Goal: Task Accomplishment & Management: Manage account settings

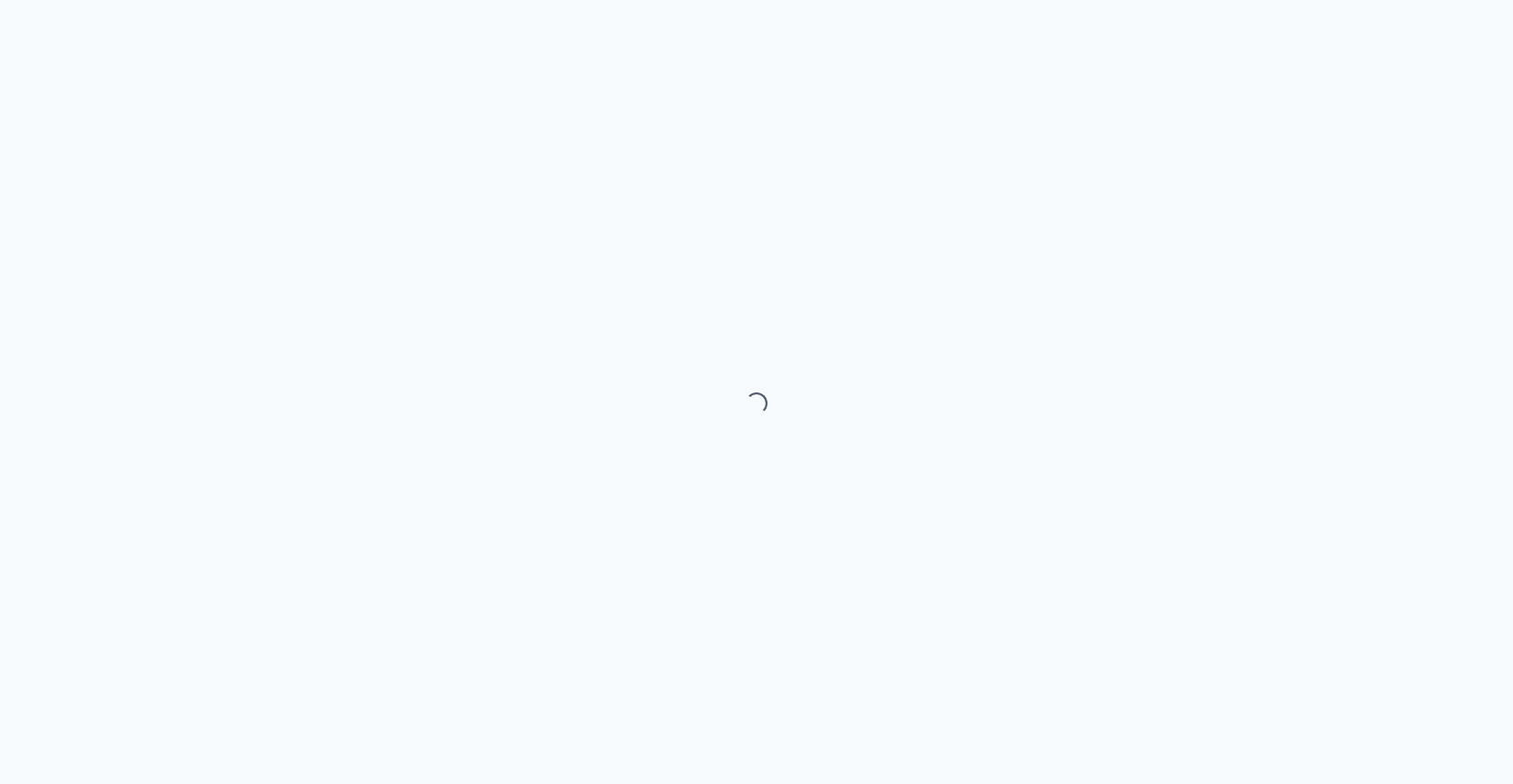
select select "month"
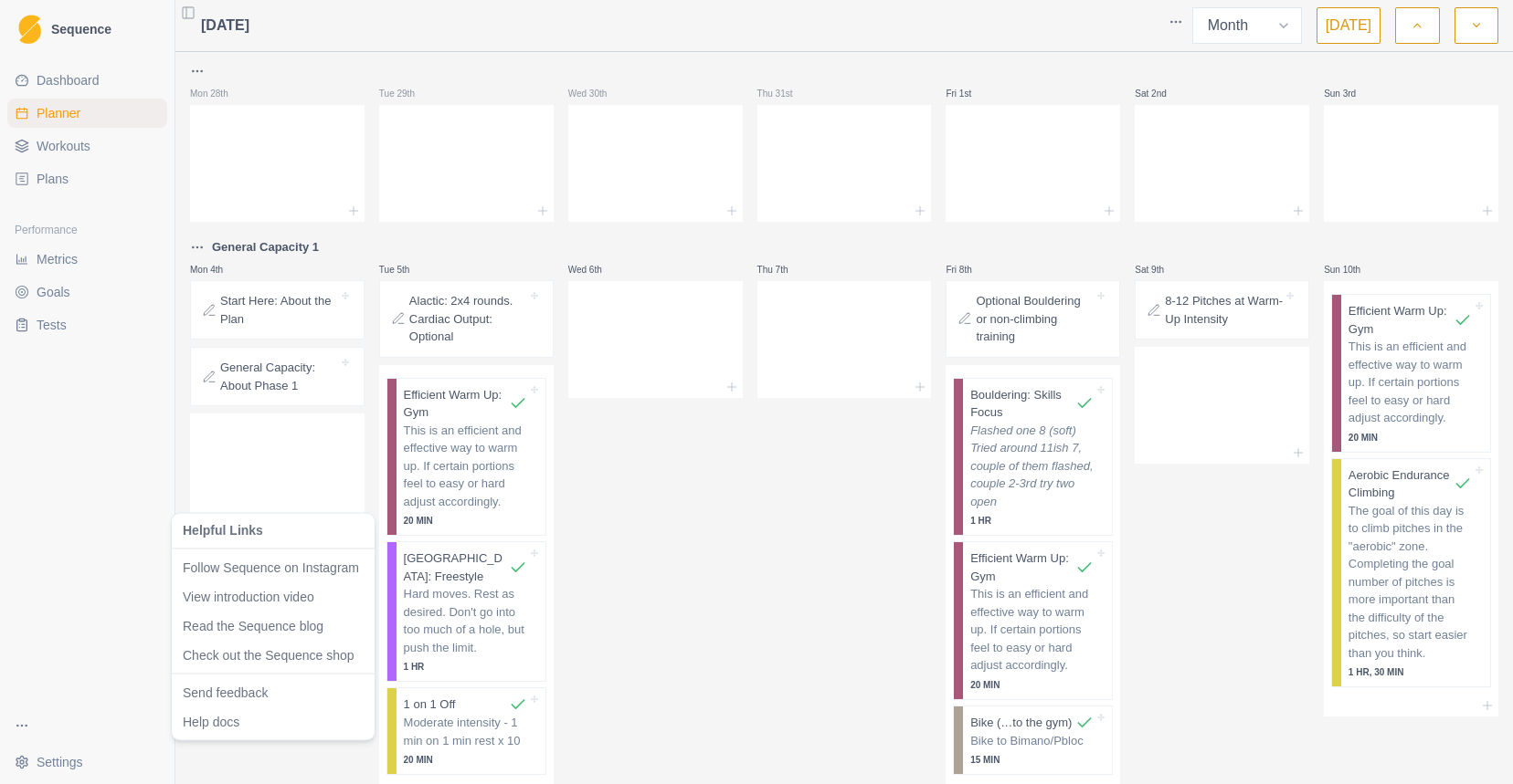
click at [26, 720] on html "Sequence Dashboard Planner Workouts Plans Performance Metrics Goals Tests Setti…" at bounding box center [756, 392] width 1513 height 784
click at [37, 766] on html "Sequence Dashboard Planner Workouts Plans Performance Metrics Goals Tests Setti…" at bounding box center [756, 392] width 1513 height 784
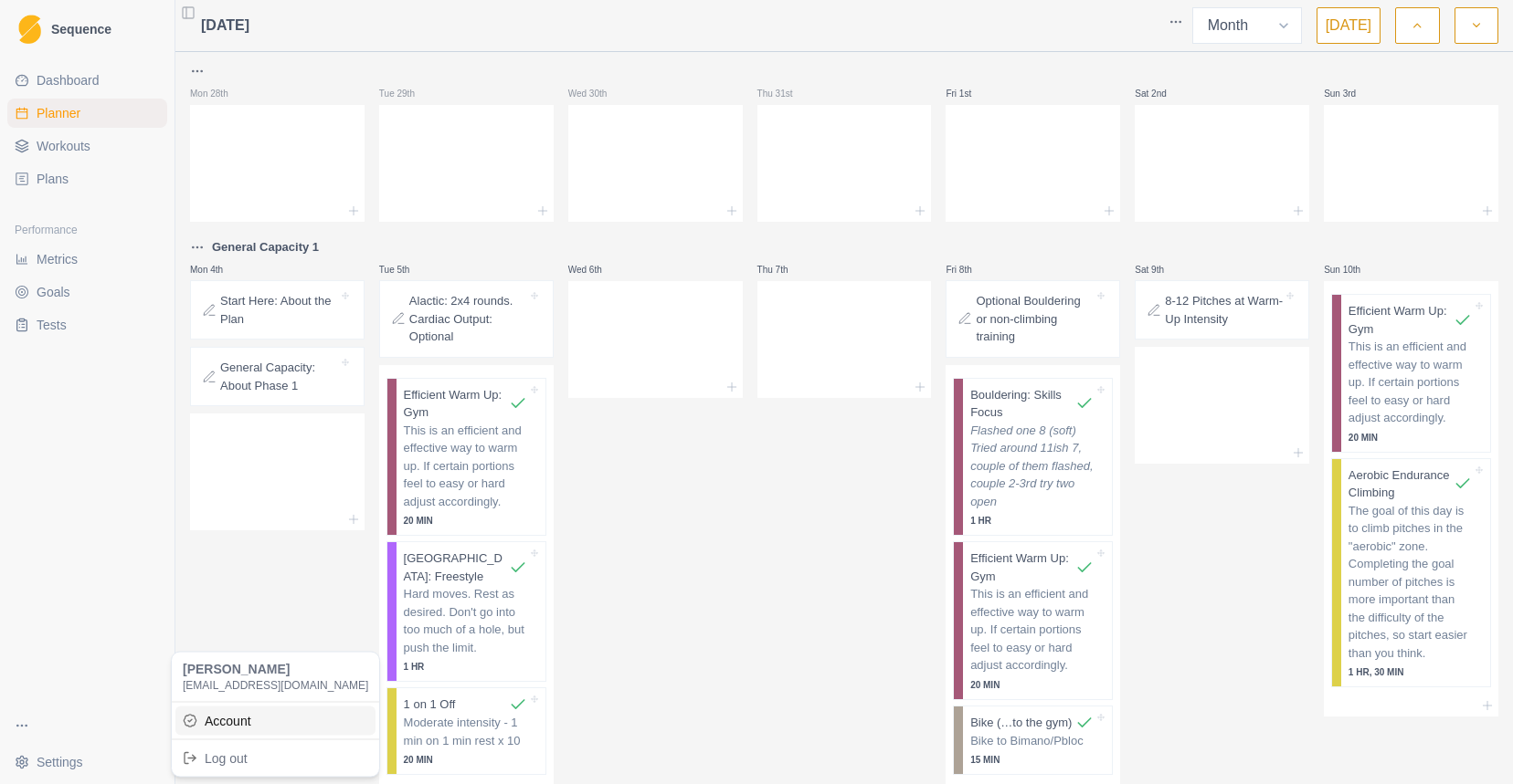
click at [199, 714] on link "Account" at bounding box center [275, 719] width 200 height 29
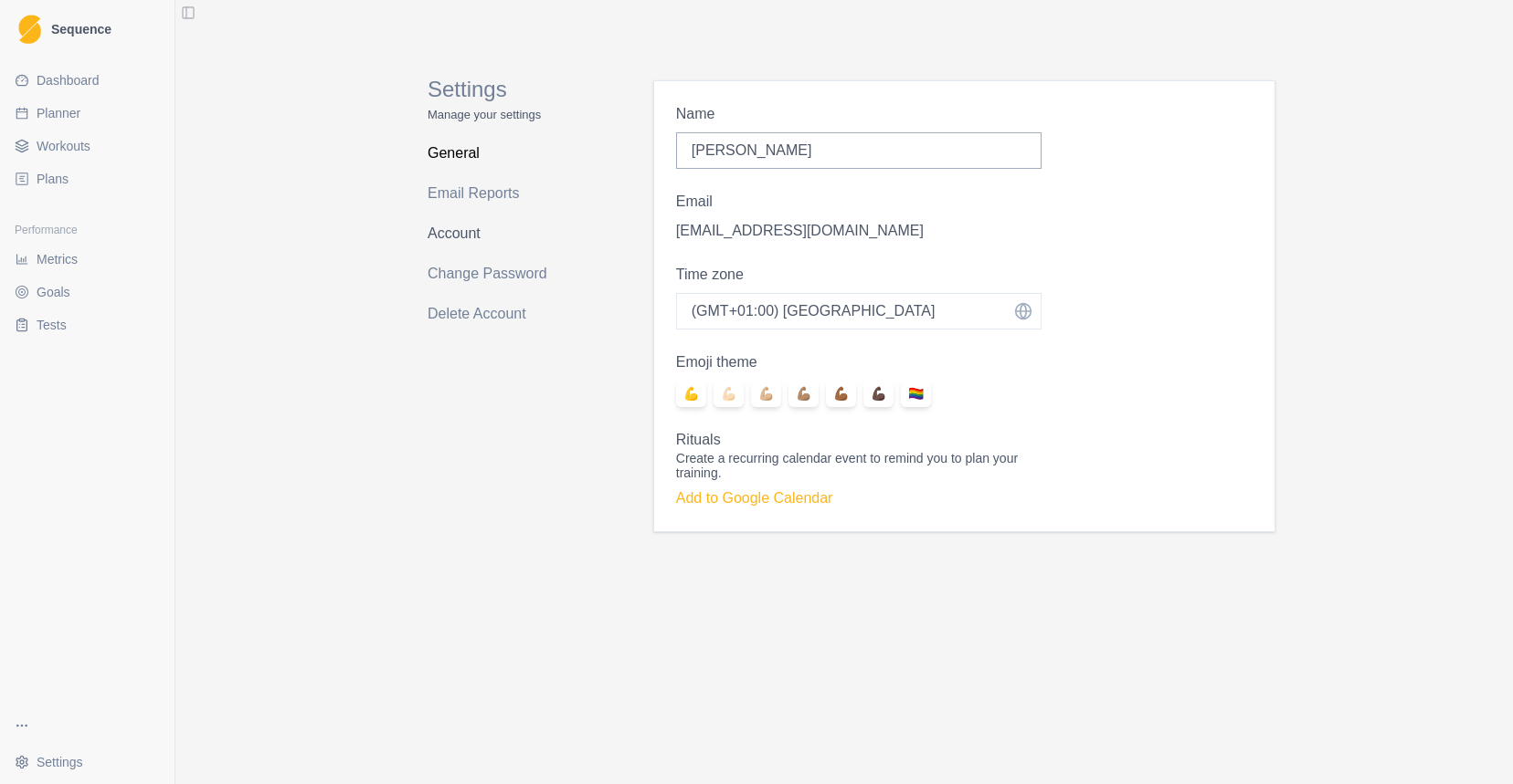
click at [477, 235] on link "Account" at bounding box center [500, 233] width 146 height 29
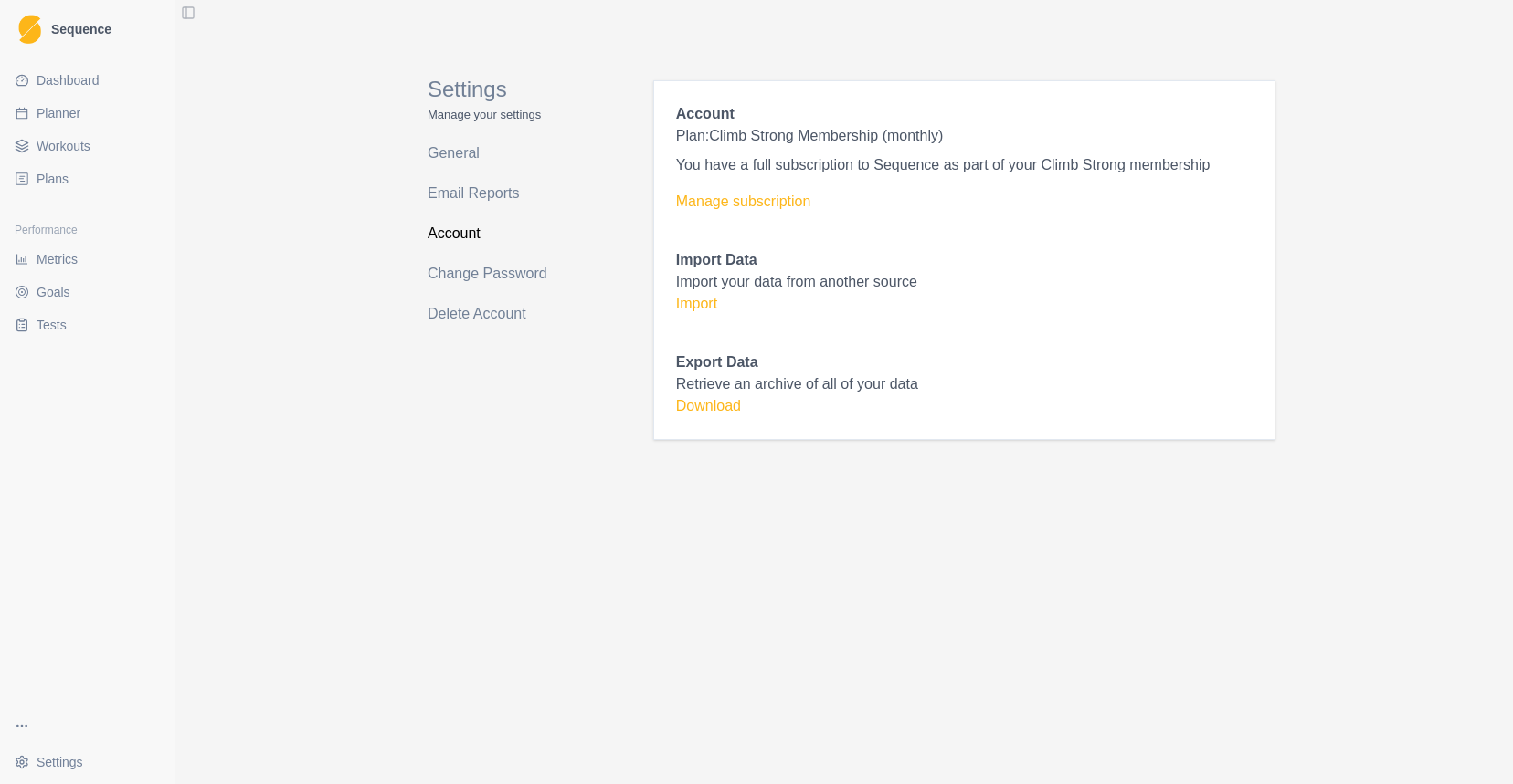
click at [87, 88] on span "Dashboard" at bounding box center [68, 80] width 63 height 18
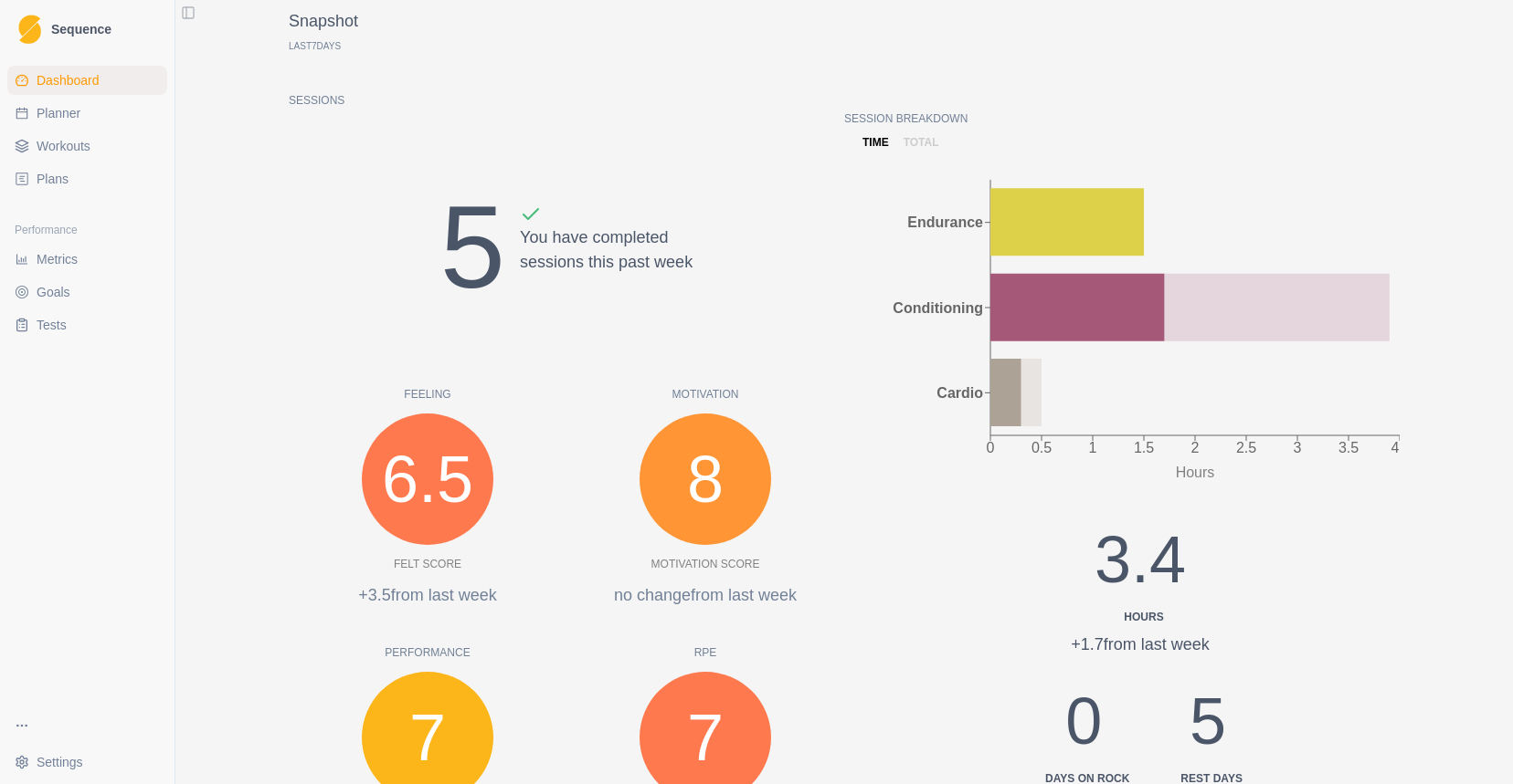
scroll to position [111, 0]
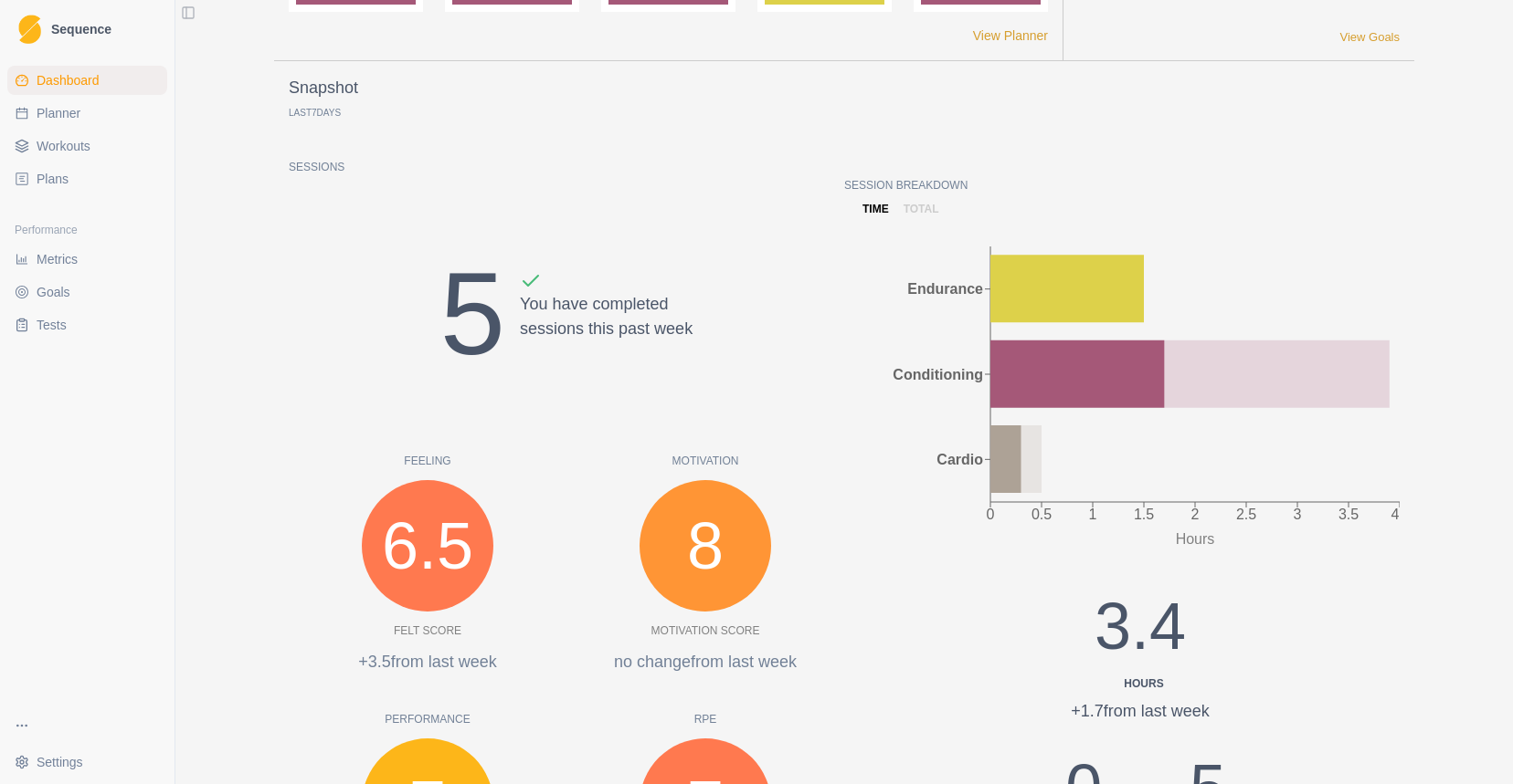
click at [62, 180] on span "Plans" at bounding box center [53, 178] width 32 height 18
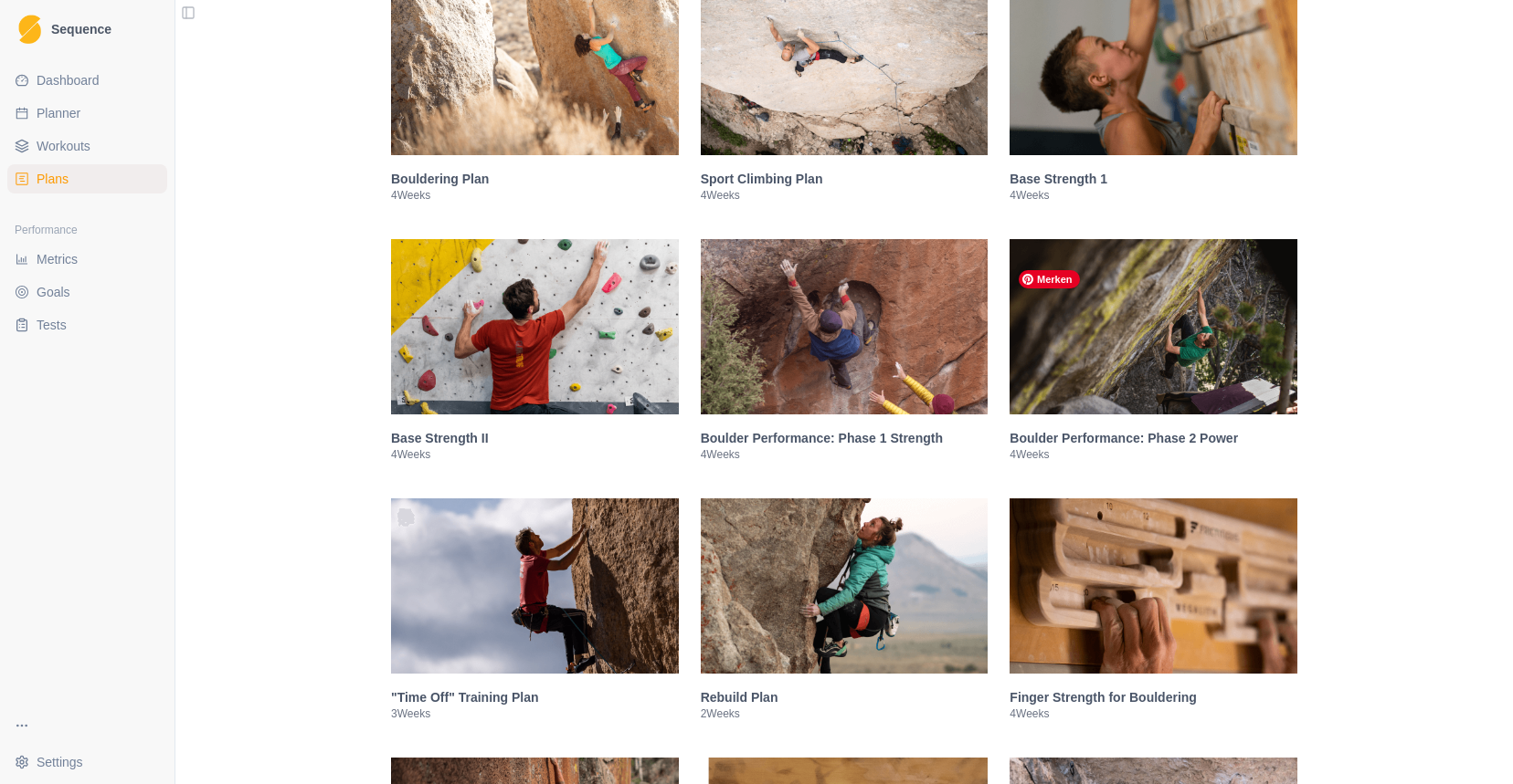
scroll to position [441, 0]
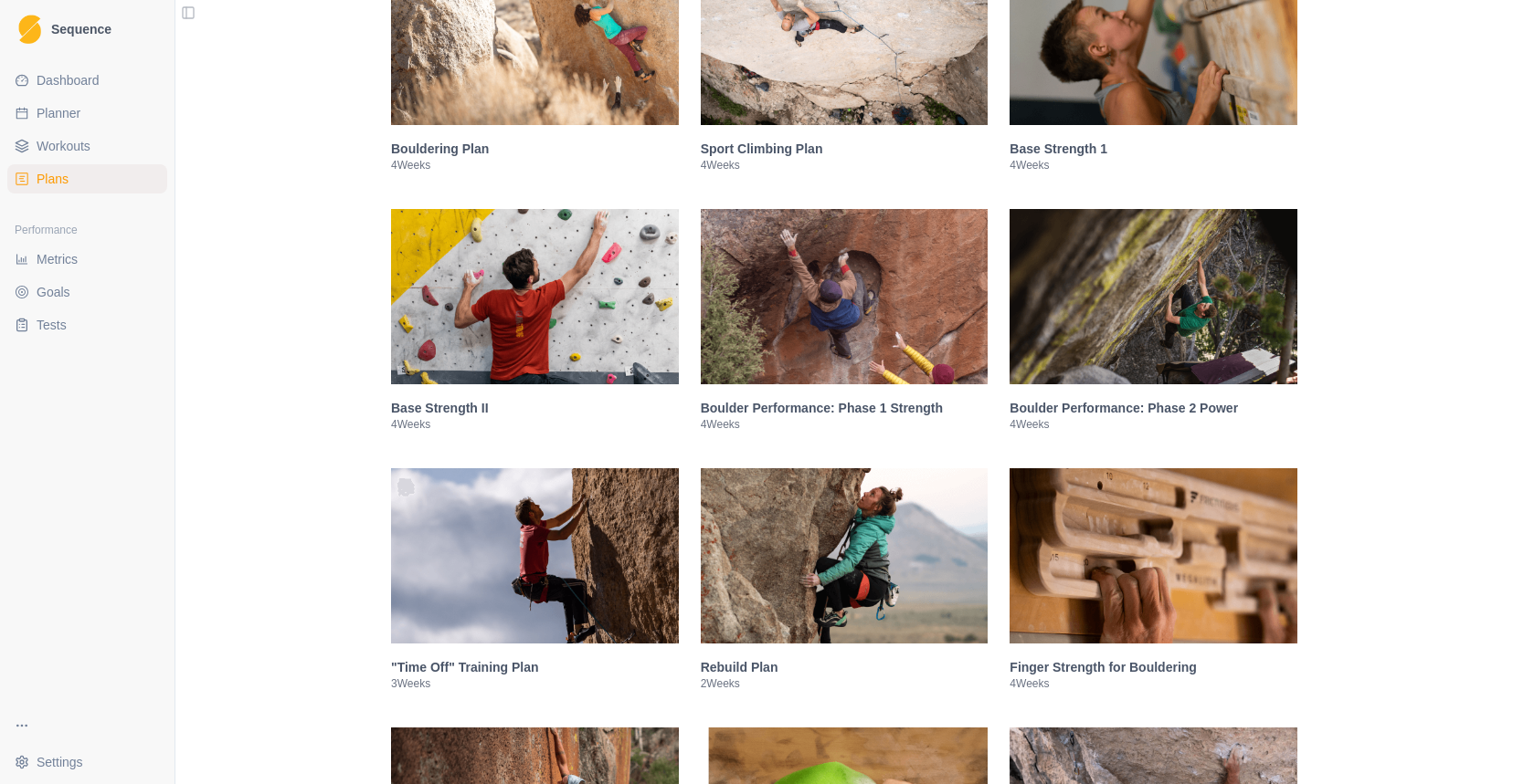
click at [568, 126] on img at bounding box center [534, 38] width 288 height 175
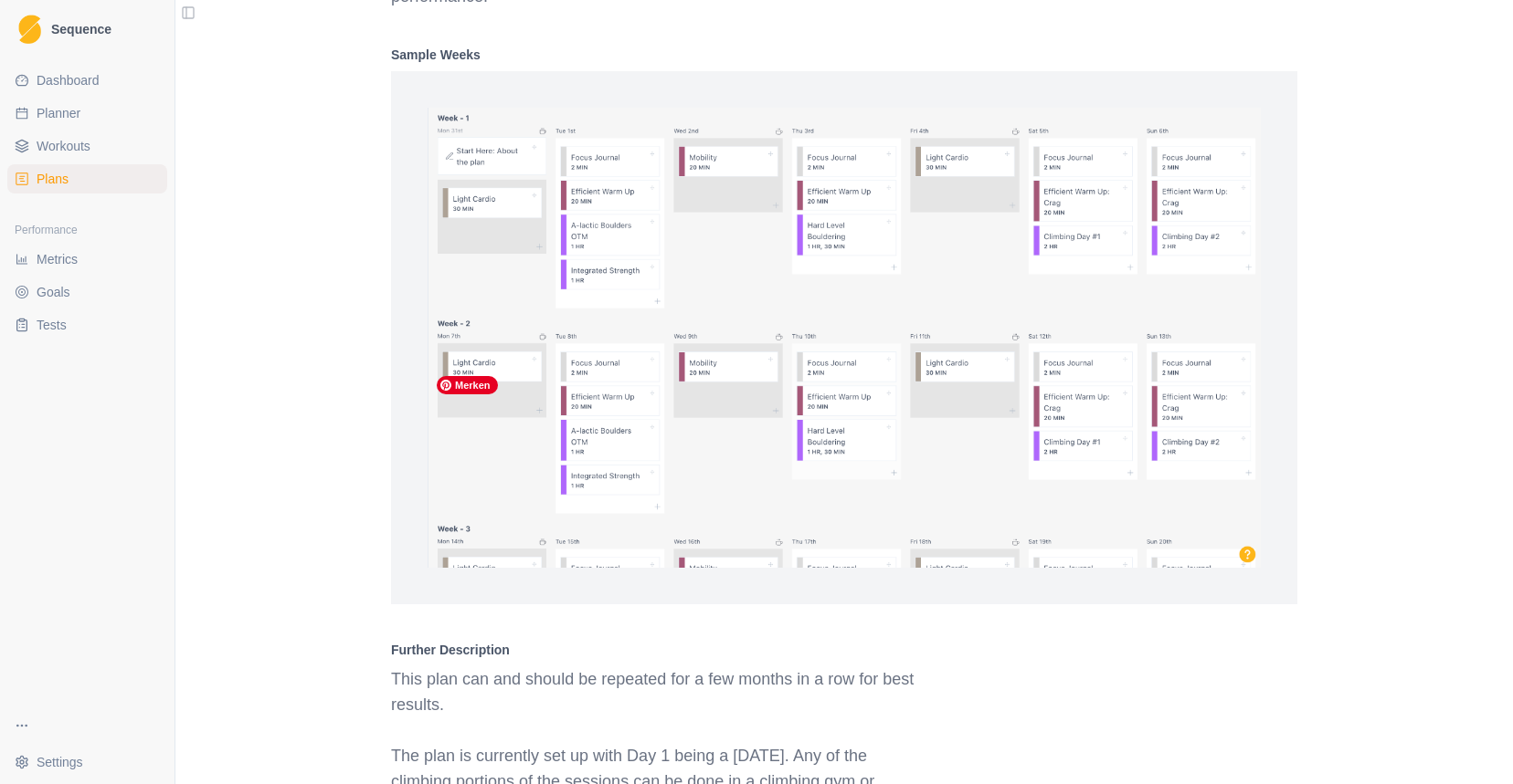
scroll to position [1274, 0]
click at [1248, 563] on img at bounding box center [844, 334] width 833 height 460
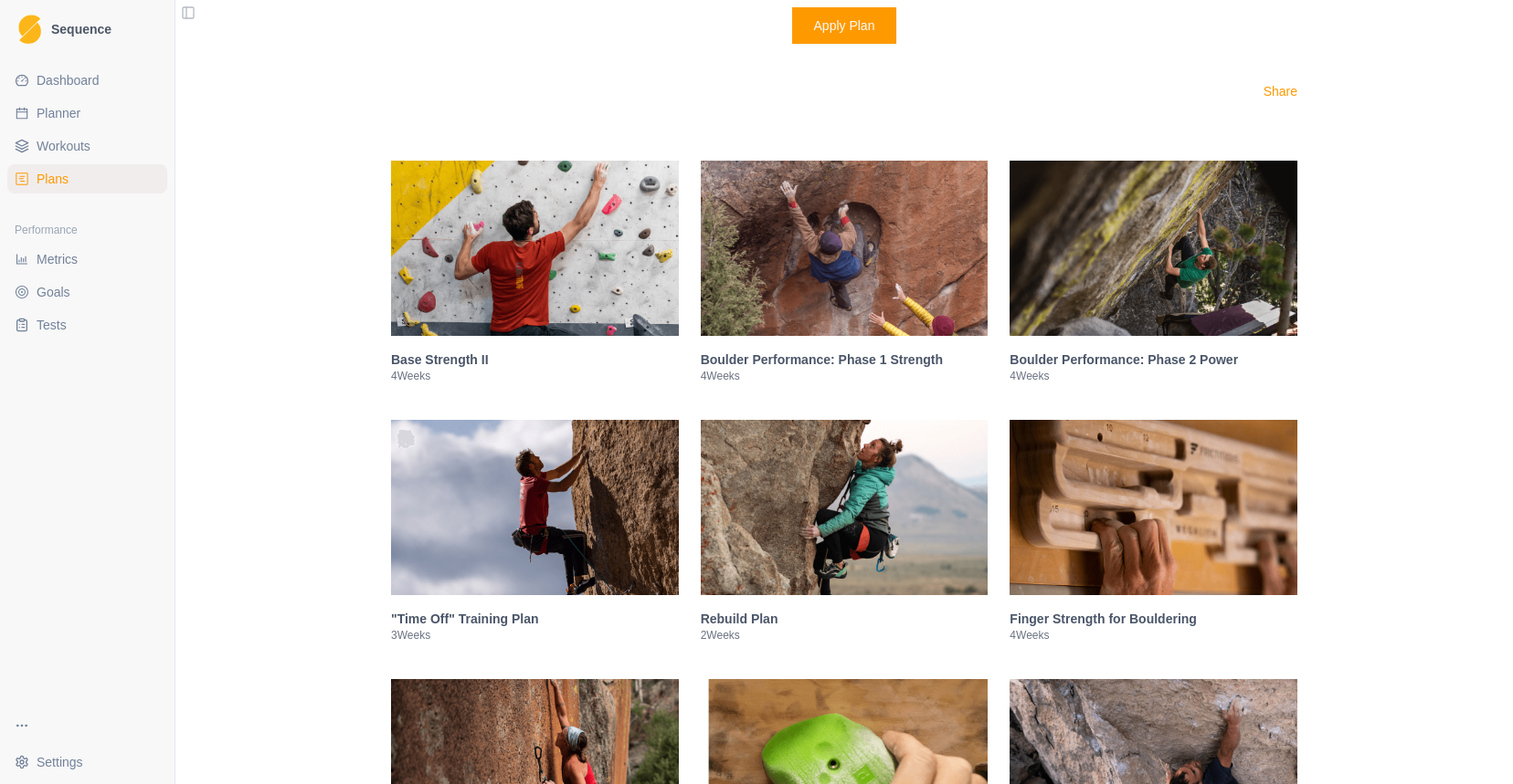
scroll to position [2354, 0]
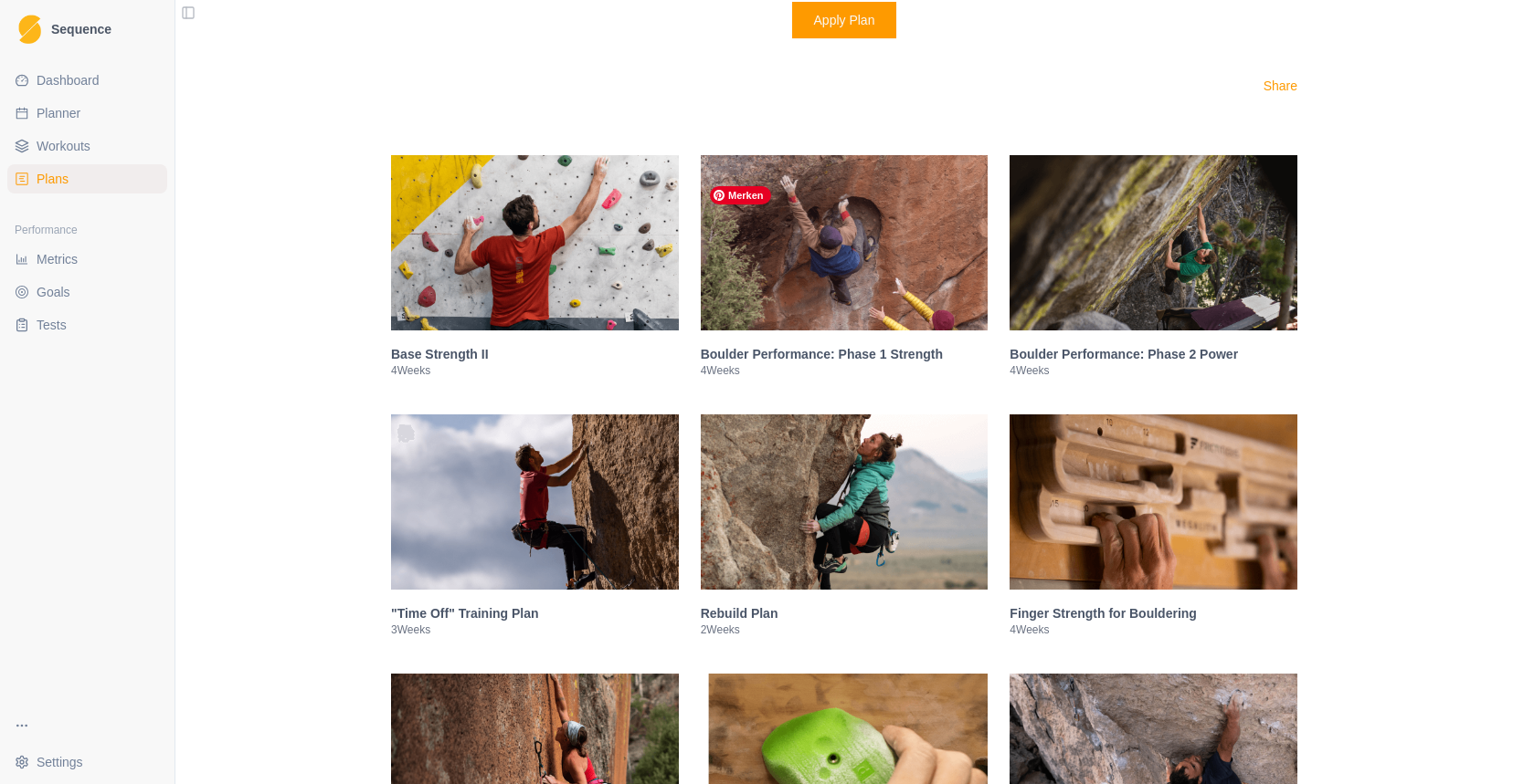
click at [831, 303] on img at bounding box center [844, 243] width 288 height 175
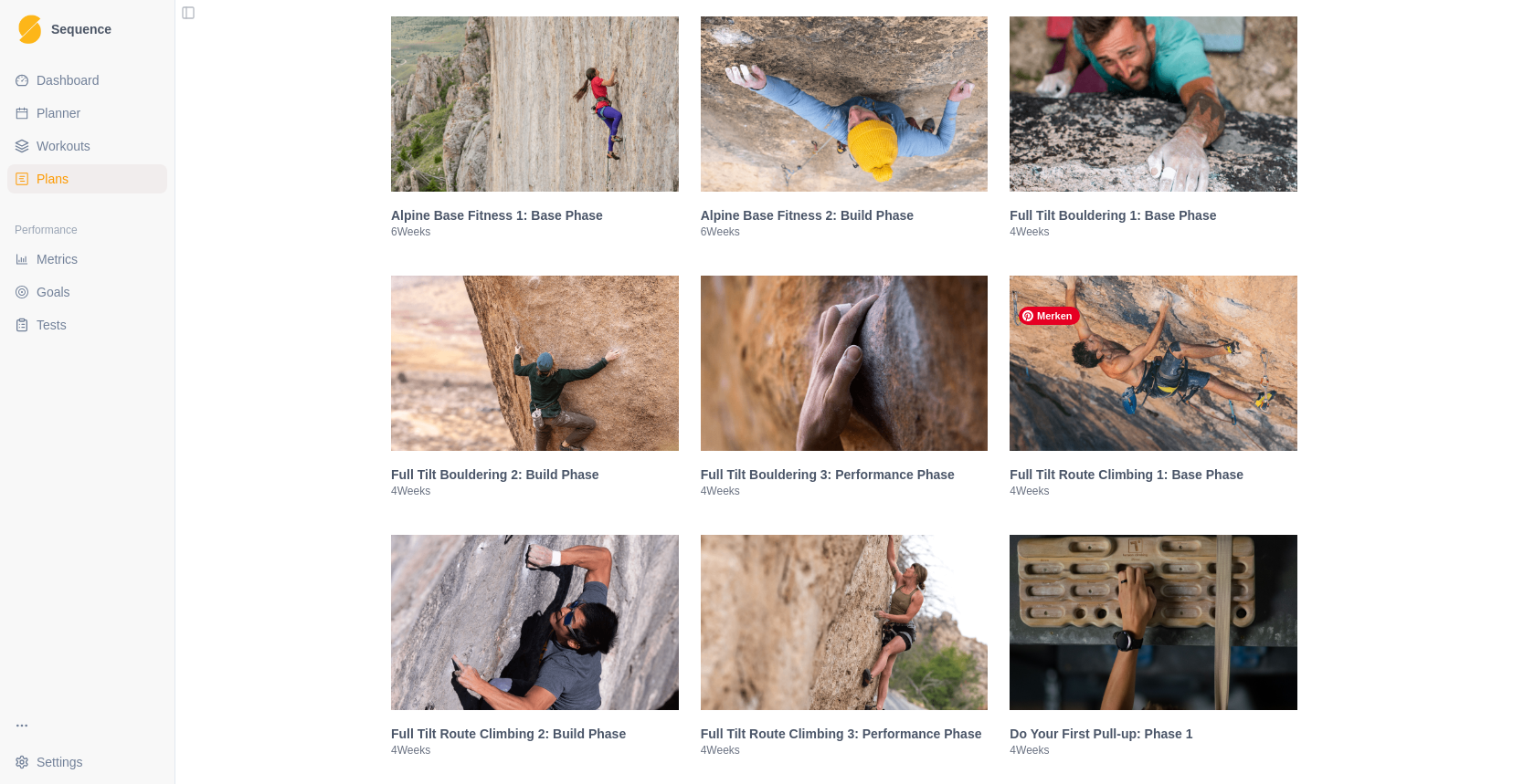
scroll to position [3193, 0]
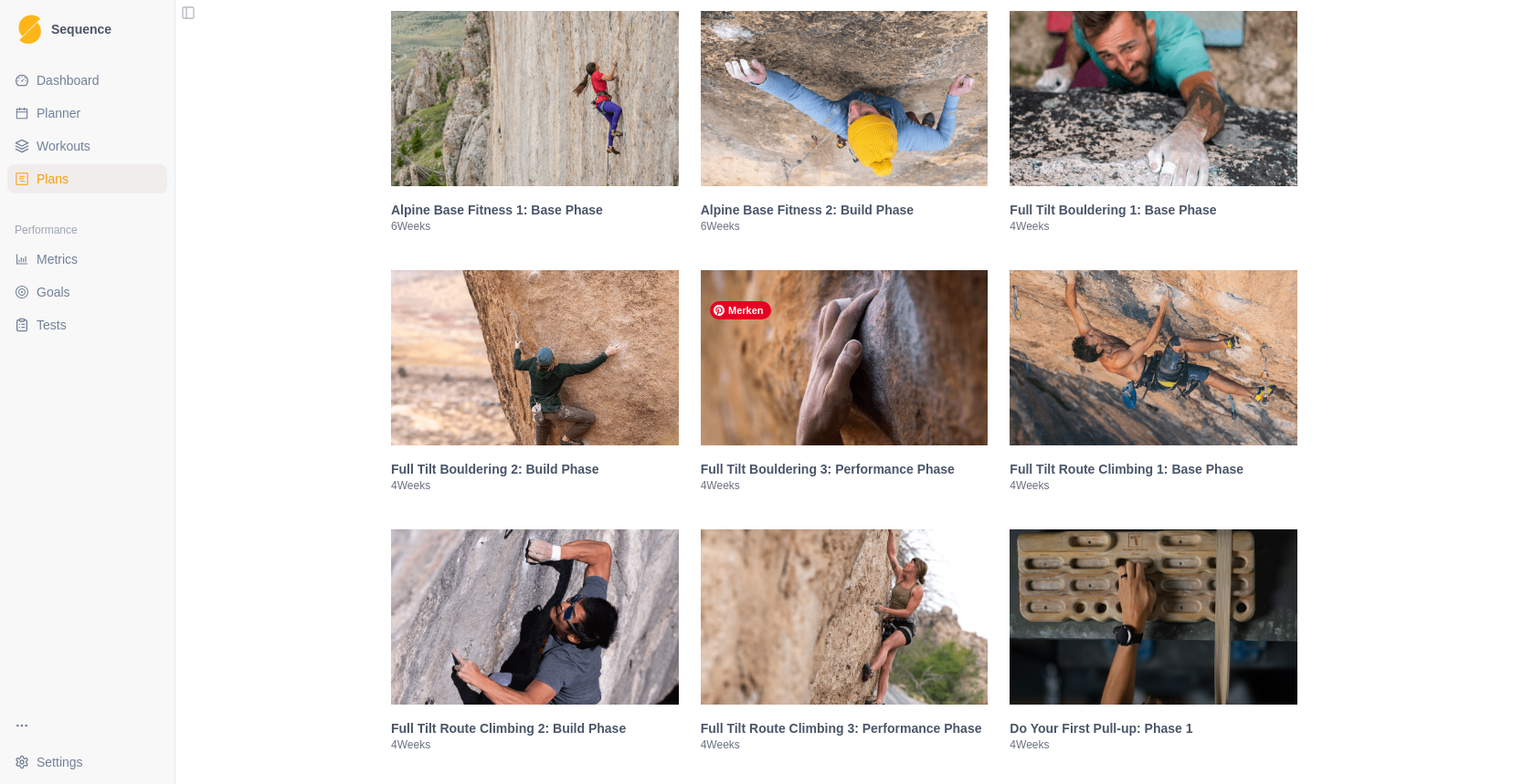
click at [883, 390] on img at bounding box center [844, 358] width 288 height 175
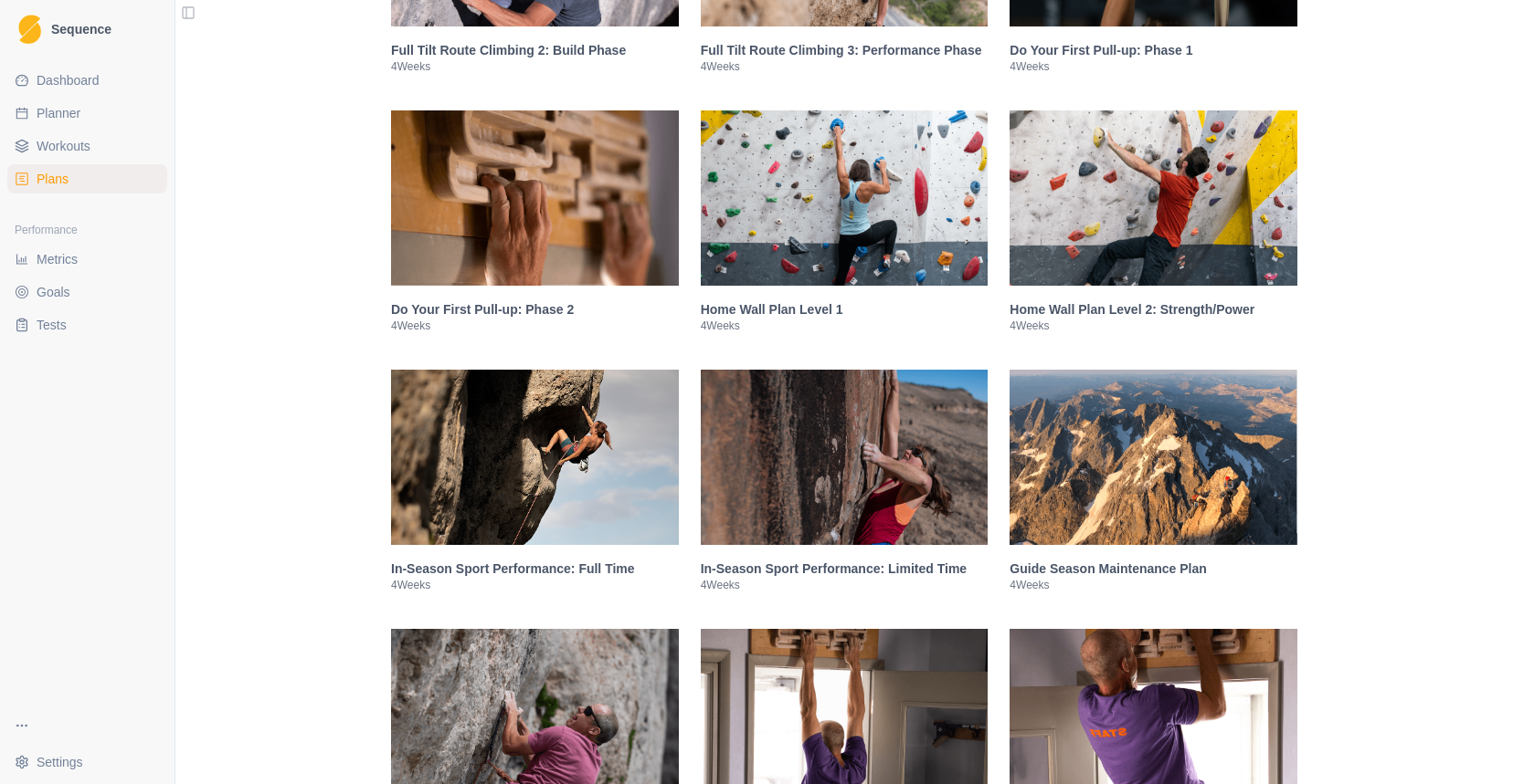
scroll to position [3604, 0]
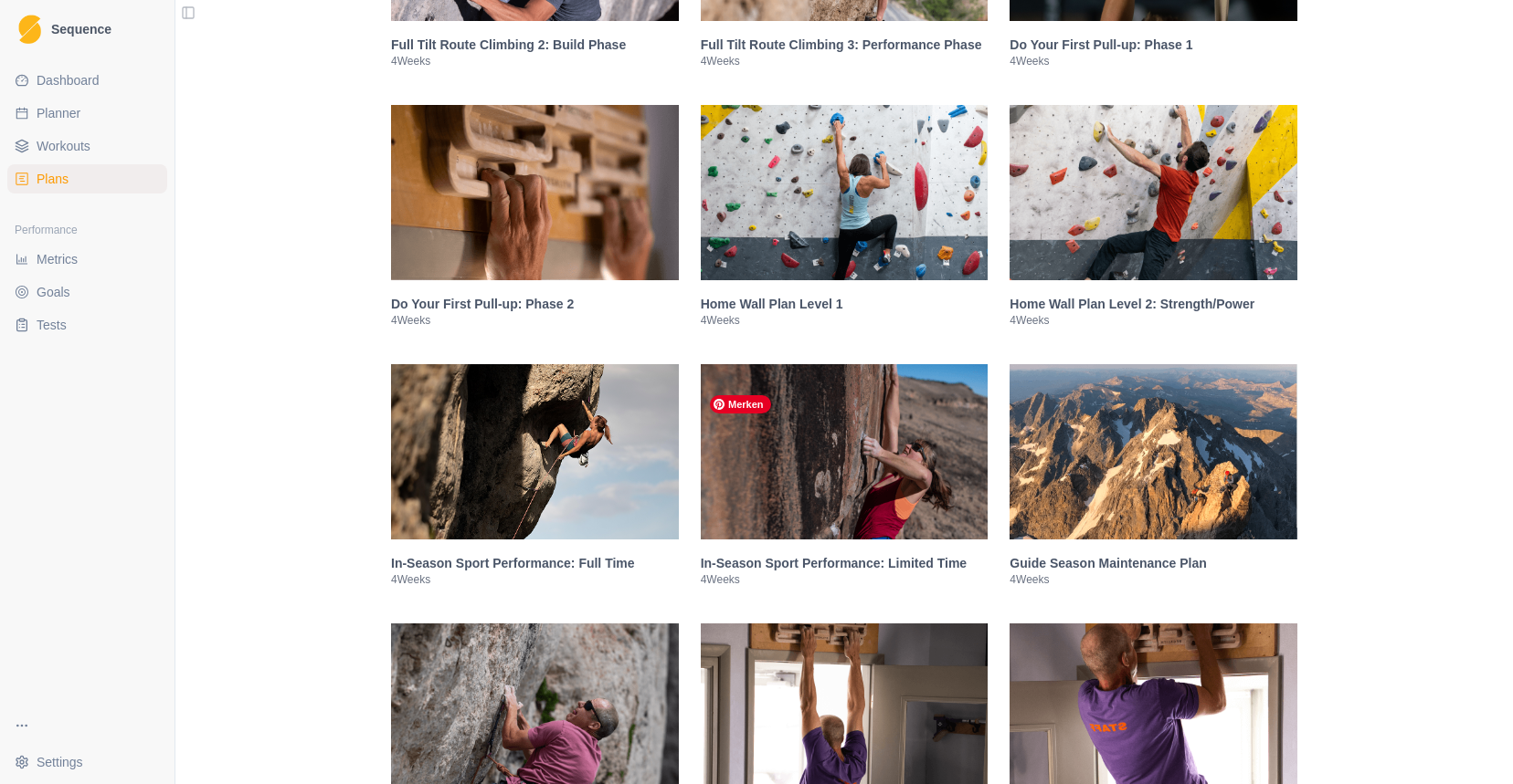
click at [882, 390] on img at bounding box center [844, 452] width 288 height 175
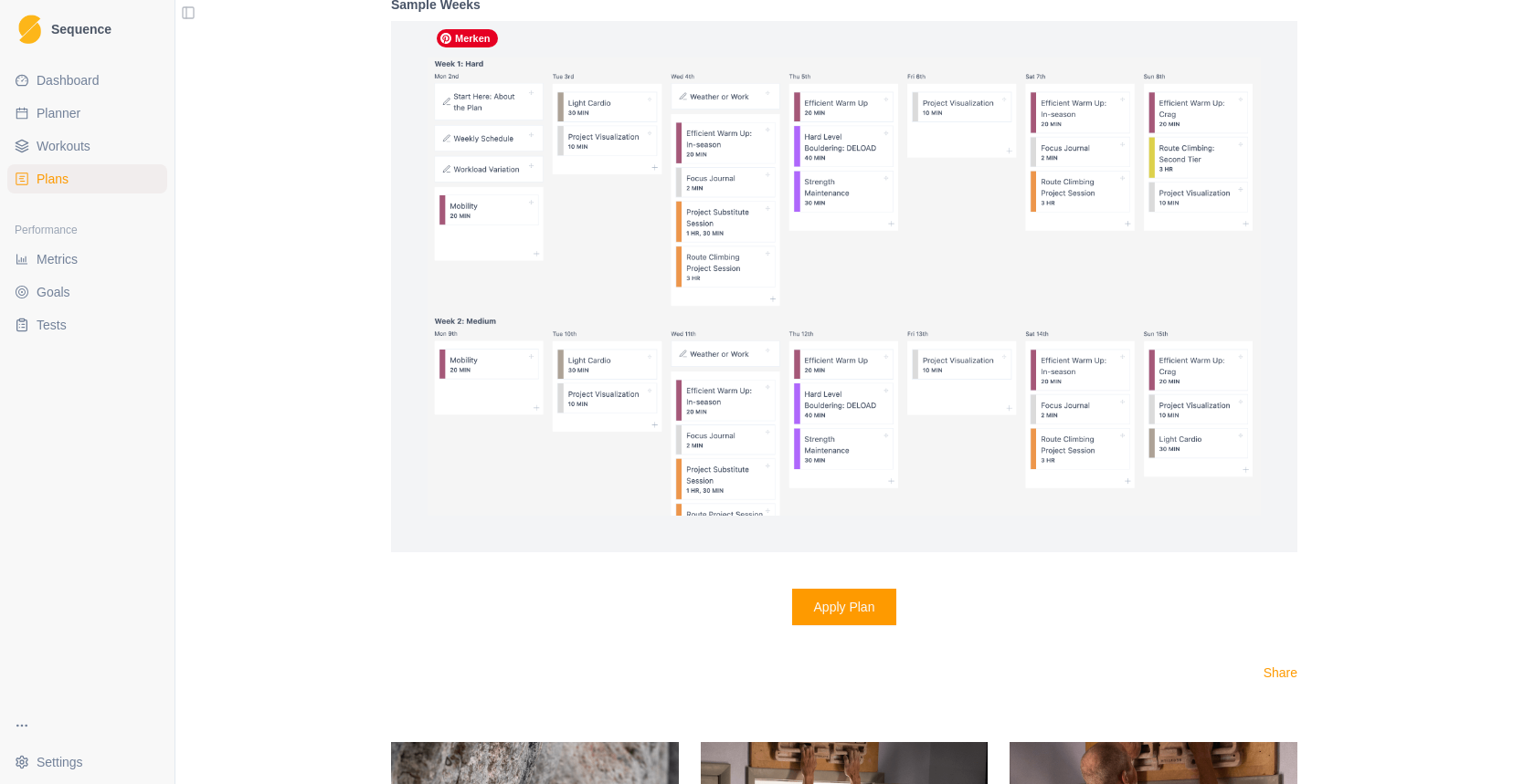
scroll to position [3393, 0]
click at [80, 139] on span "Workouts" at bounding box center [64, 145] width 54 height 18
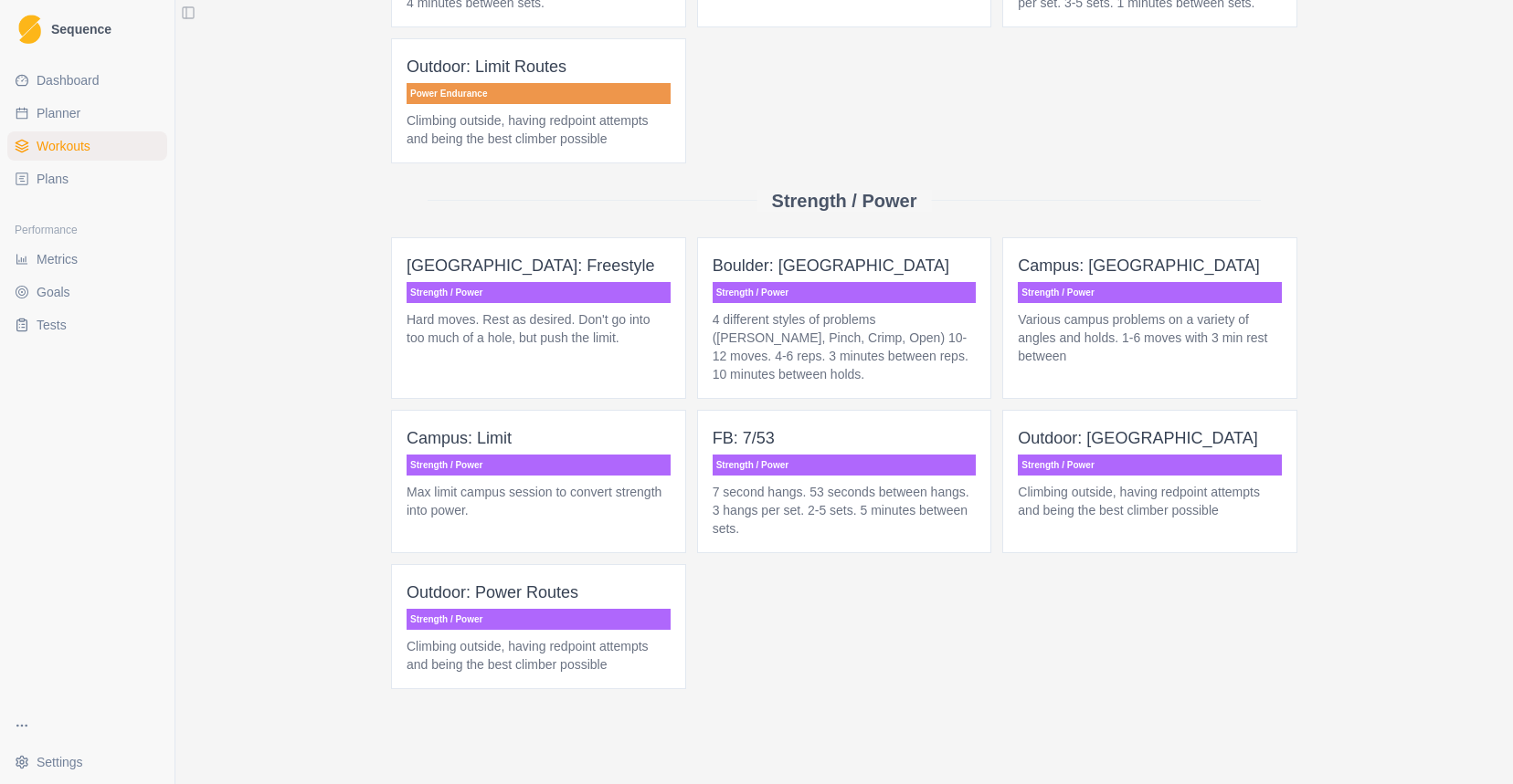
scroll to position [1408, 0]
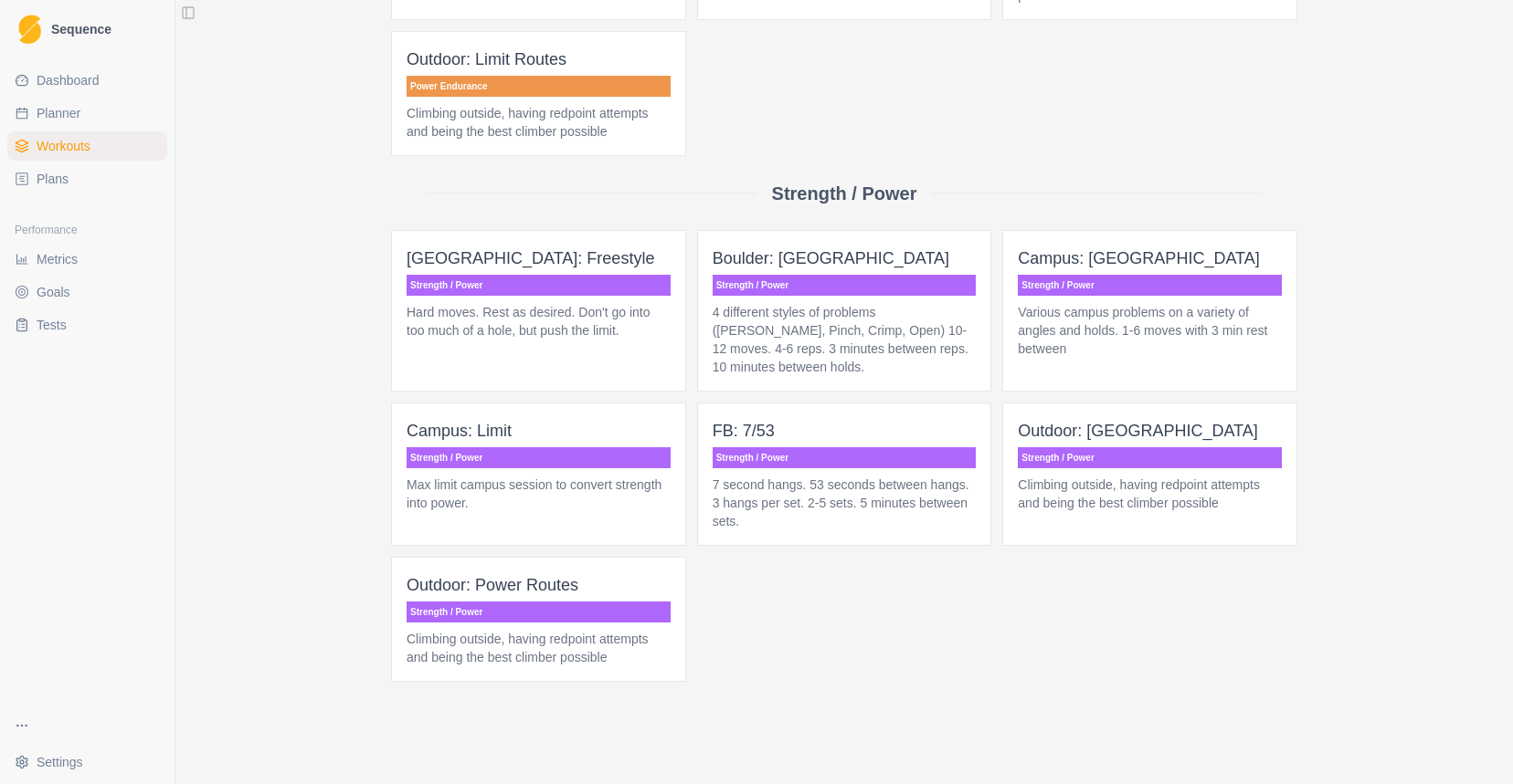
click at [117, 190] on link "Plans" at bounding box center [87, 178] width 159 height 29
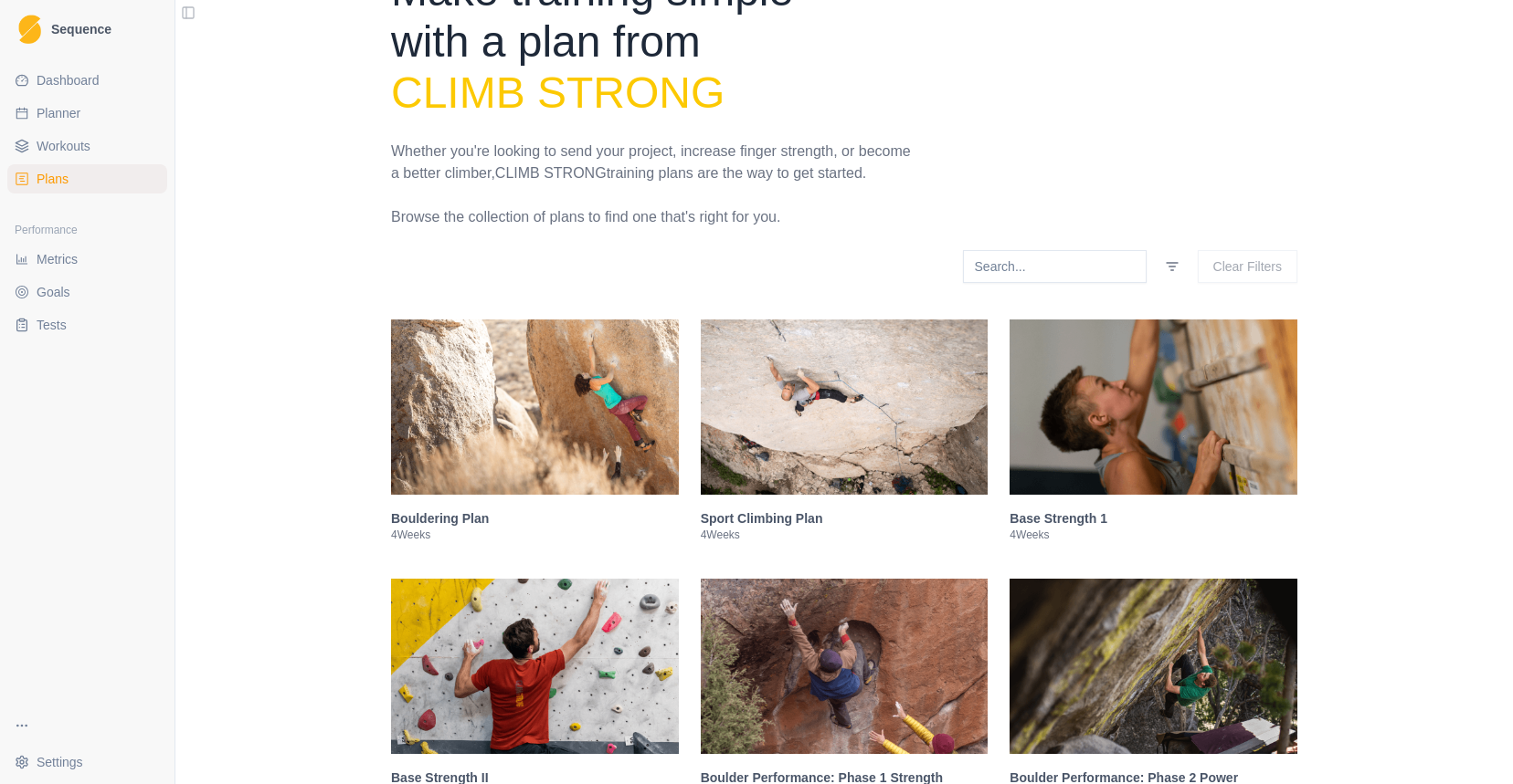
scroll to position [82, 0]
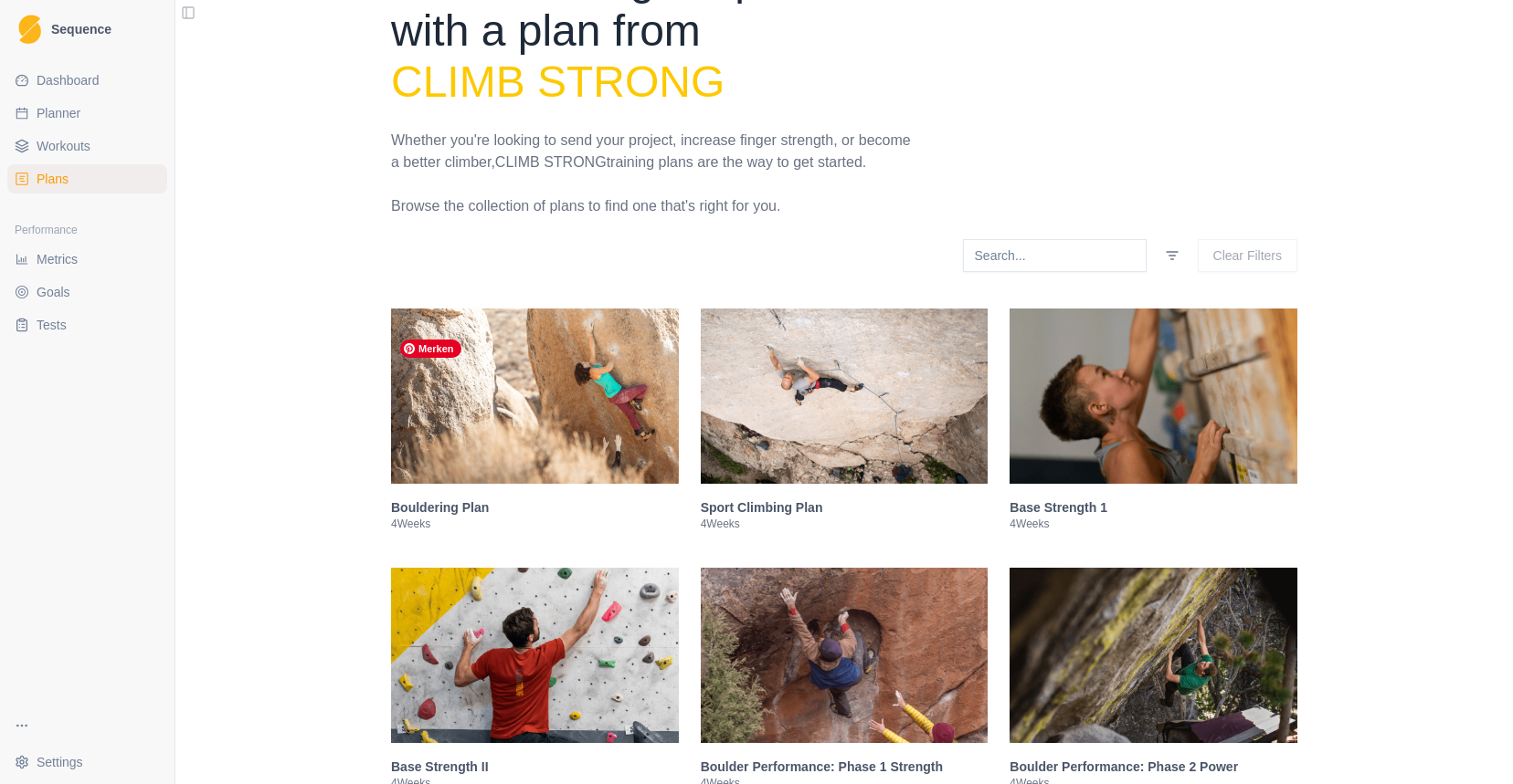
click at [573, 465] on img at bounding box center [534, 396] width 288 height 175
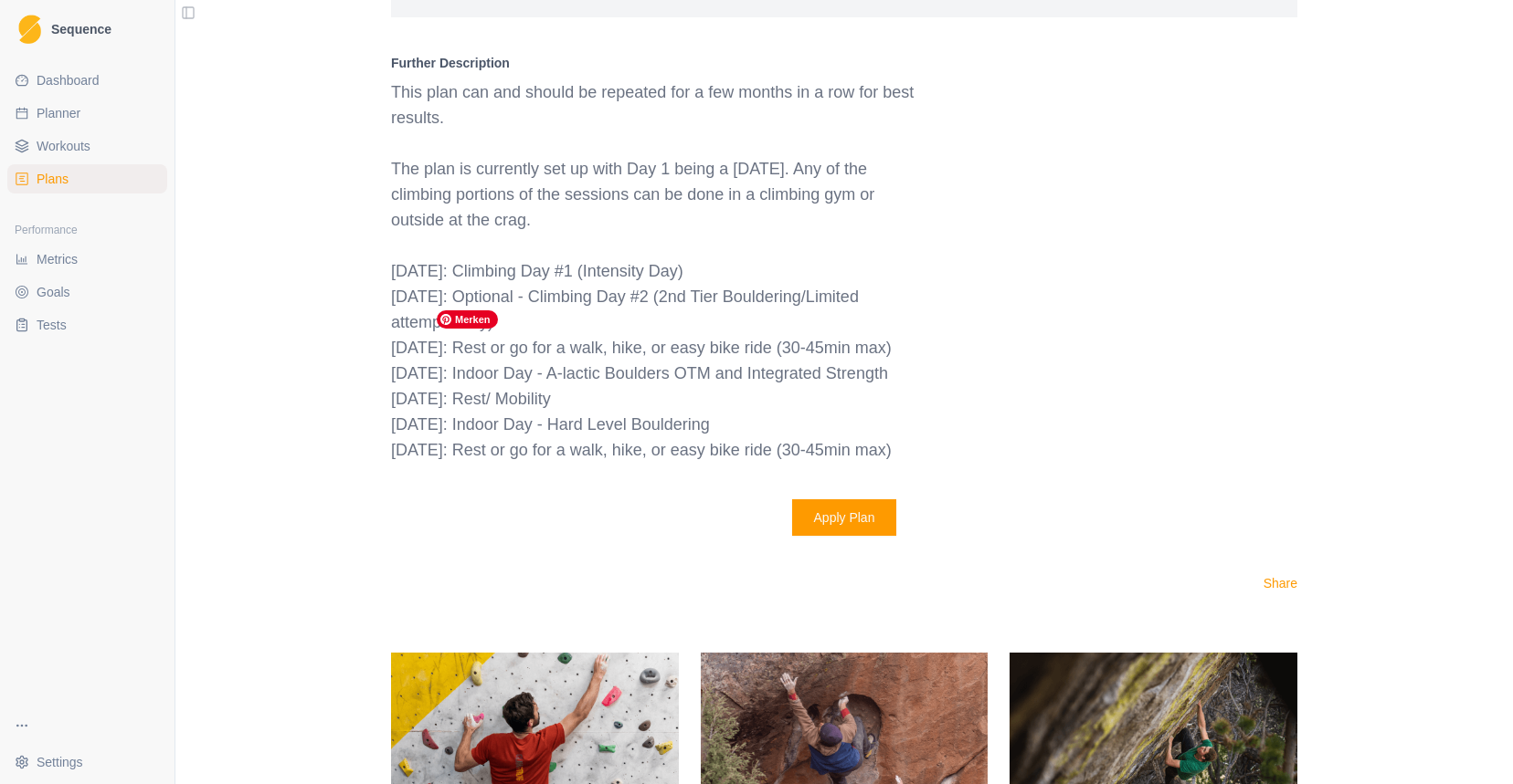
scroll to position [1863, 0]
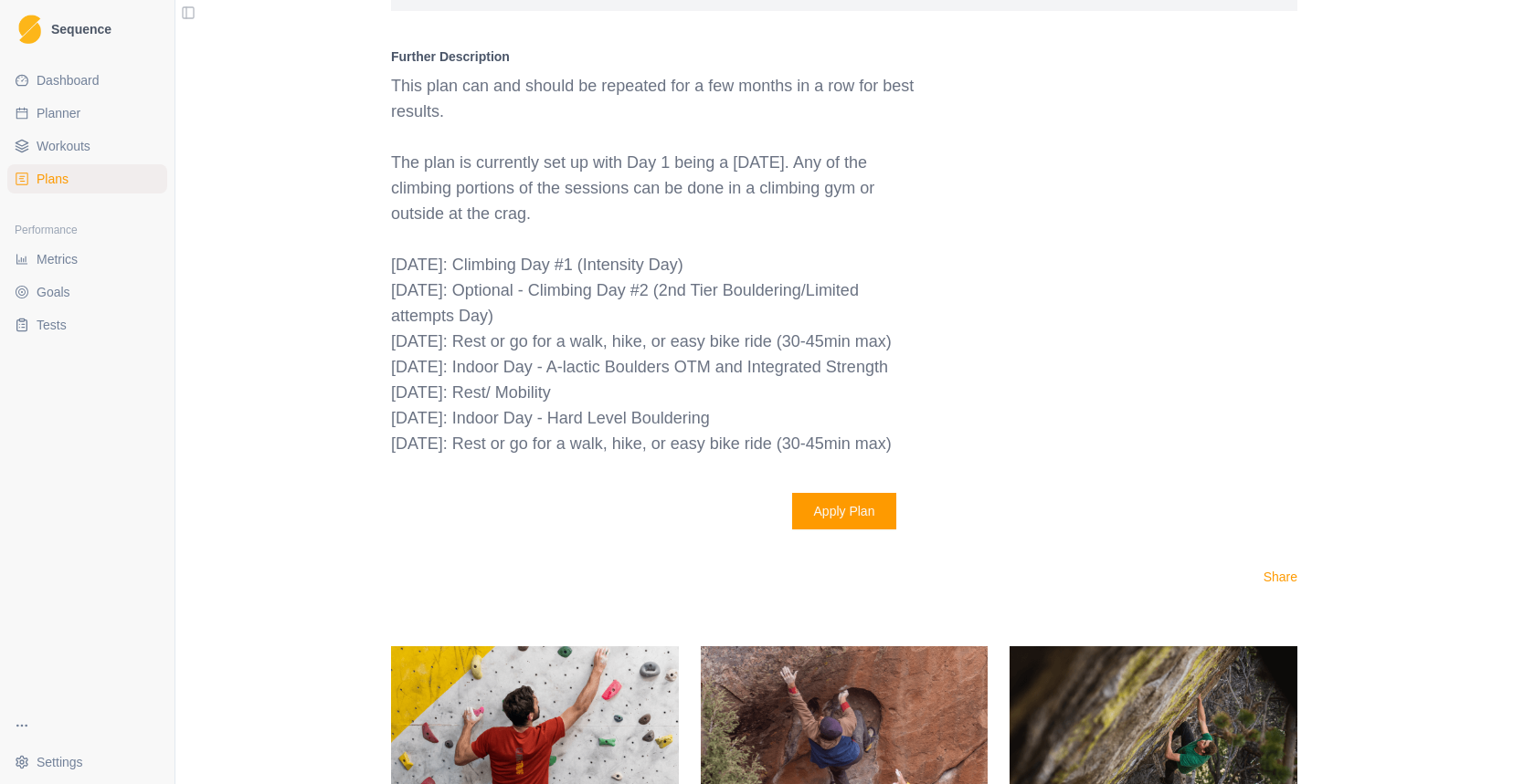
click at [864, 529] on button "Apply Plan" at bounding box center [844, 511] width 105 height 37
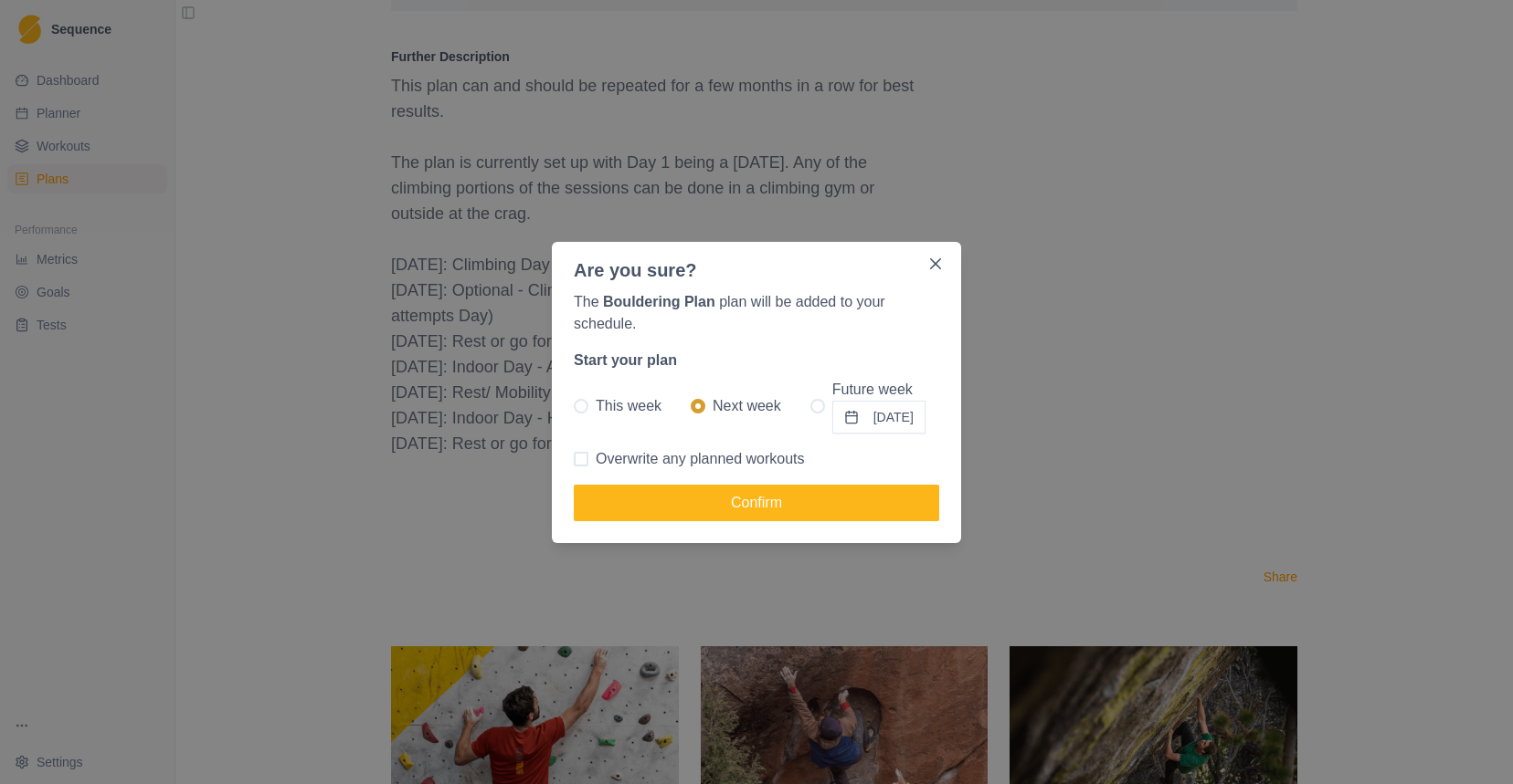
click at [845, 417] on button "[DATE]" at bounding box center [878, 416] width 93 height 33
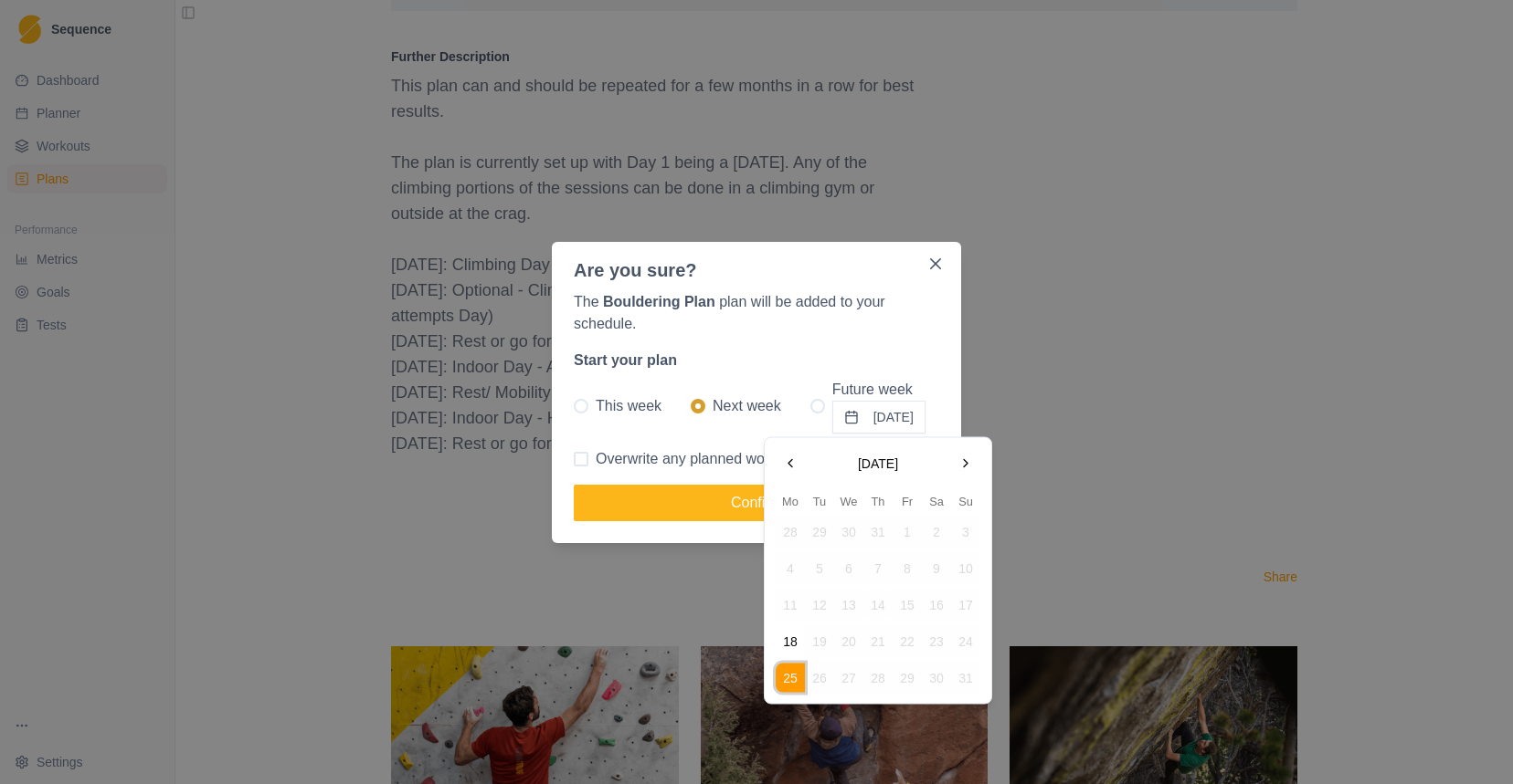
click at [967, 471] on button "Go to the Next Month" at bounding box center [965, 463] width 29 height 29
click at [791, 571] on button "3" at bounding box center [789, 568] width 29 height 29
radio input "false"
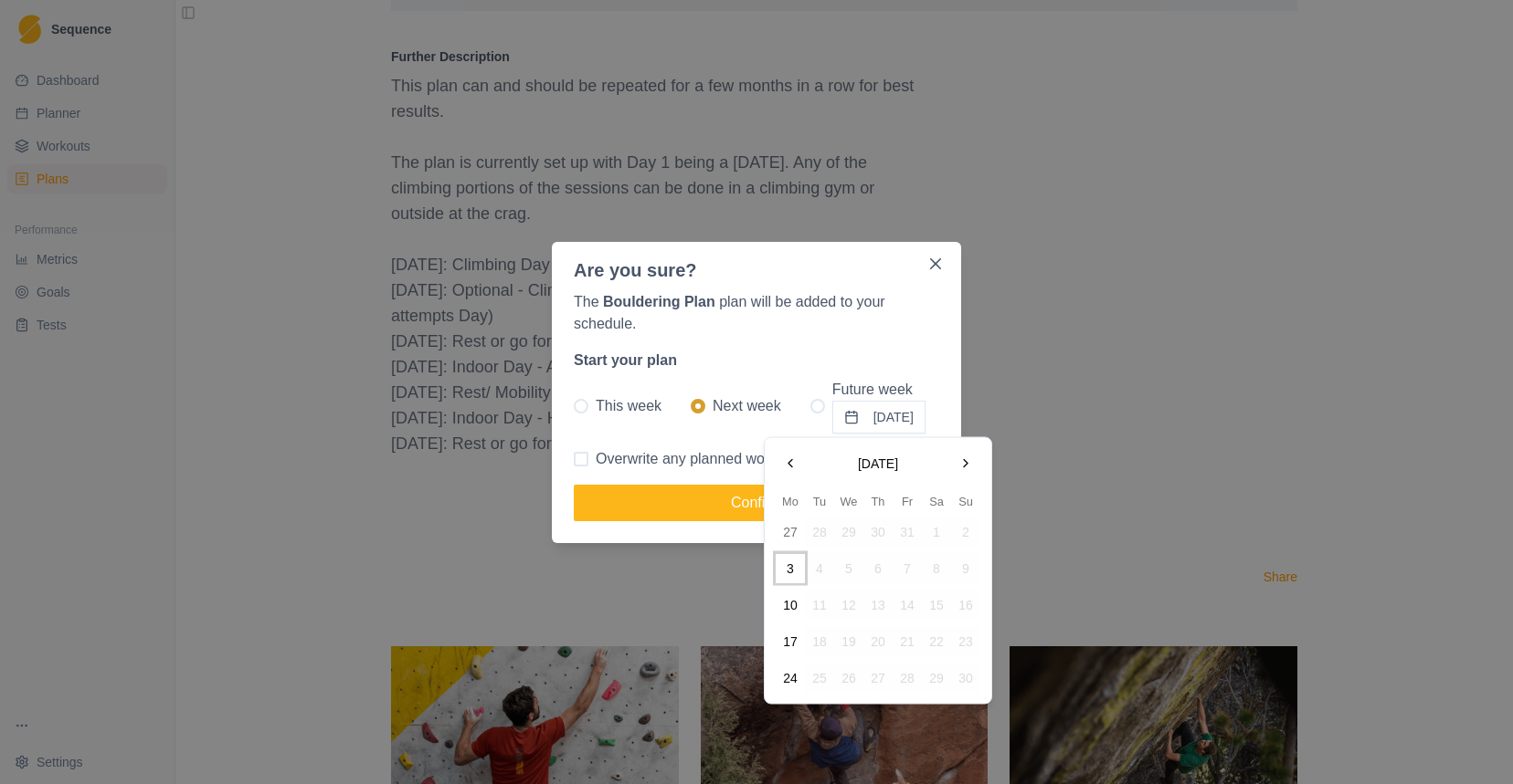
radio input "true"
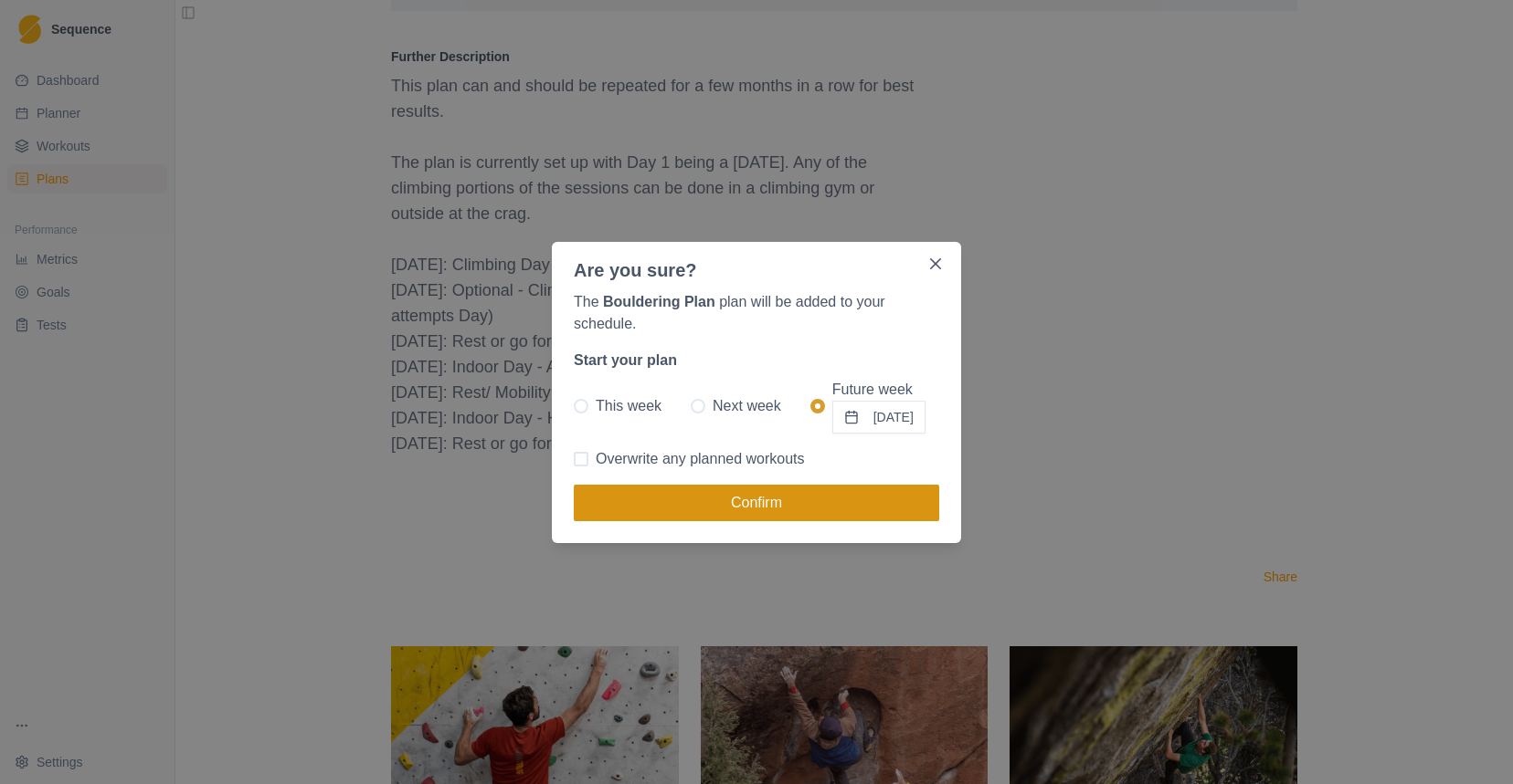
click at [802, 507] on button "Confirm" at bounding box center [756, 503] width 366 height 37
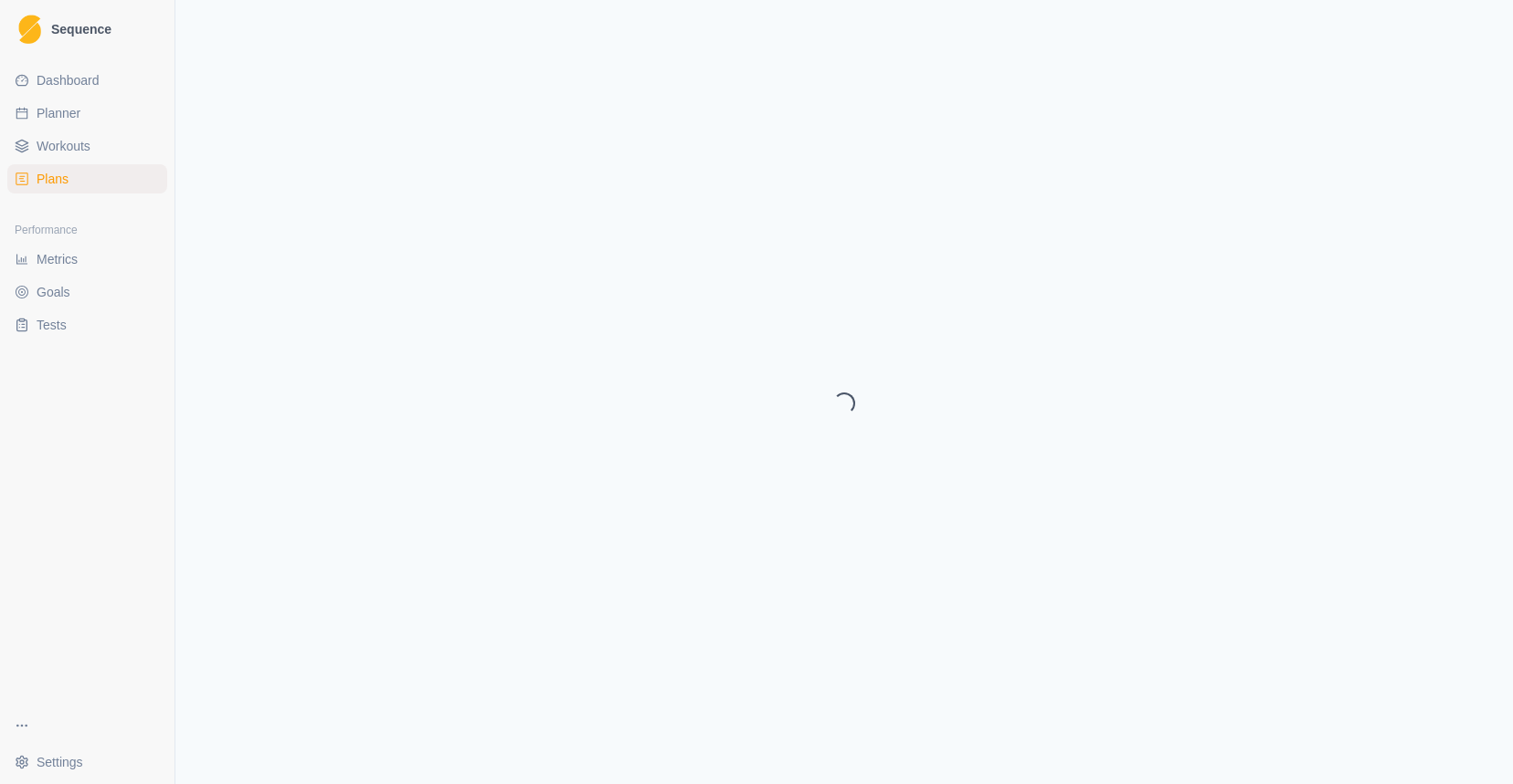
select select "month"
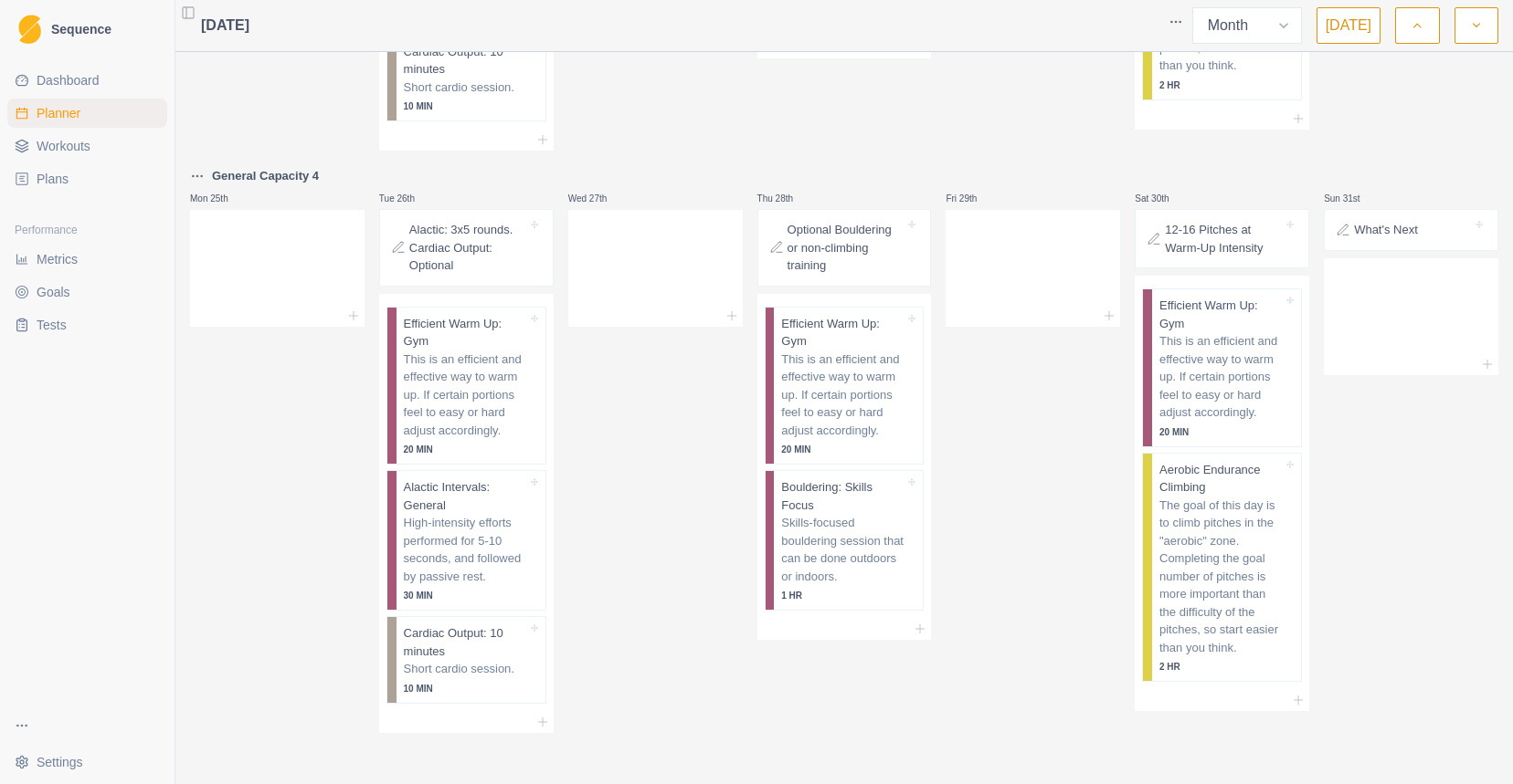
scroll to position [1942, 0]
click at [1227, 21] on select "Week Month" at bounding box center [1247, 25] width 110 height 37
click at [1176, 25] on html "Sequence Dashboard Planner Workouts Plans Performance Metrics Goals Tests Setti…" at bounding box center [756, 392] width 1513 height 784
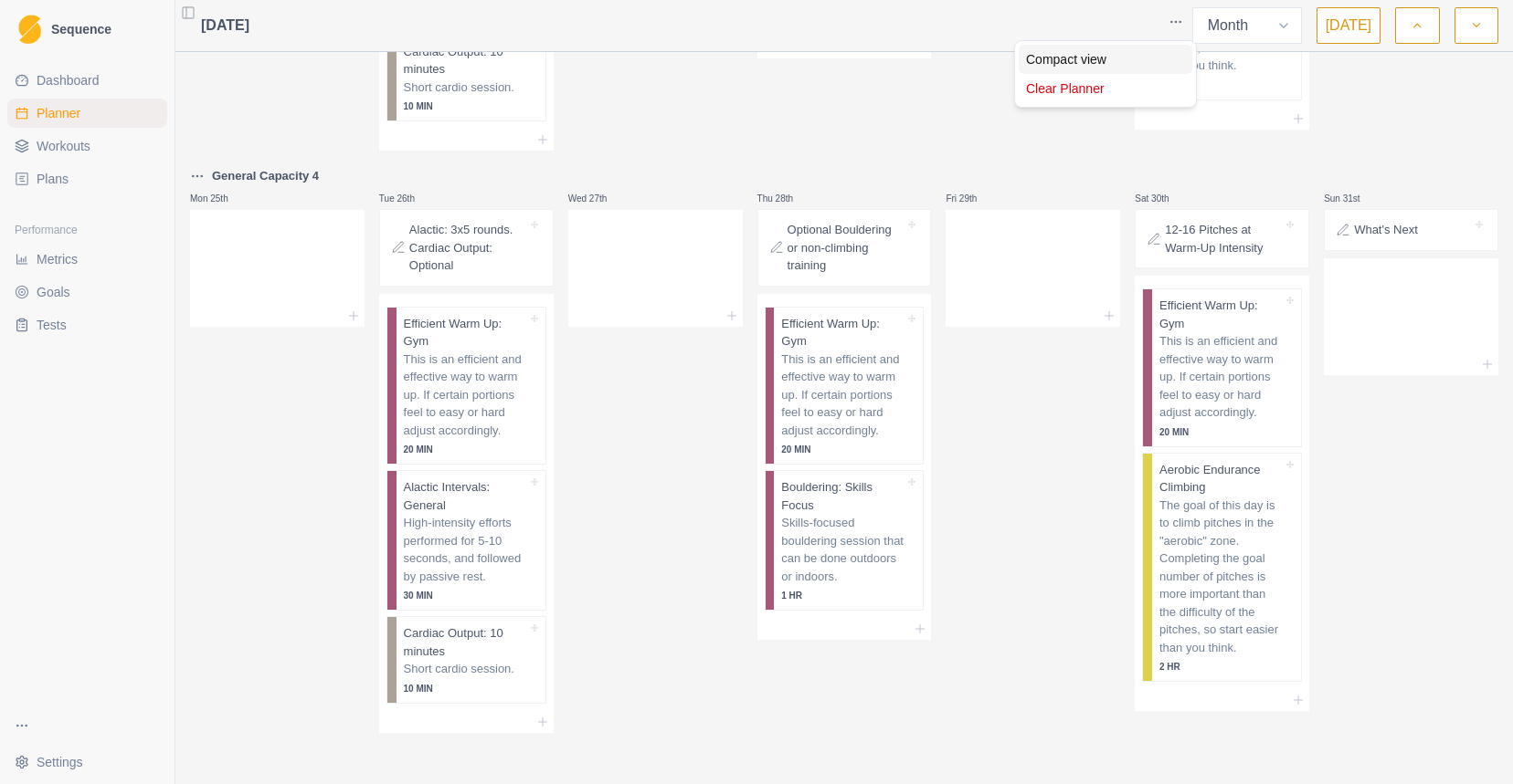
click at [1148, 70] on div "Compact view" at bounding box center [1105, 59] width 173 height 29
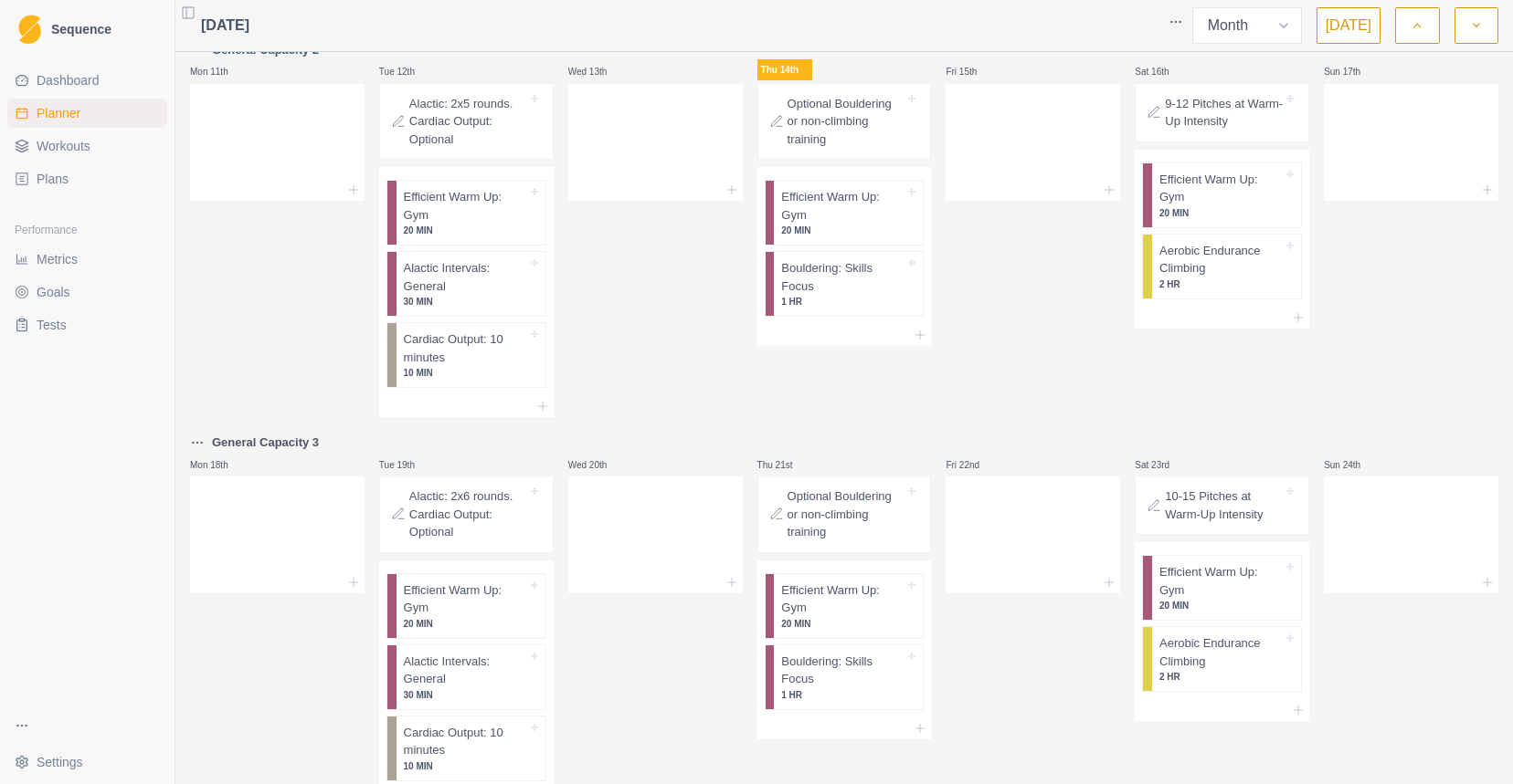
scroll to position [0, 0]
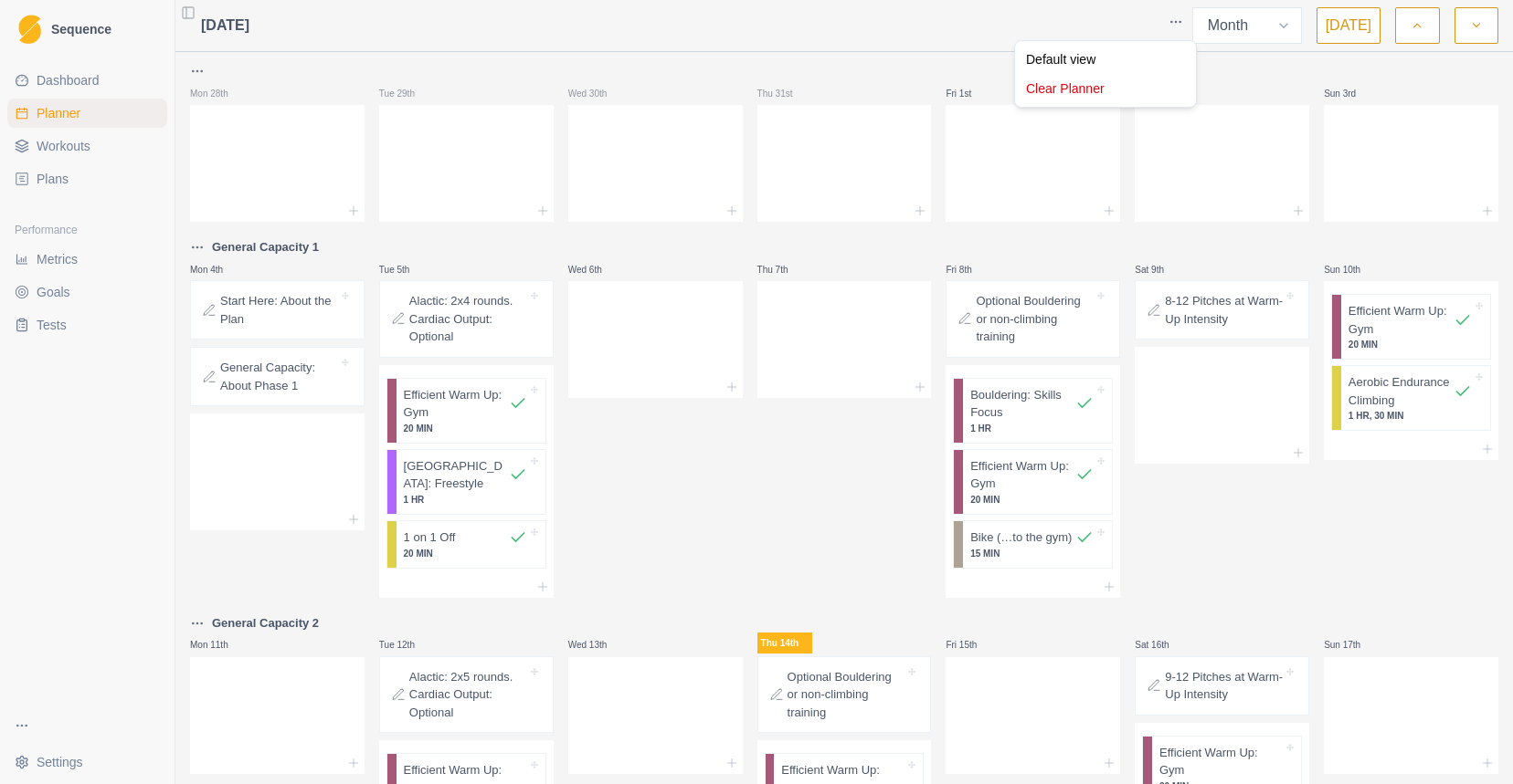
click at [1183, 26] on html "Sequence Dashboard Planner Workouts Plans Performance Metrics Goals Tests Setti…" at bounding box center [756, 392] width 1513 height 784
click at [1167, 52] on div "Default view" at bounding box center [1105, 59] width 173 height 29
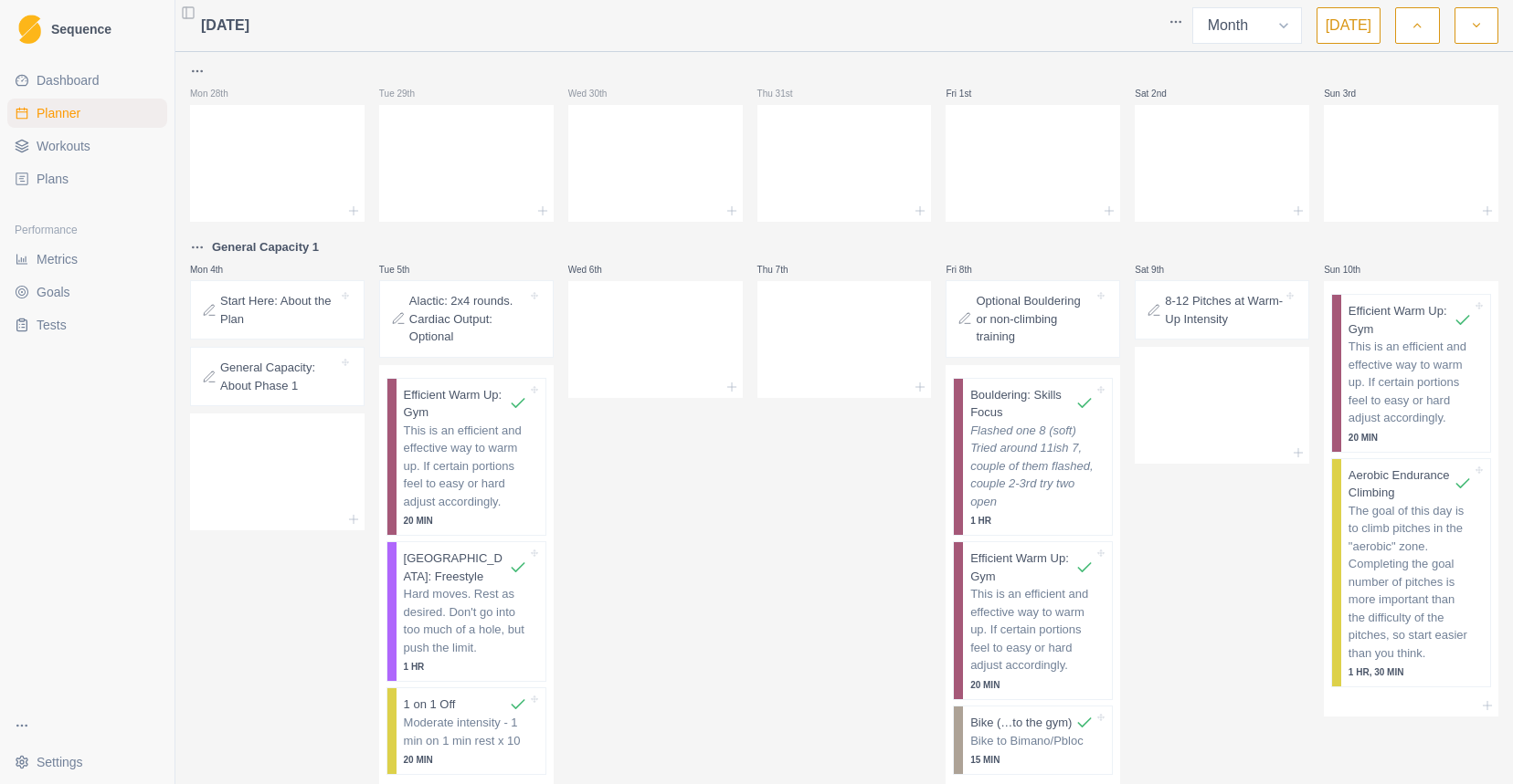
click at [1174, 26] on html "Sequence Dashboard Planner Workouts Plans Performance Metrics Goals Tests Setti…" at bounding box center [756, 392] width 1513 height 784
click at [1157, 66] on div "Compact view" at bounding box center [1105, 59] width 173 height 29
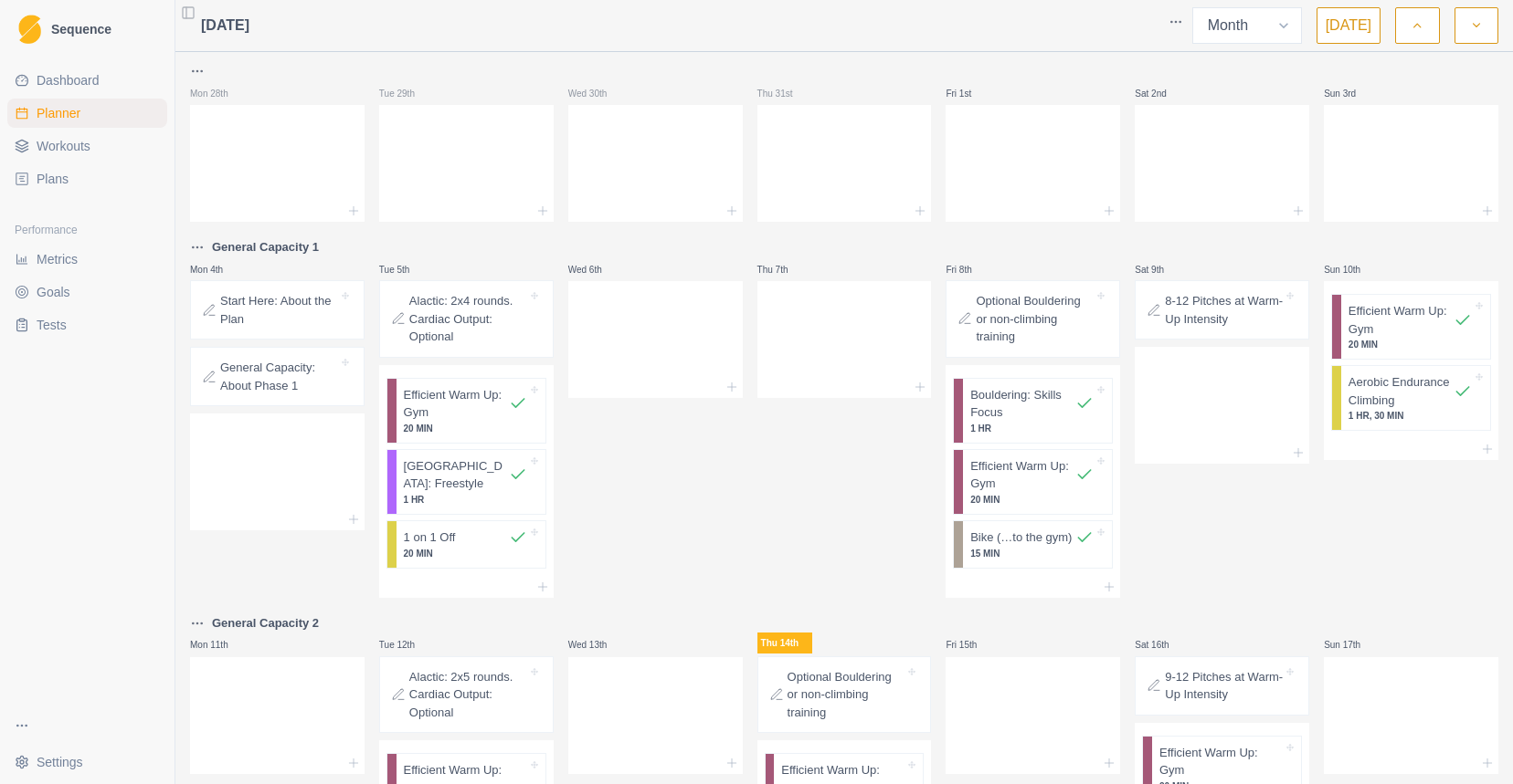
click at [1353, 21] on button "[DATE]" at bounding box center [1349, 25] width 64 height 37
click at [249, 25] on span "[DATE]" at bounding box center [225, 26] width 49 height 22
click at [1476, 38] on button "button" at bounding box center [1476, 25] width 44 height 37
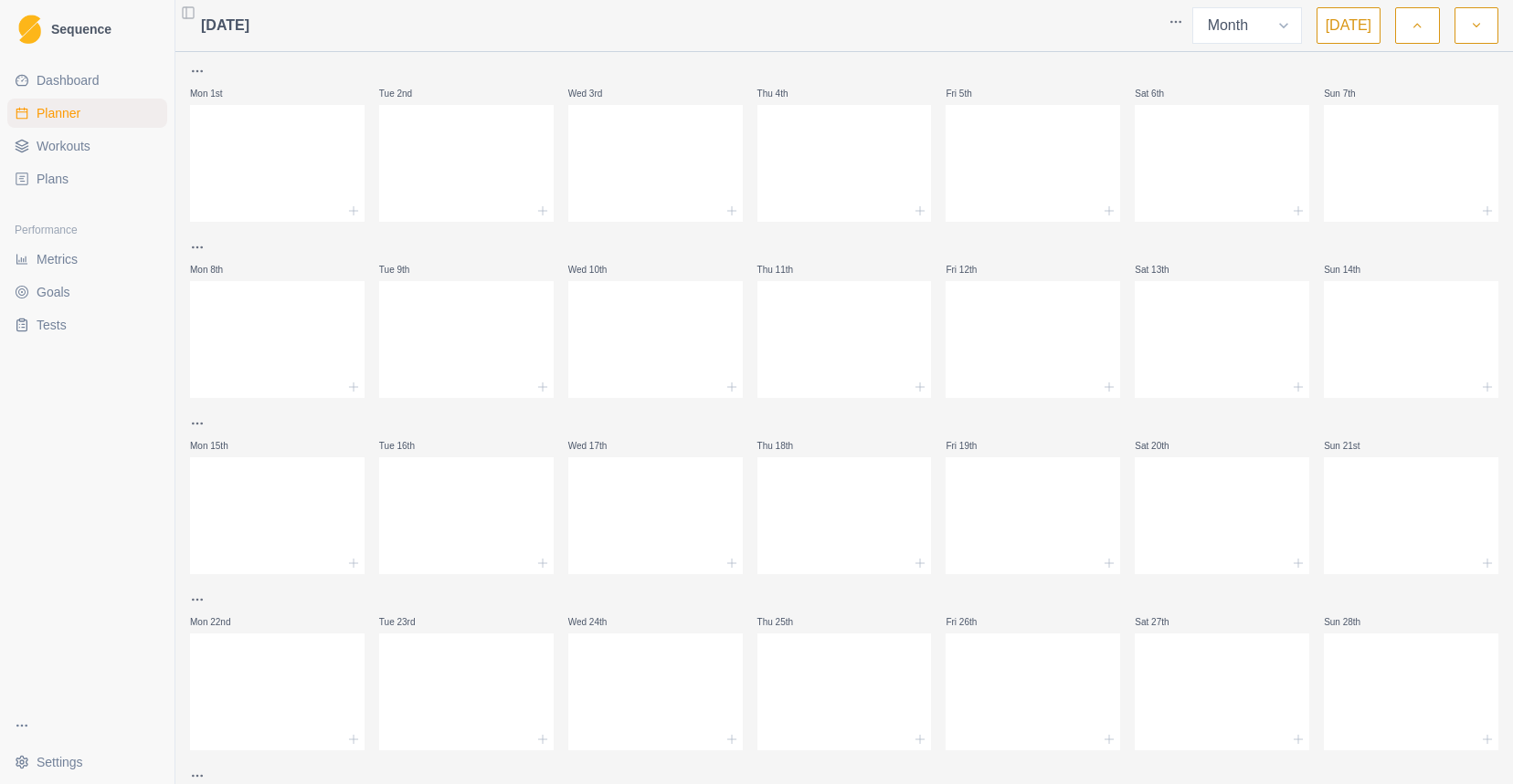
click at [1476, 38] on button "button" at bounding box center [1476, 25] width 44 height 37
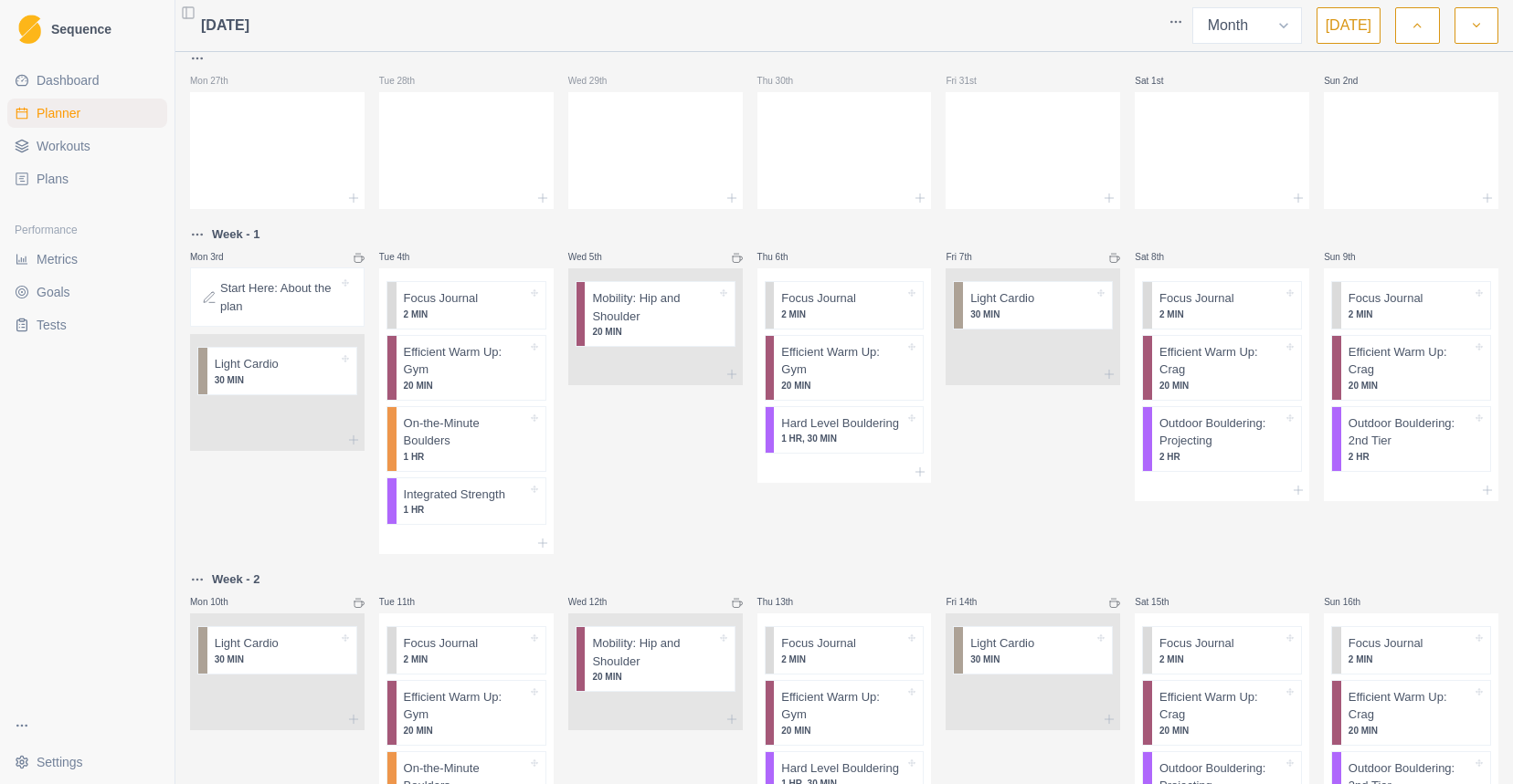
scroll to position [15, 0]
click at [1180, 9] on html "Sequence Dashboard Planner Workouts Plans Performance Metrics Goals Tests Setti…" at bounding box center [756, 392] width 1513 height 784
click at [1127, 92] on div "Clear Planner" at bounding box center [1105, 88] width 173 height 29
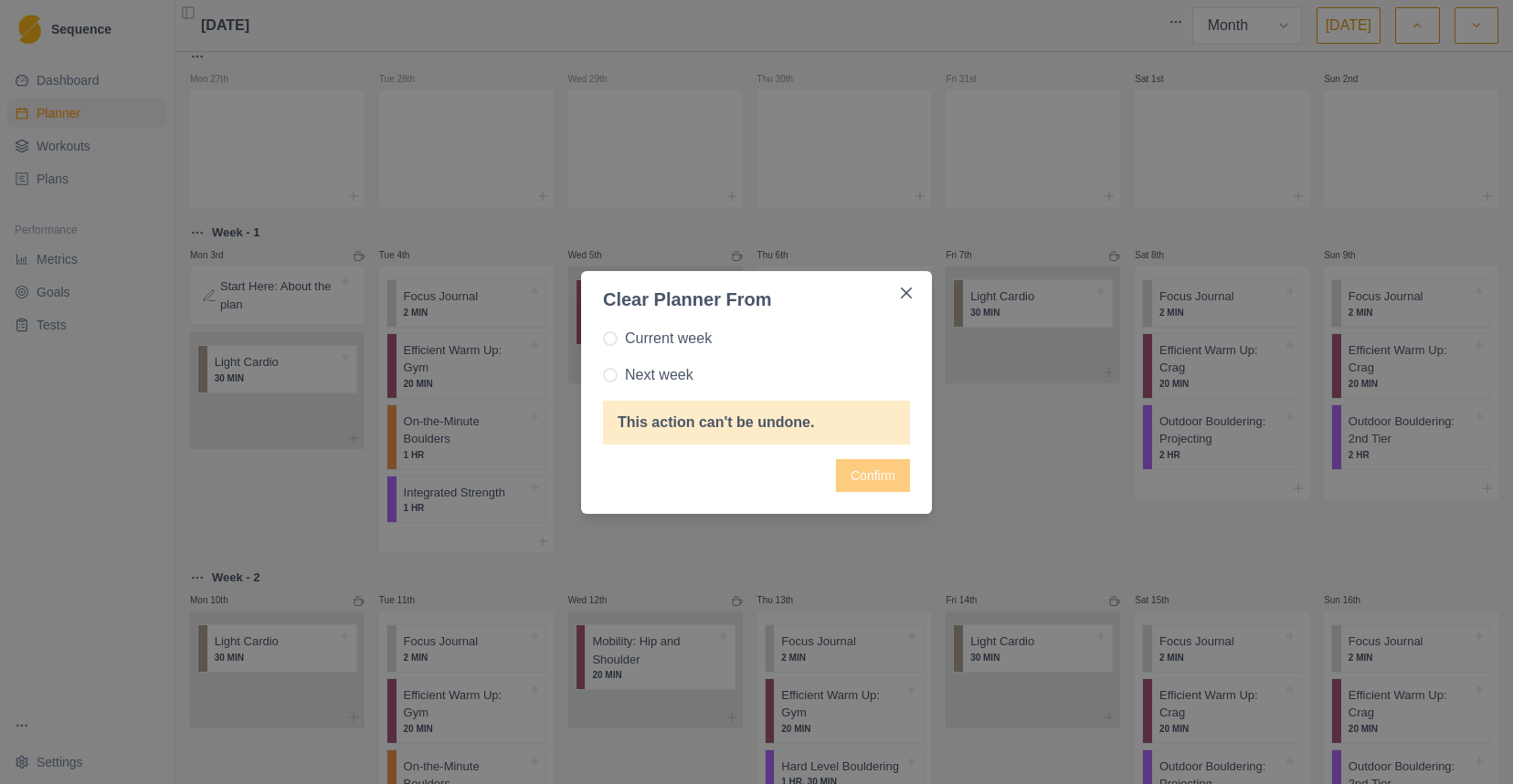
click at [686, 379] on span "Next week" at bounding box center [659, 376] width 69 height 22
click at [603, 376] on input "Next week" at bounding box center [602, 375] width 1 height 1
radio input "true"
click at [911, 295] on icon "Close" at bounding box center [906, 293] width 11 height 11
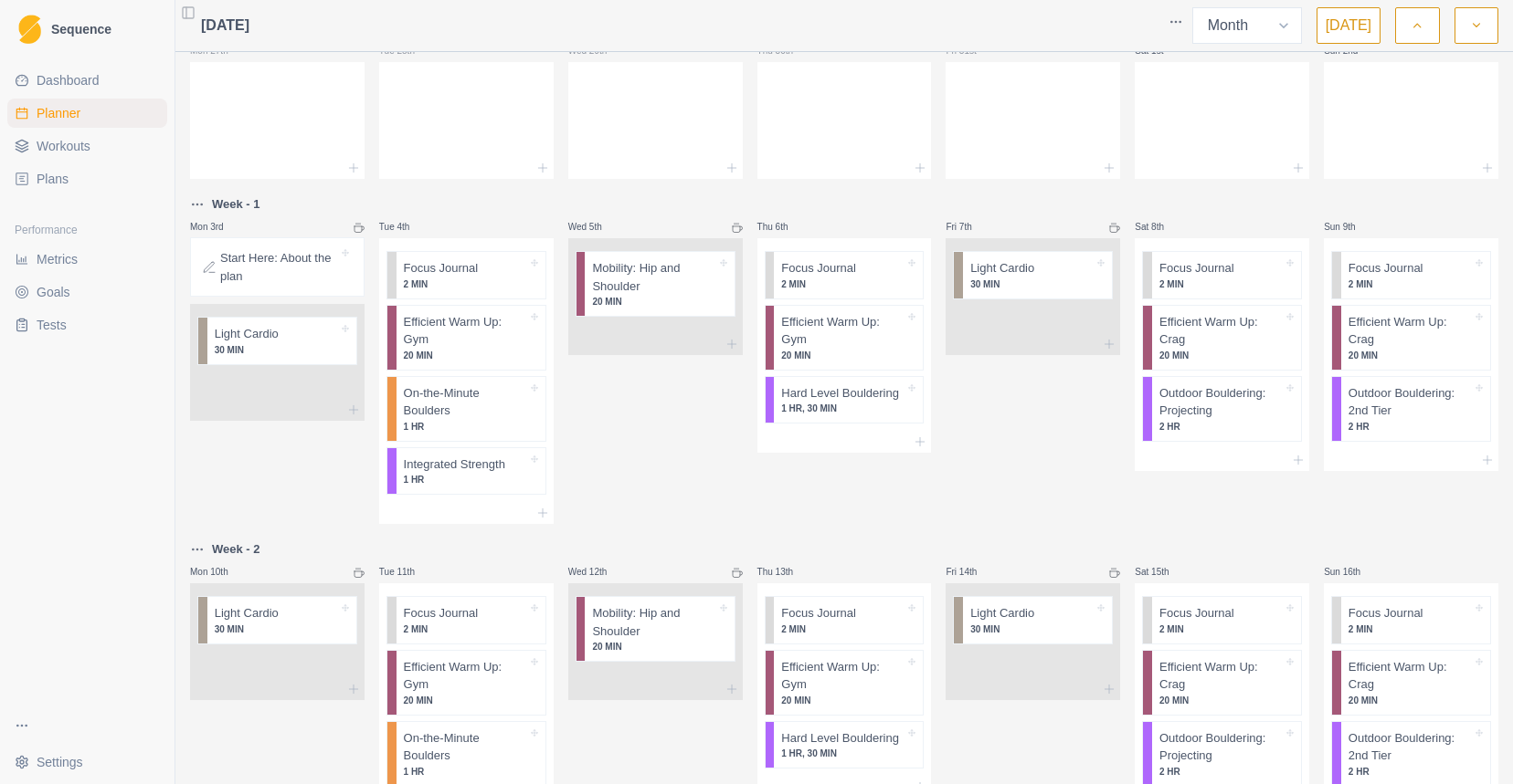
scroll to position [59, 0]
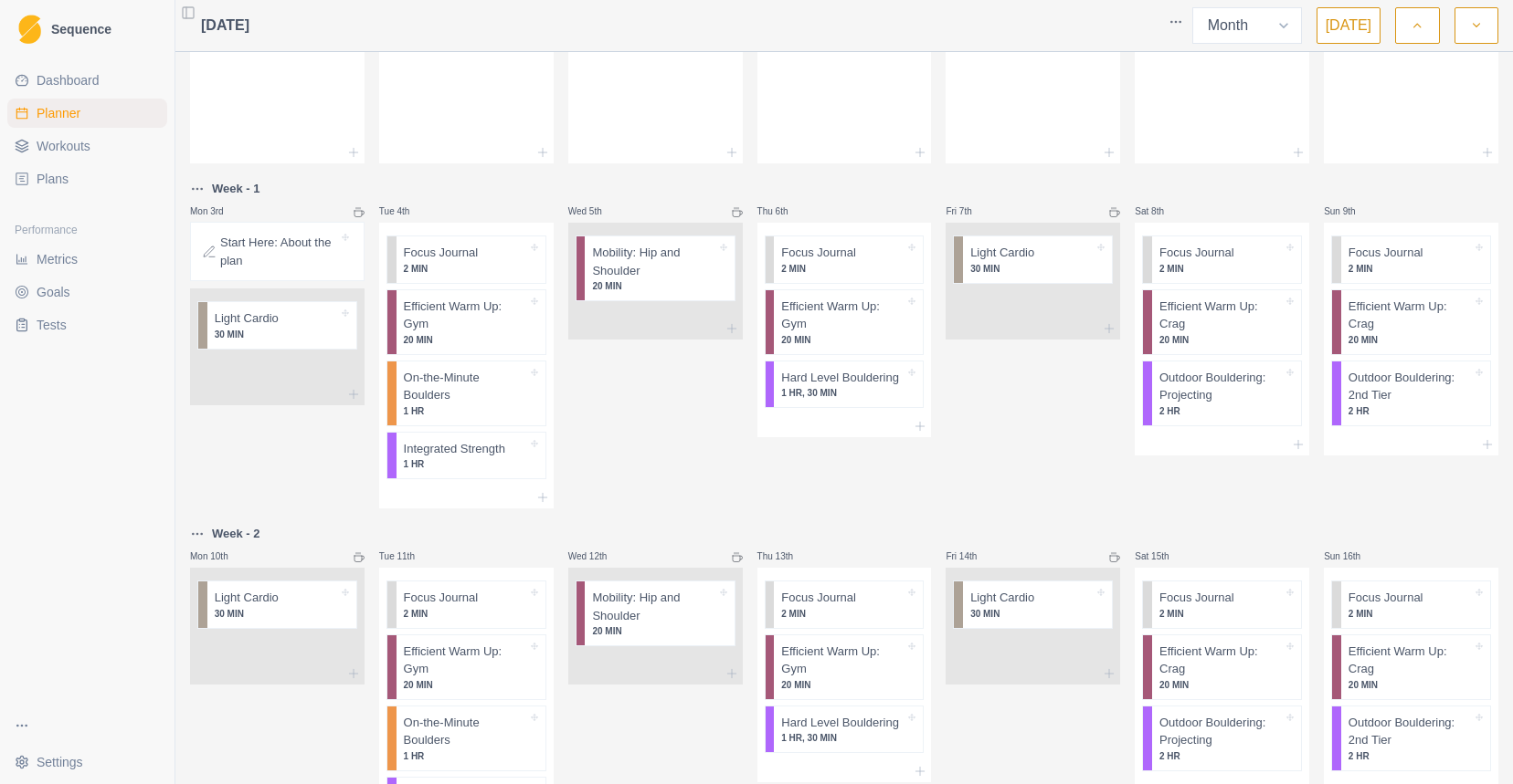
click at [202, 192] on html "Sequence Dashboard Planner Workouts Plans Performance Metrics Goals Tests Setti…" at bounding box center [756, 392] width 1513 height 784
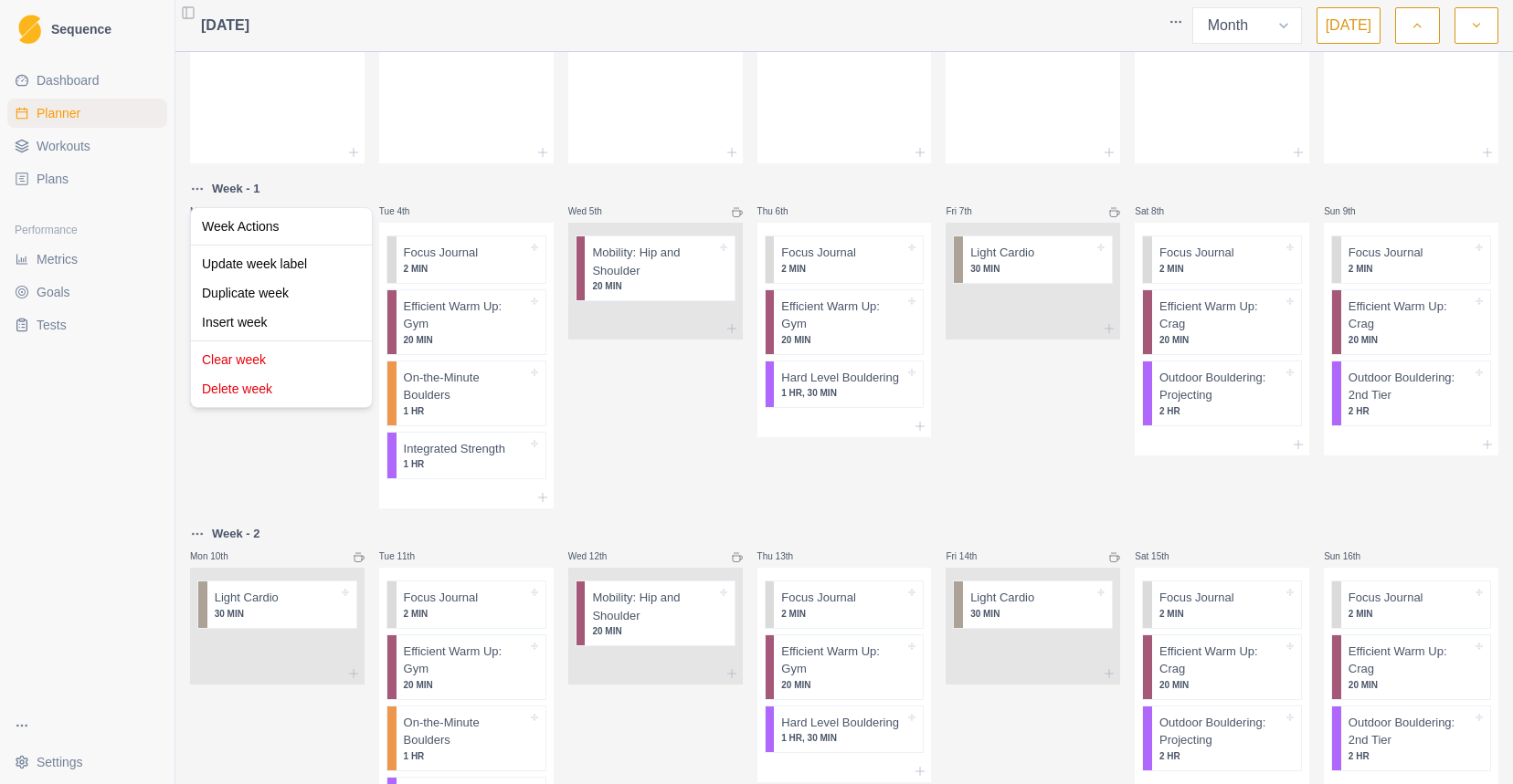
click at [202, 192] on html "Sequence Dashboard Planner Workouts Plans Performance Metrics Goals Tests Setti…" at bounding box center [756, 392] width 1513 height 784
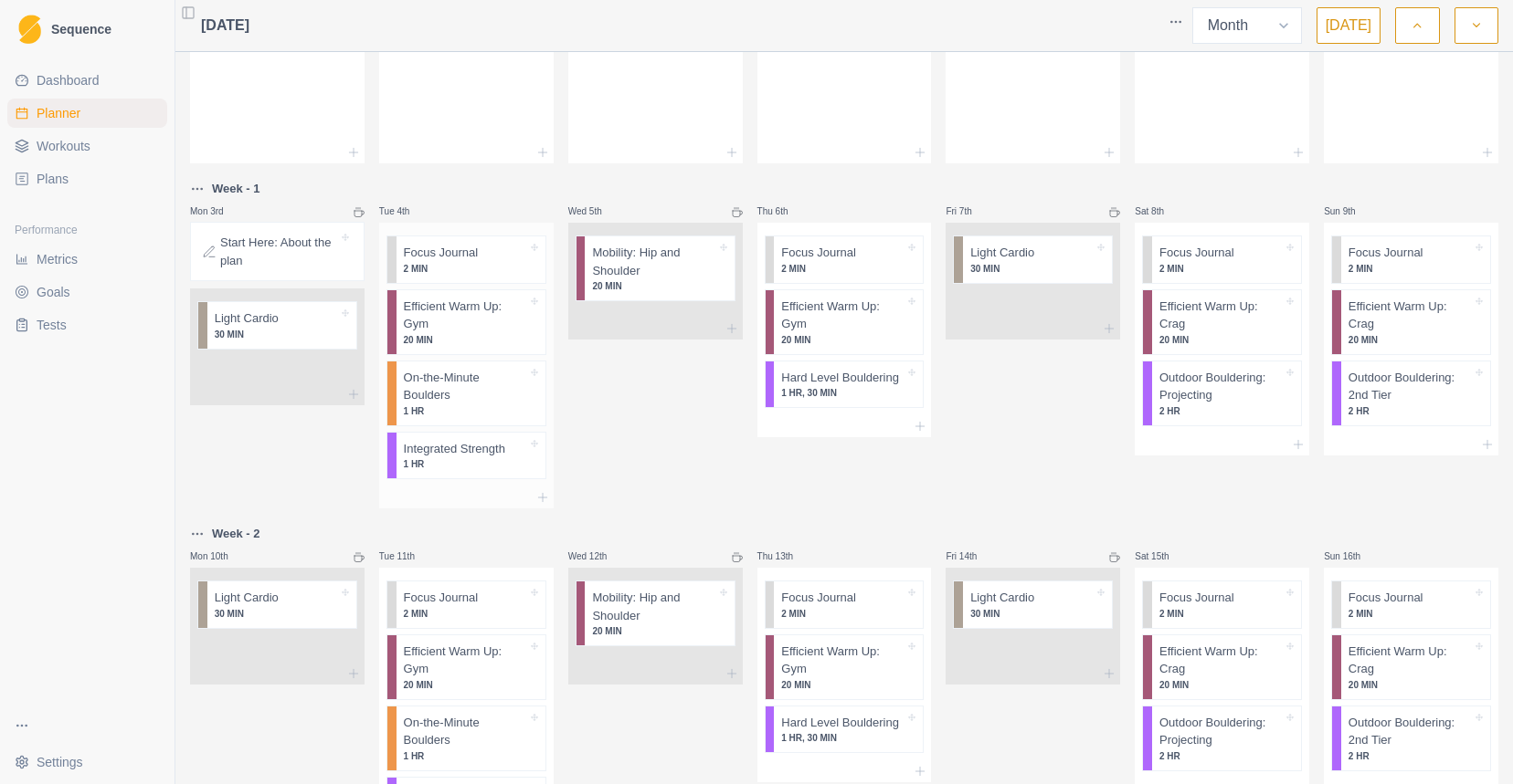
click at [522, 385] on p "On-the-Minute Boulders" at bounding box center [465, 387] width 124 height 36
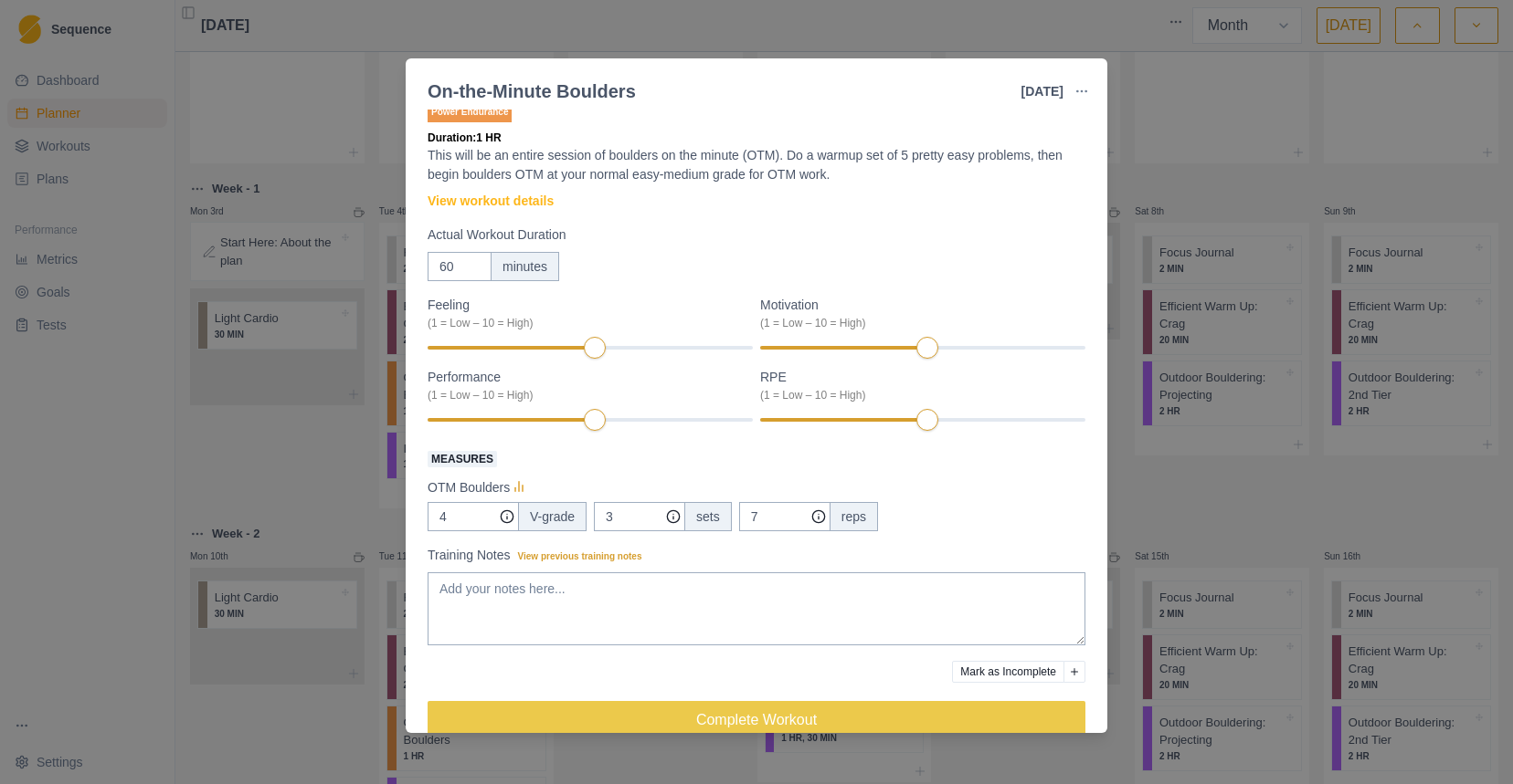
scroll to position [15, 0]
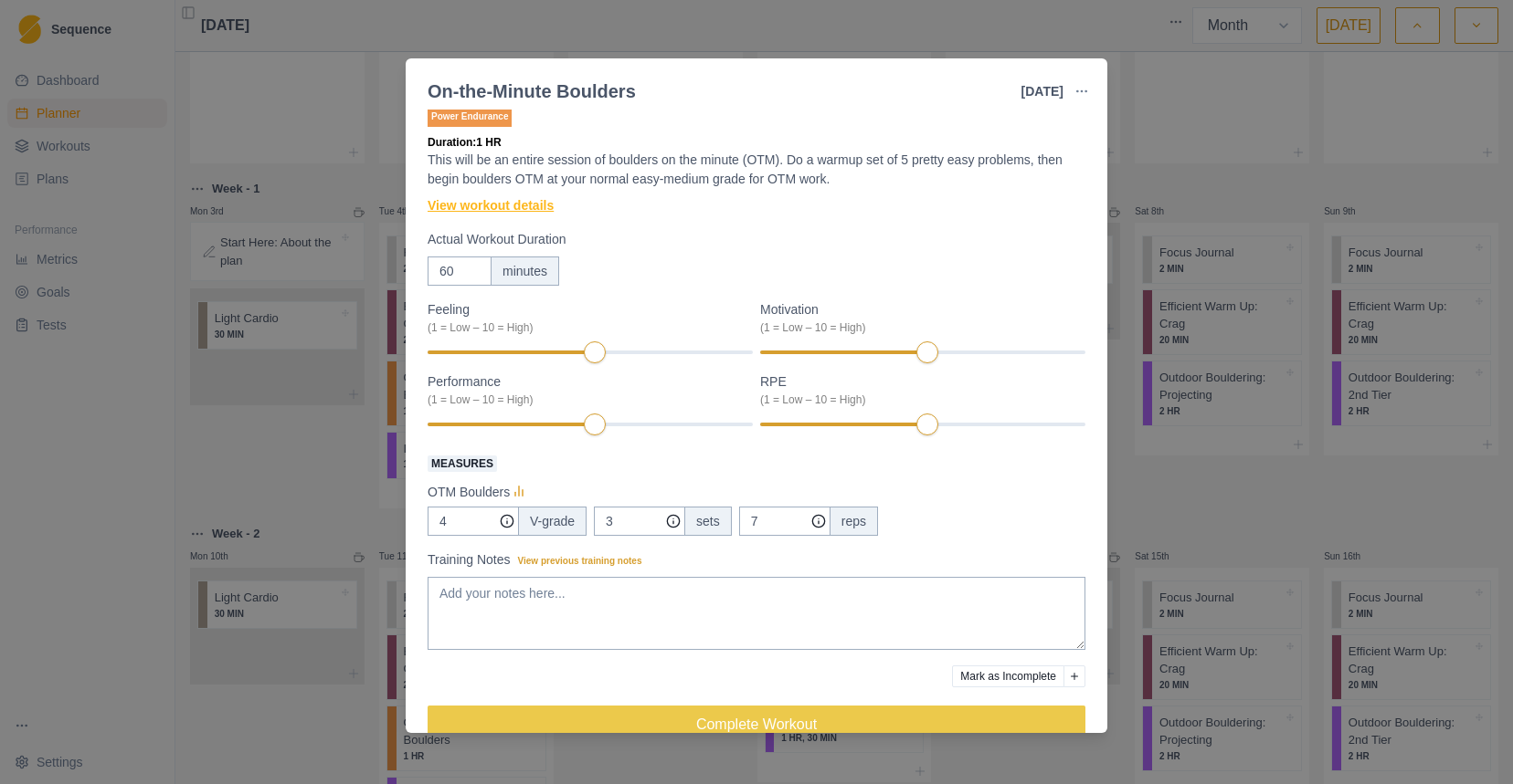
click at [542, 207] on link "View workout details" at bounding box center [490, 205] width 126 height 19
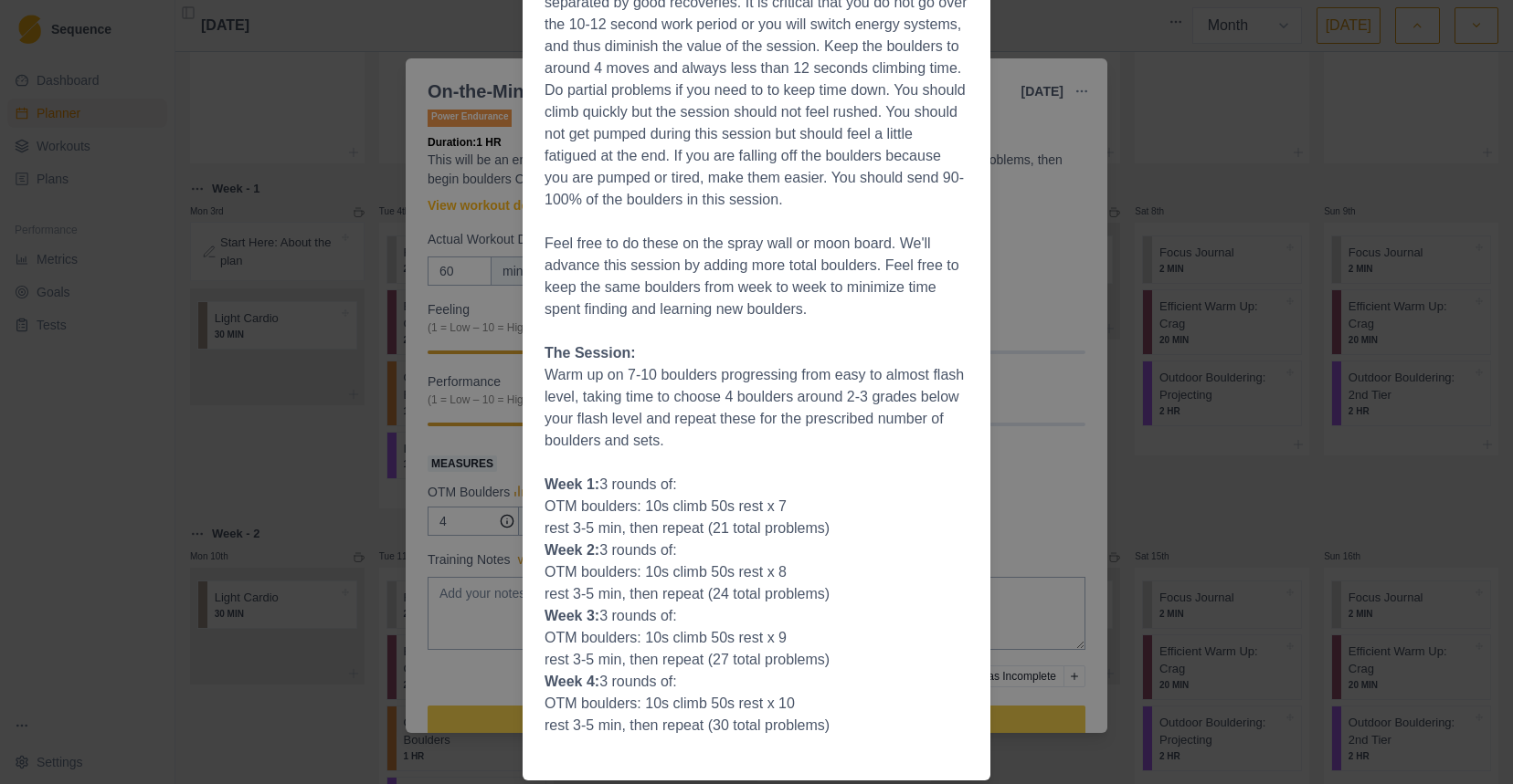
scroll to position [0, 0]
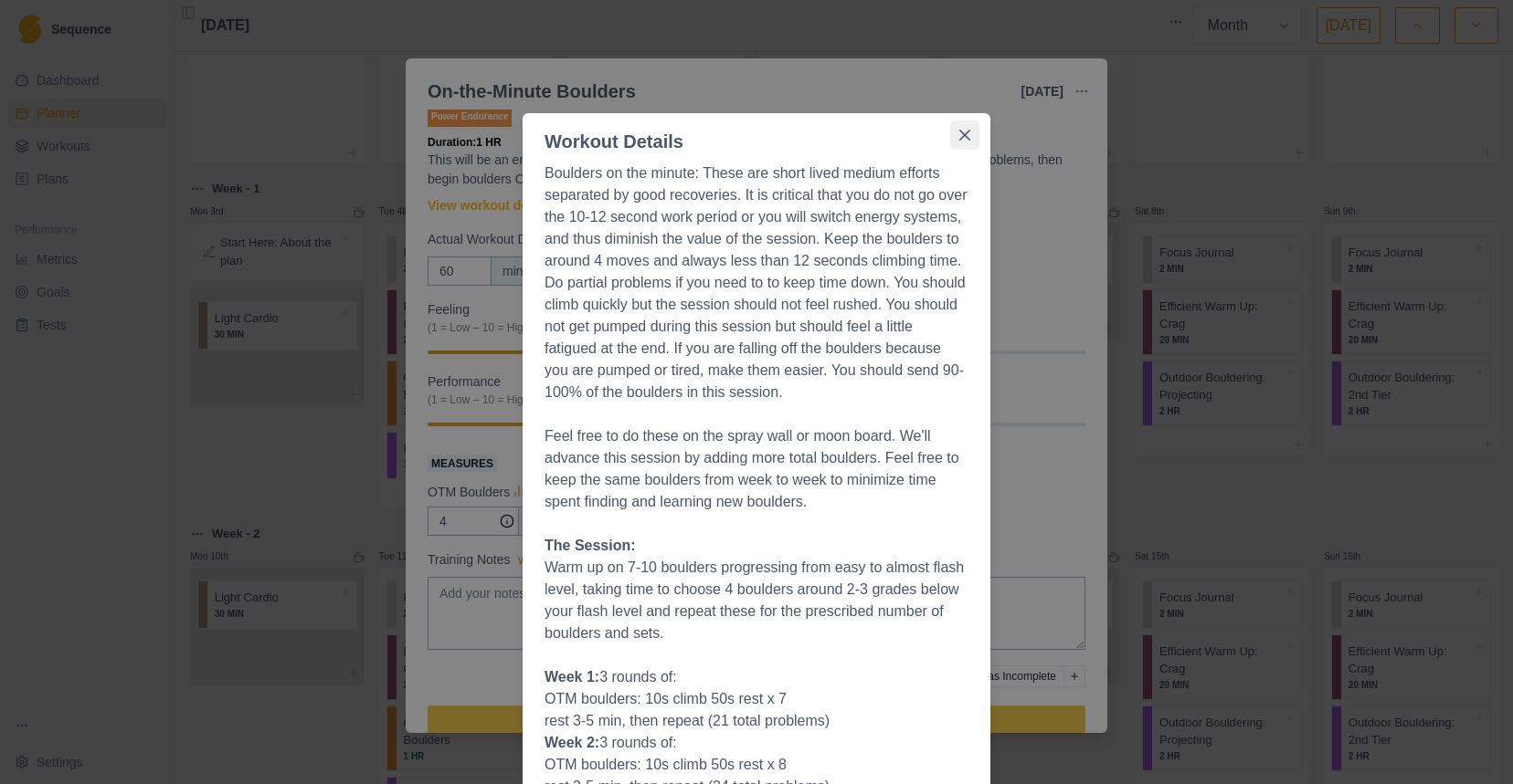
click at [962, 132] on icon "Close" at bounding box center [964, 134] width 11 height 11
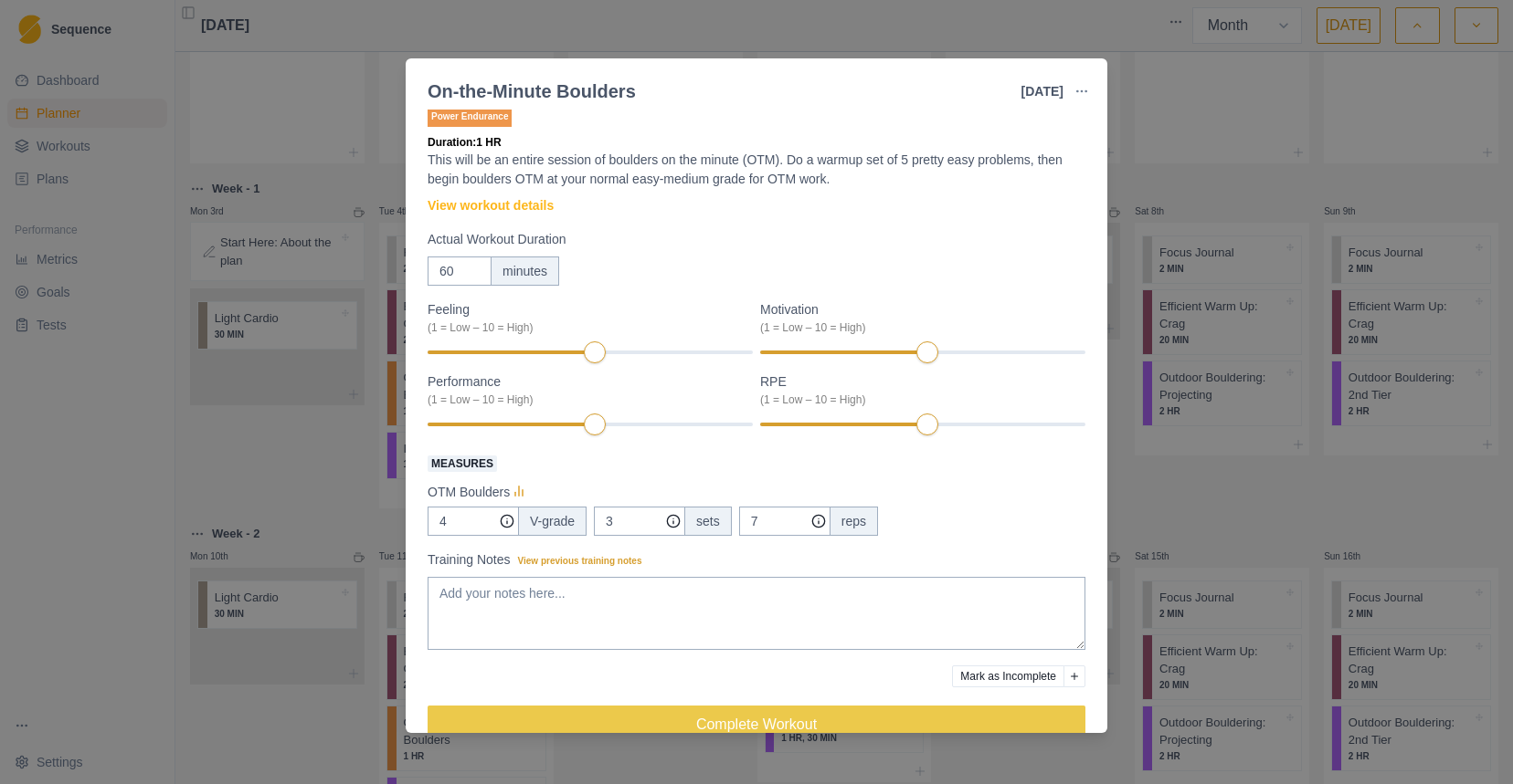
click at [1146, 176] on div "On-the-Minute Boulders [DATE] Link To Goal View Workout Metrics Edit Original W…" at bounding box center [756, 392] width 1513 height 784
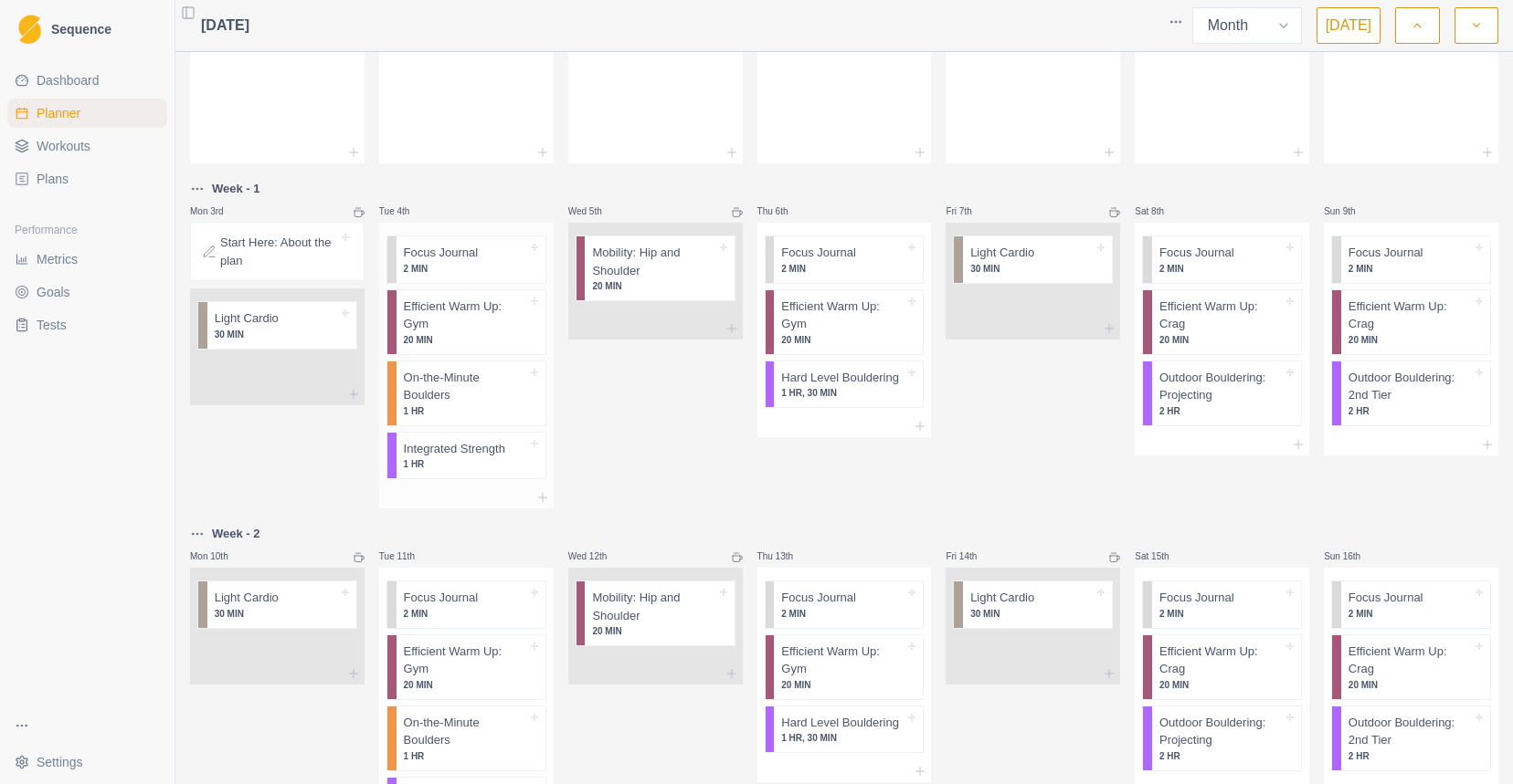
click at [495, 465] on p "1 HR" at bounding box center [465, 464] width 124 height 14
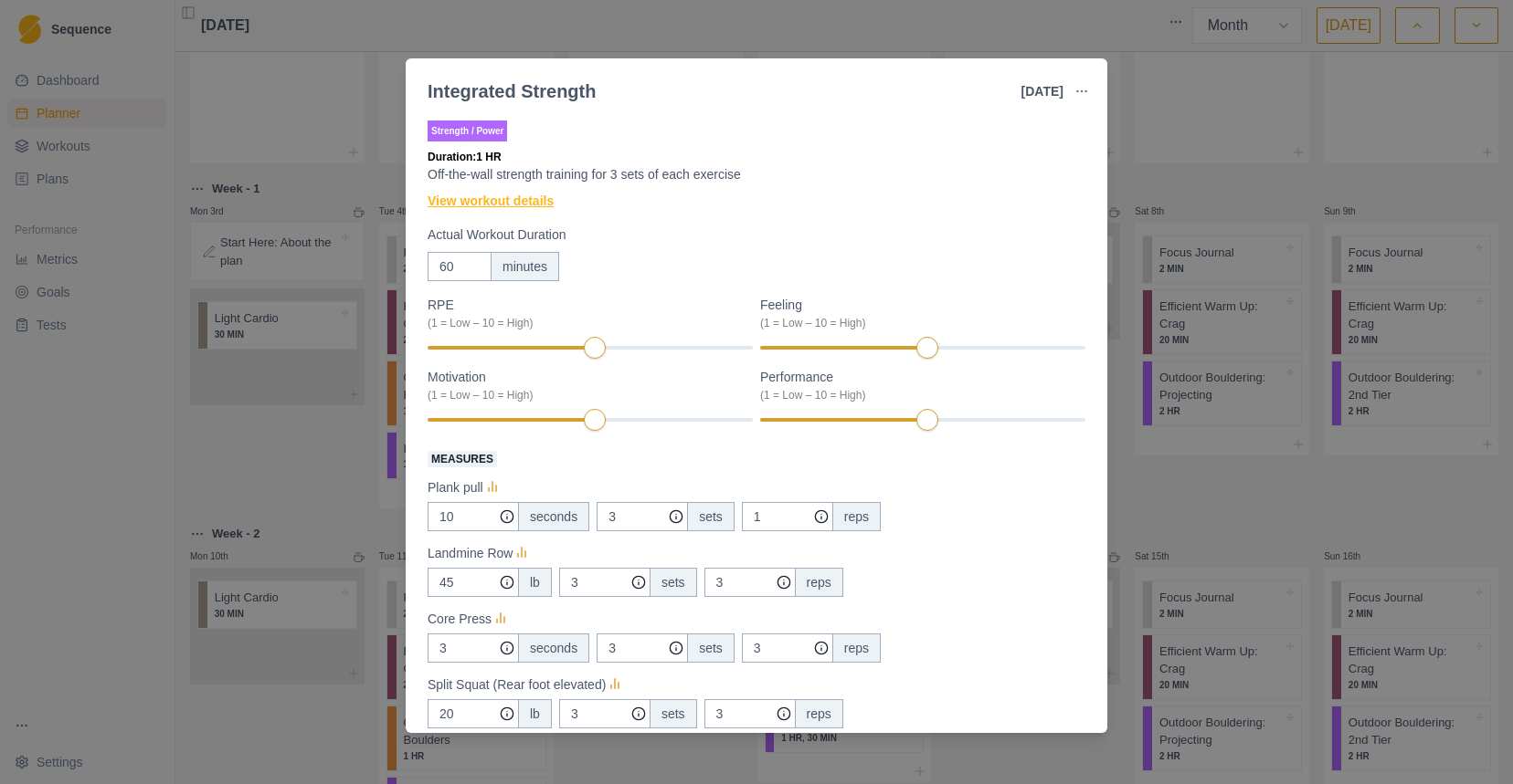
click at [549, 200] on link "View workout details" at bounding box center [490, 200] width 126 height 19
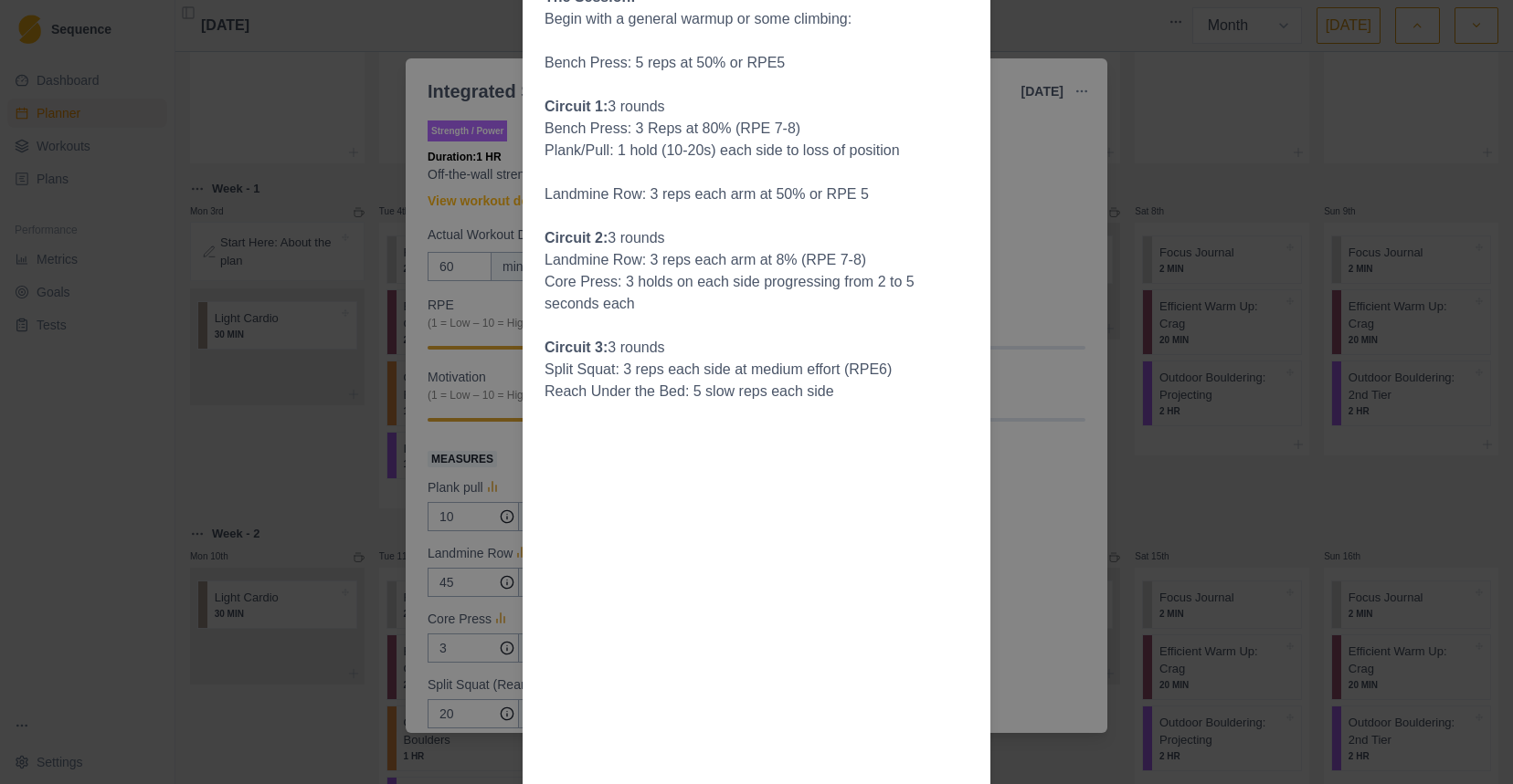
scroll to position [725, 0]
click at [1119, 270] on div "Workout Details General strength training is important, as it allows us to have…" at bounding box center [756, 392] width 1513 height 784
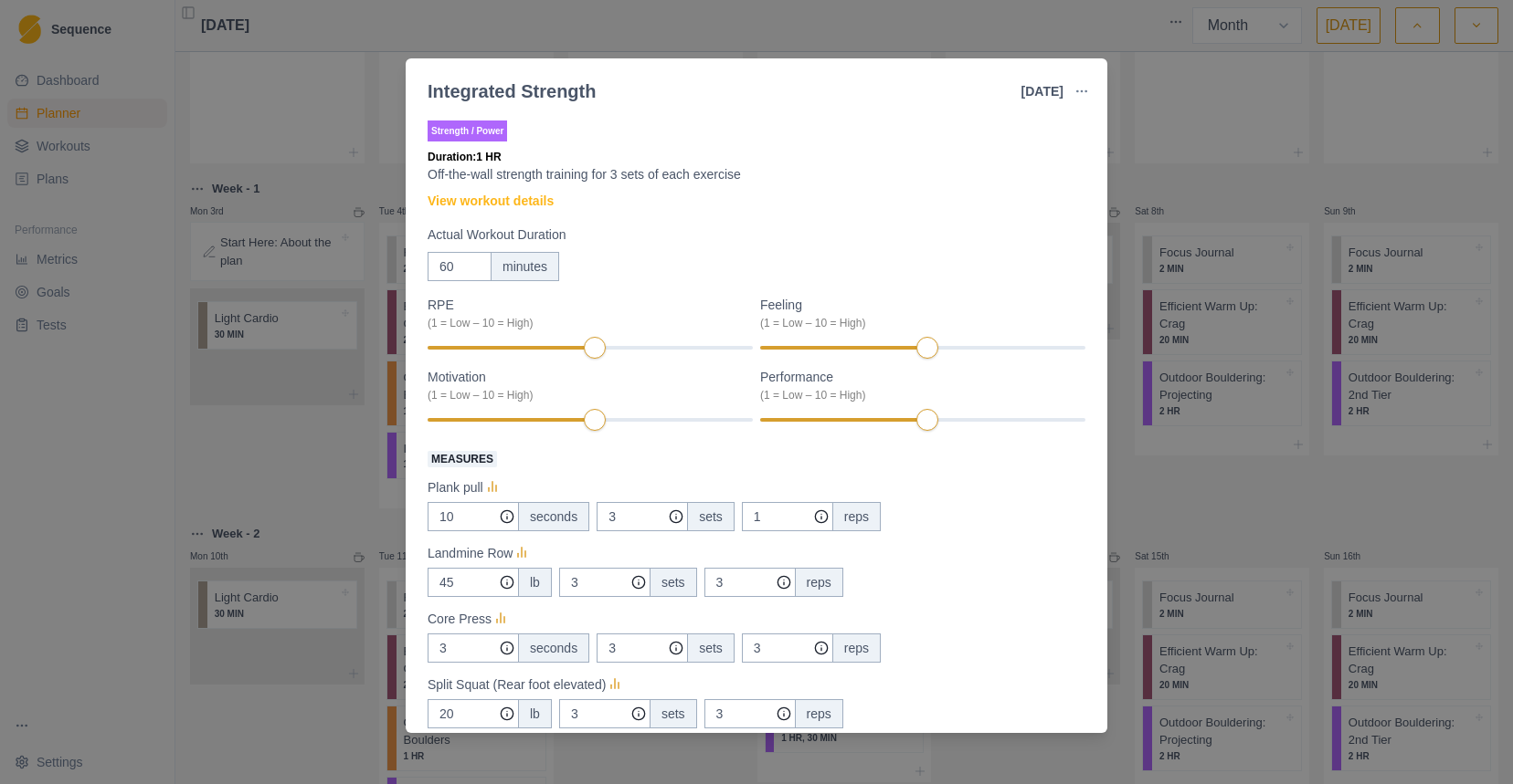
click at [1190, 459] on div "Integrated Strength [DATE] Link To Goal View Workout Metrics Edit Original Work…" at bounding box center [756, 392] width 1513 height 784
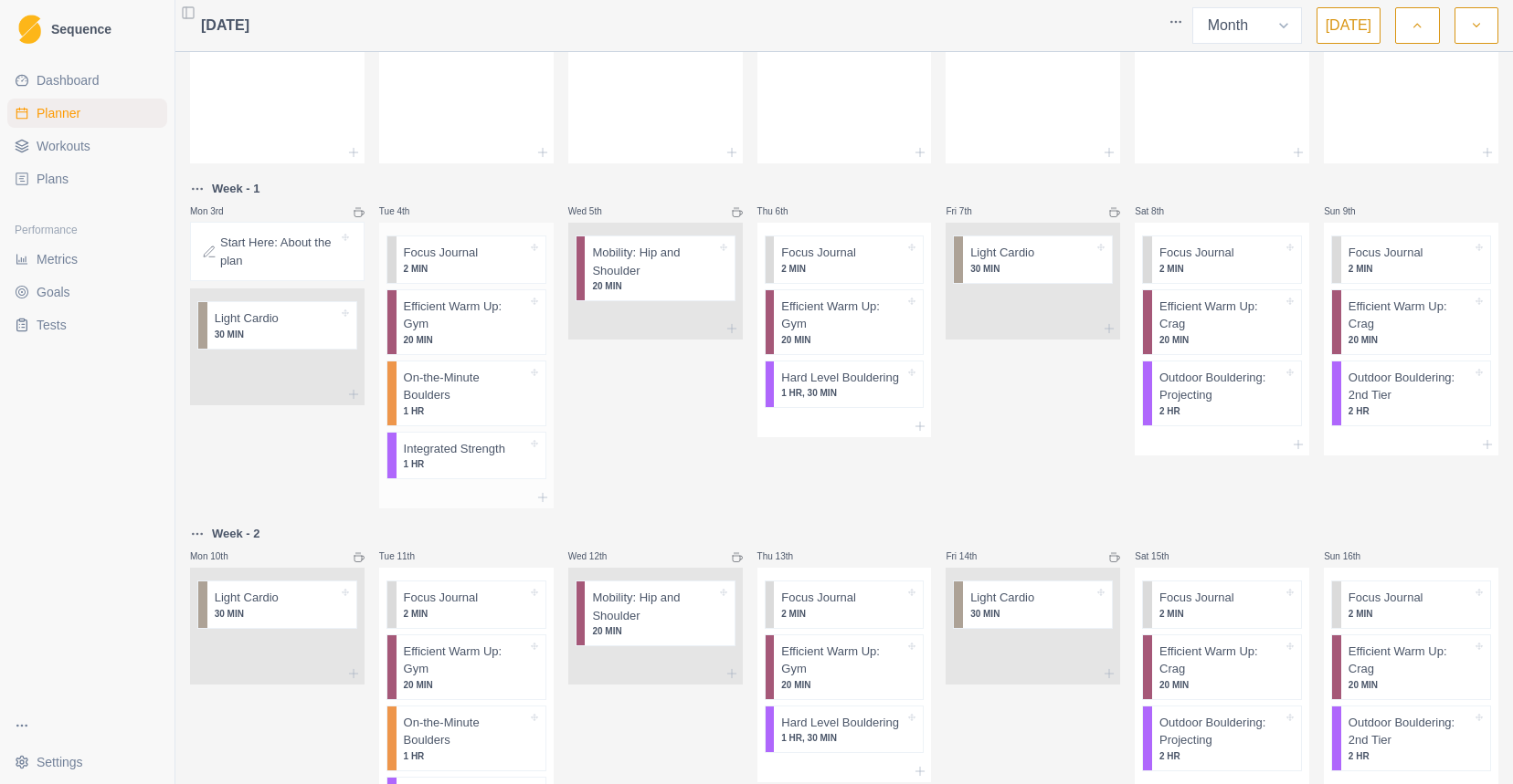
click at [513, 395] on p "On-the-Minute Boulders" at bounding box center [465, 387] width 124 height 36
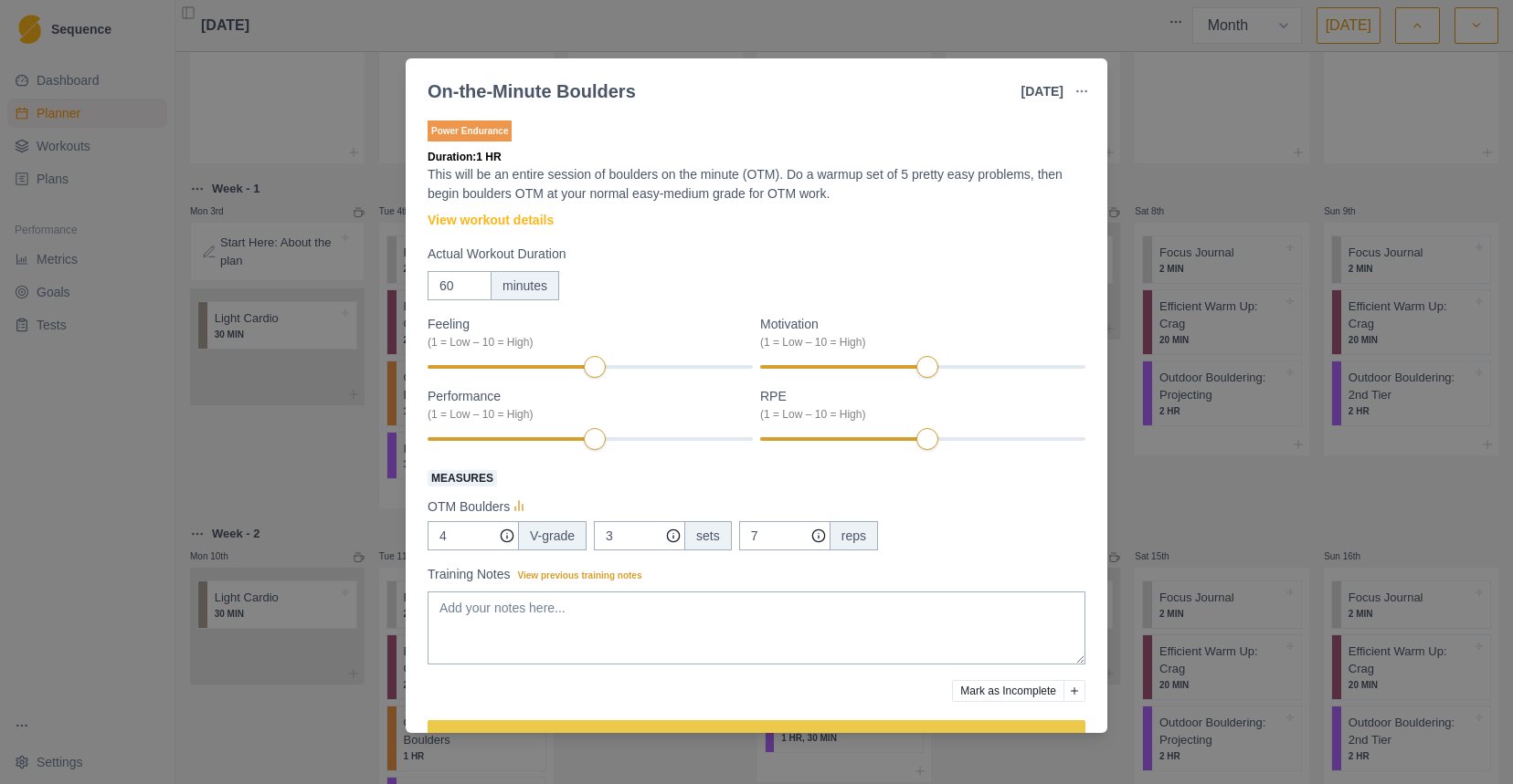
click at [548, 526] on div "V-grade" at bounding box center [552, 535] width 69 height 29
click at [551, 532] on div "V-grade" at bounding box center [552, 535] width 69 height 29
click at [1185, 498] on div "On-the-Minute Boulders [DATE] Link To Goal View Workout Metrics Edit Original W…" at bounding box center [756, 392] width 1513 height 784
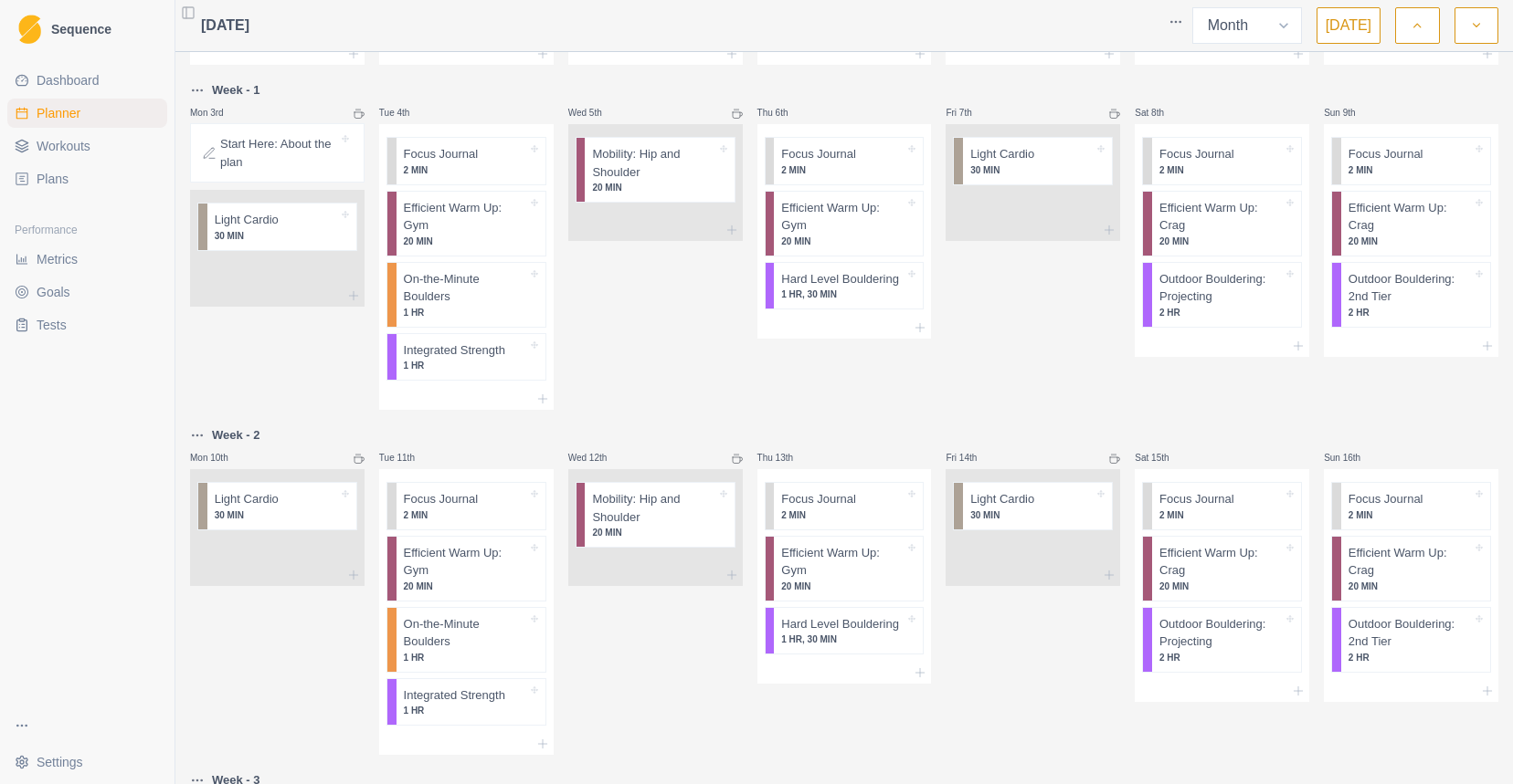
scroll to position [143, 0]
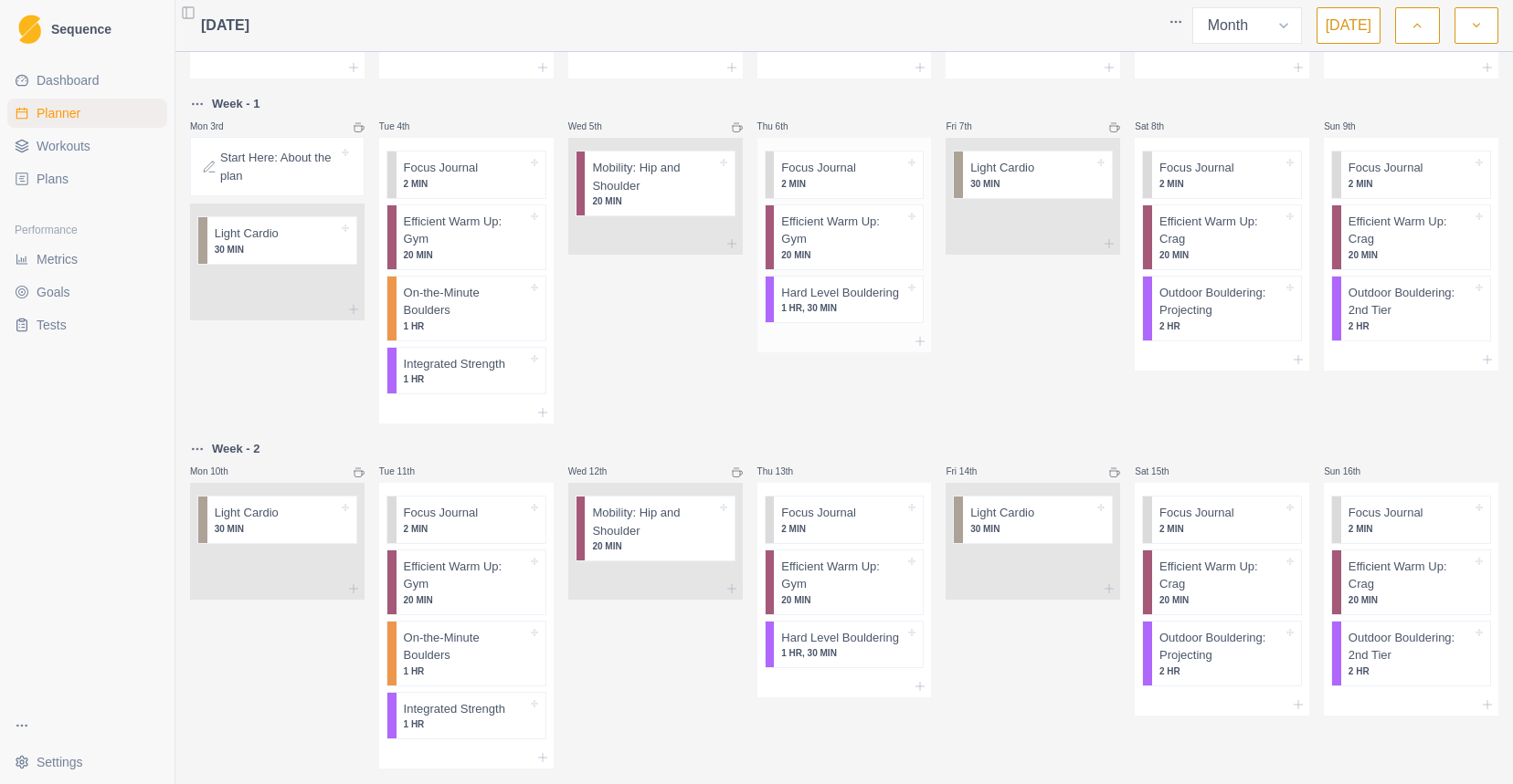
click at [836, 313] on p "1 HR, 30 MIN" at bounding box center [843, 308] width 124 height 14
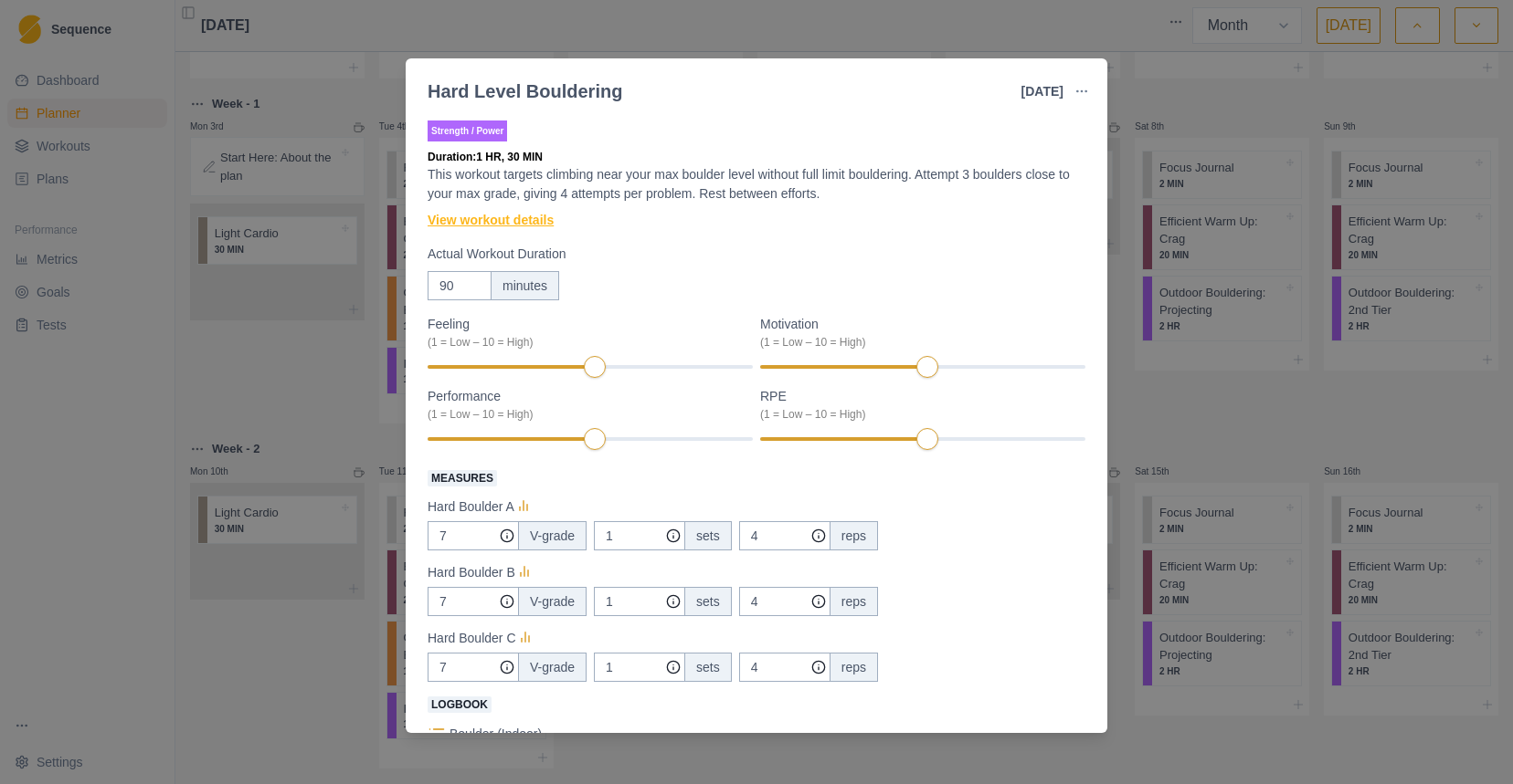
click at [529, 224] on link "View workout details" at bounding box center [490, 220] width 126 height 19
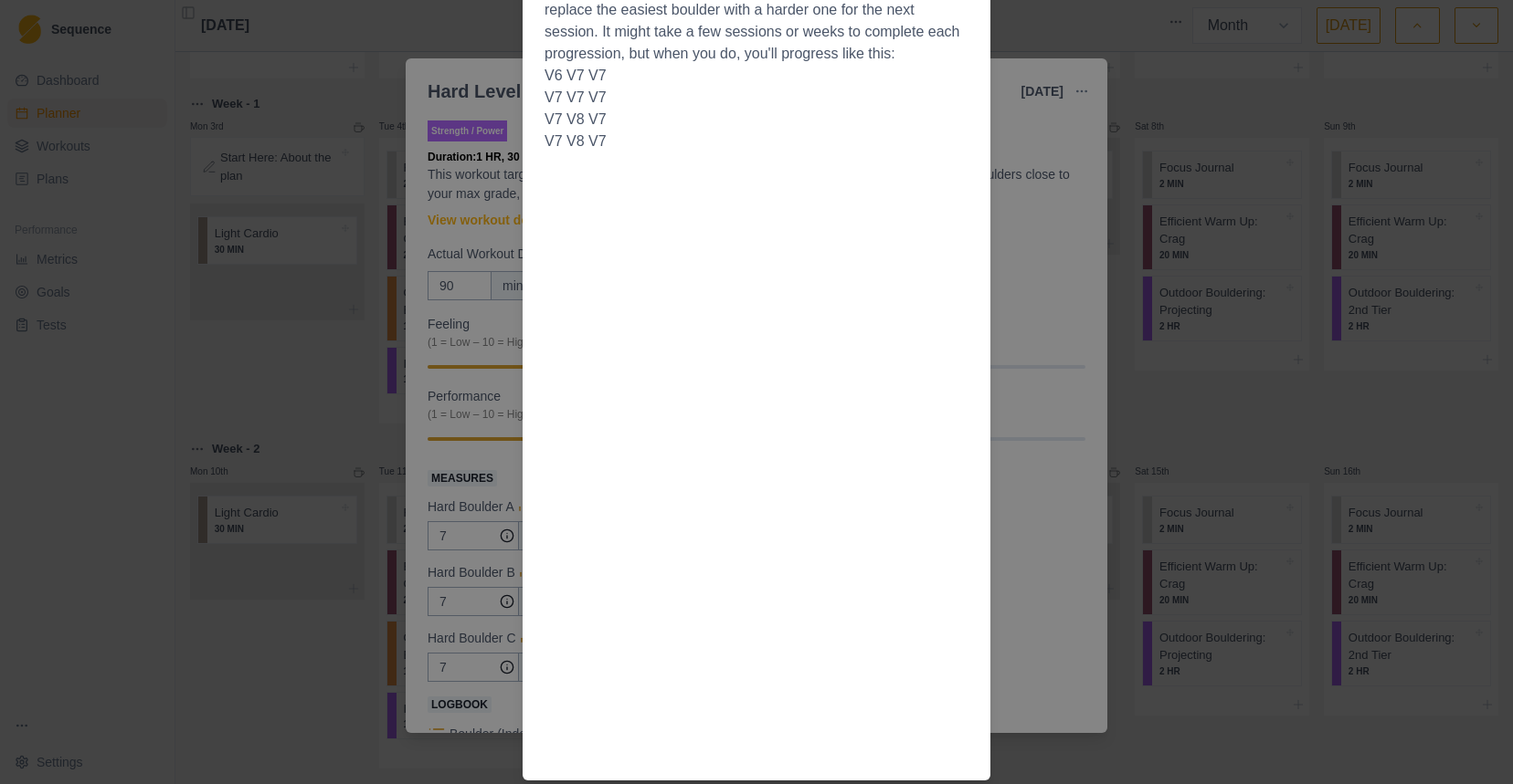
scroll to position [996, 0]
click at [1003, 333] on div "Workout Details This workout is based around your max in-a-day boulder grade, (…" at bounding box center [756, 392] width 1513 height 784
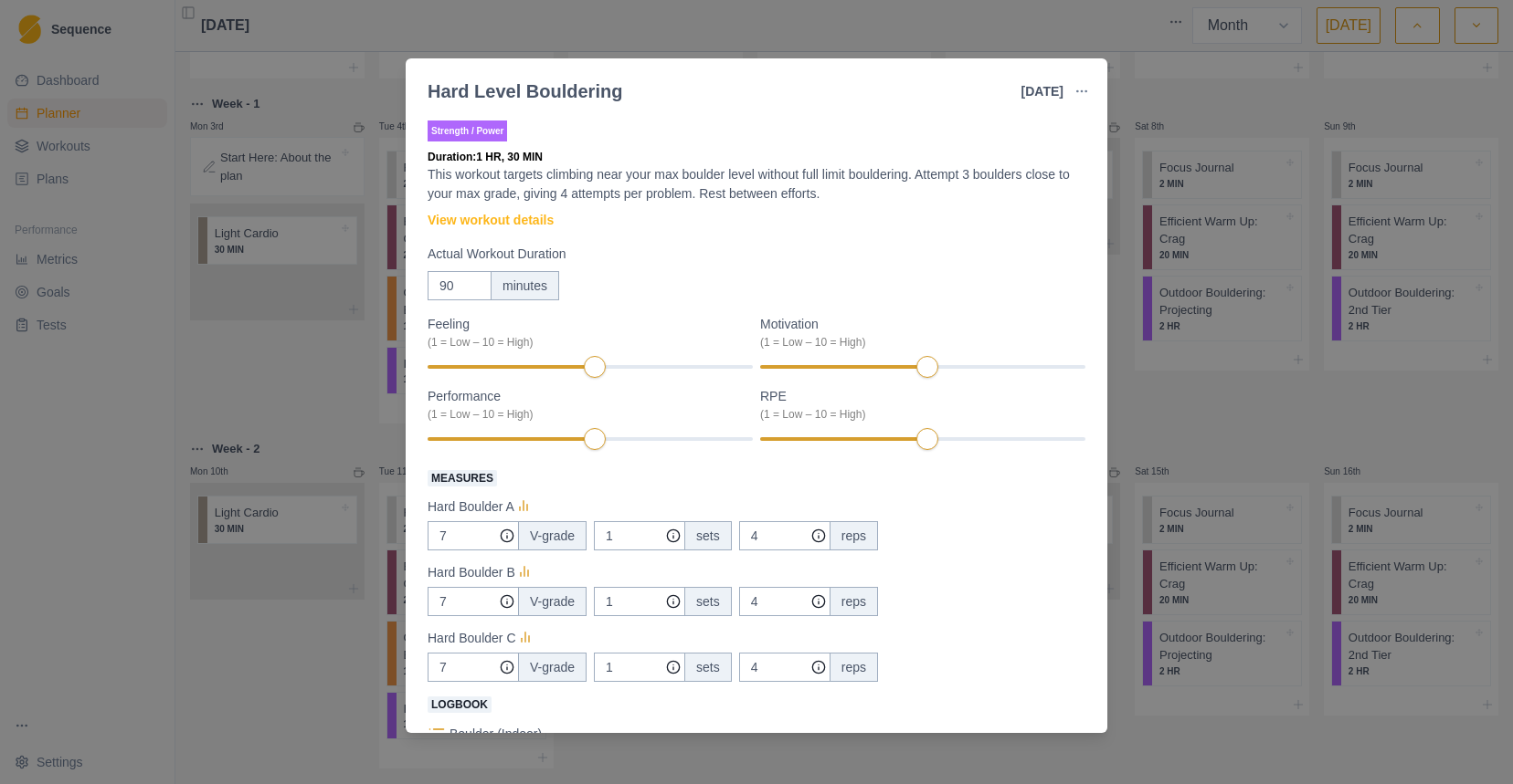
click at [1144, 442] on div "Hard Level Bouldering [DATE] Link To Goal View Workout Metrics Edit Original Wo…" at bounding box center [756, 392] width 1513 height 784
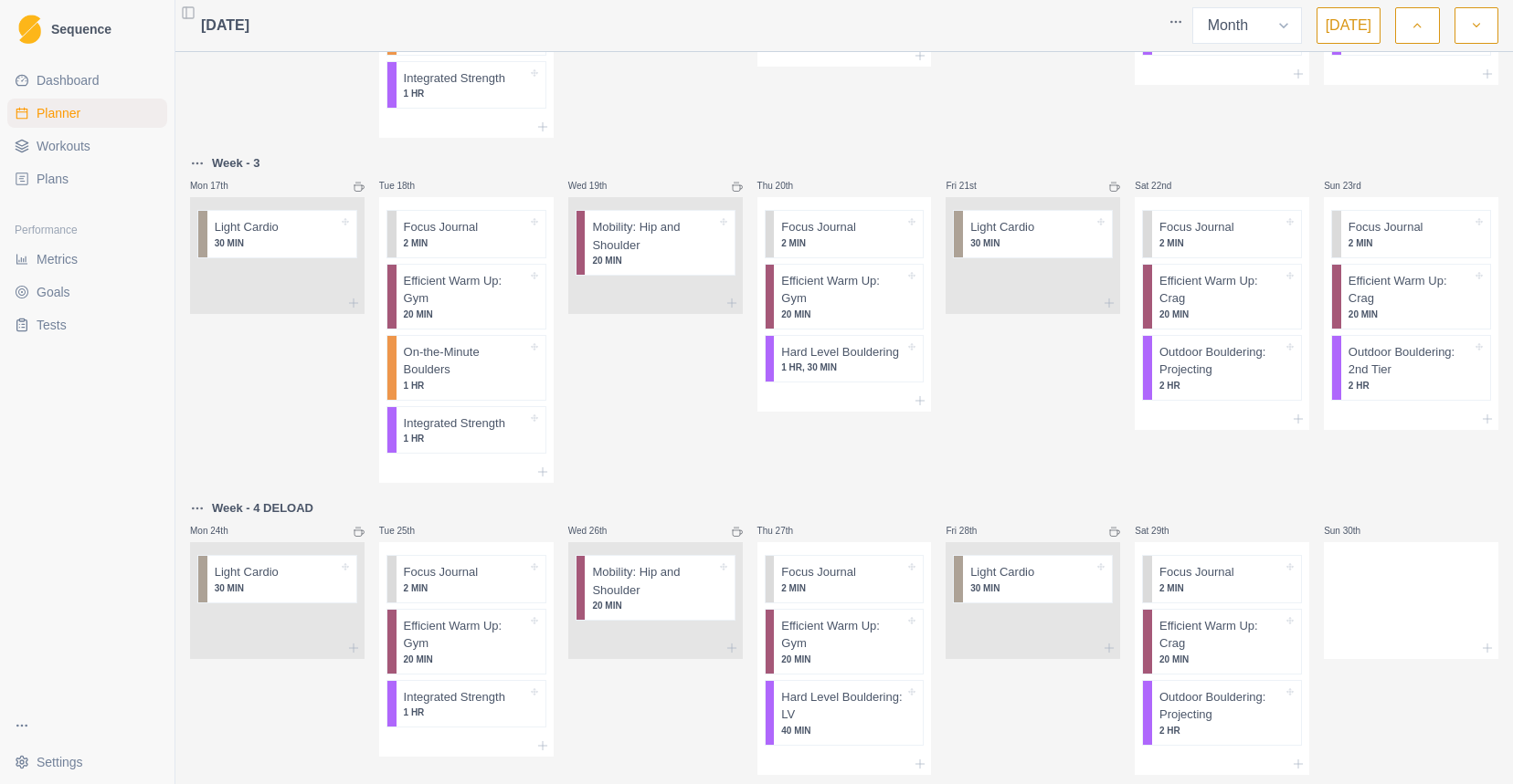
scroll to position [815, 0]
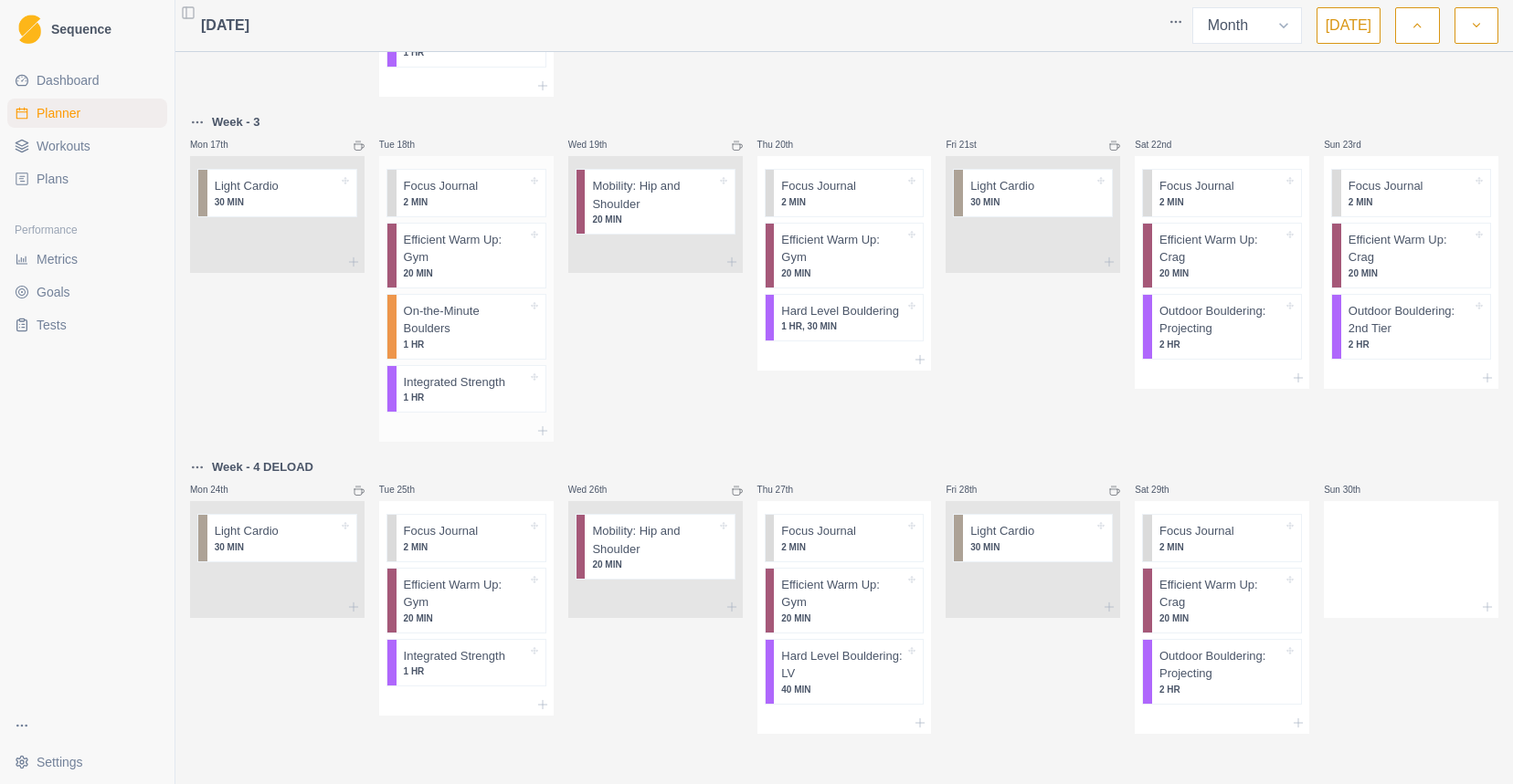
click at [475, 392] on p "1 HR" at bounding box center [465, 397] width 124 height 14
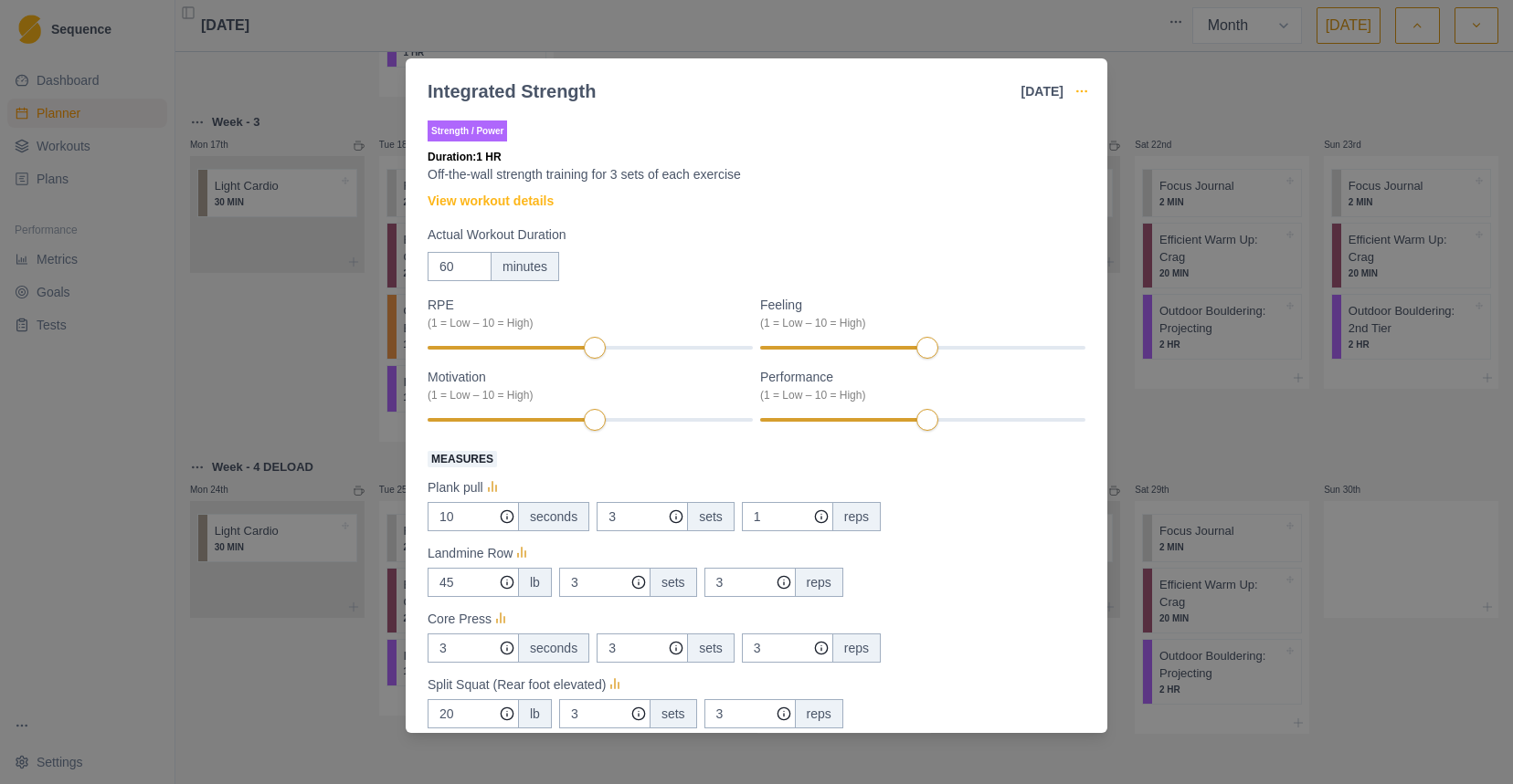
click at [1086, 93] on icon "button" at bounding box center [1081, 91] width 15 height 15
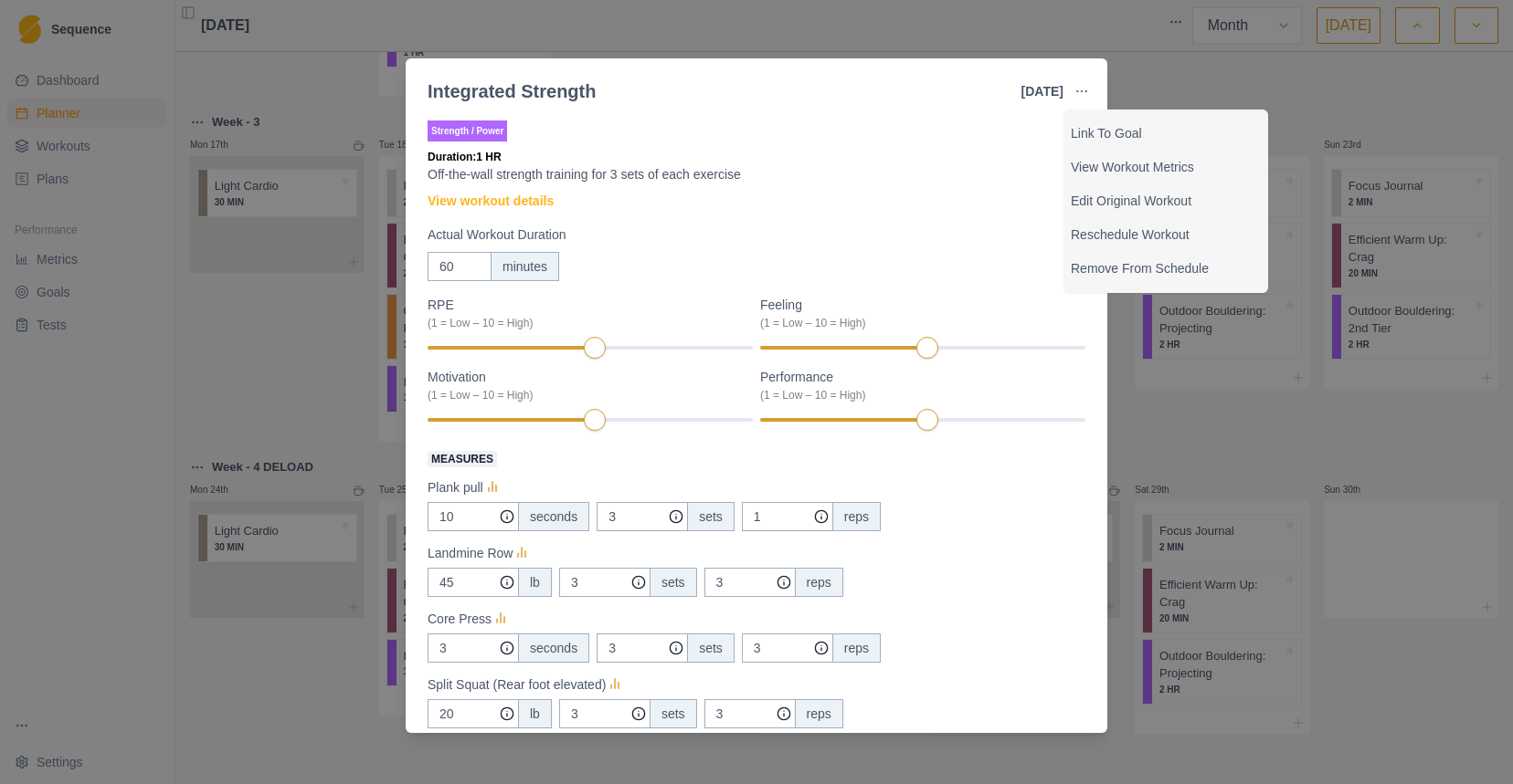
click at [1196, 109] on div "Integrated Strength [DATE] Link To Goal View Workout Metrics Edit Original Work…" at bounding box center [756, 392] width 1513 height 784
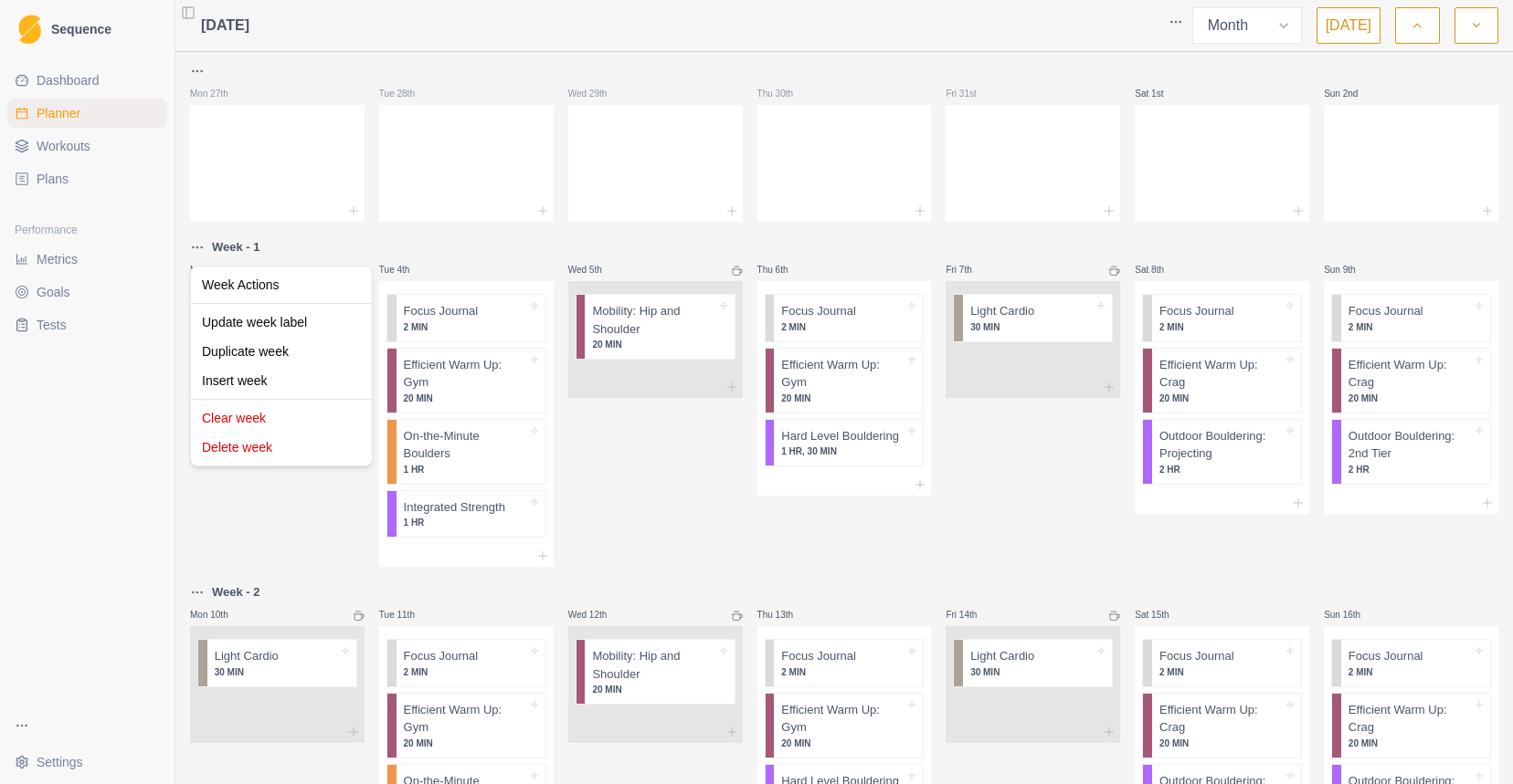
click at [196, 244] on html "Sequence Dashboard Planner Workouts Plans Performance Metrics Goals Tests Setti…" at bounding box center [756, 392] width 1513 height 784
click at [308, 431] on div "Clear week" at bounding box center [281, 417] width 173 height 29
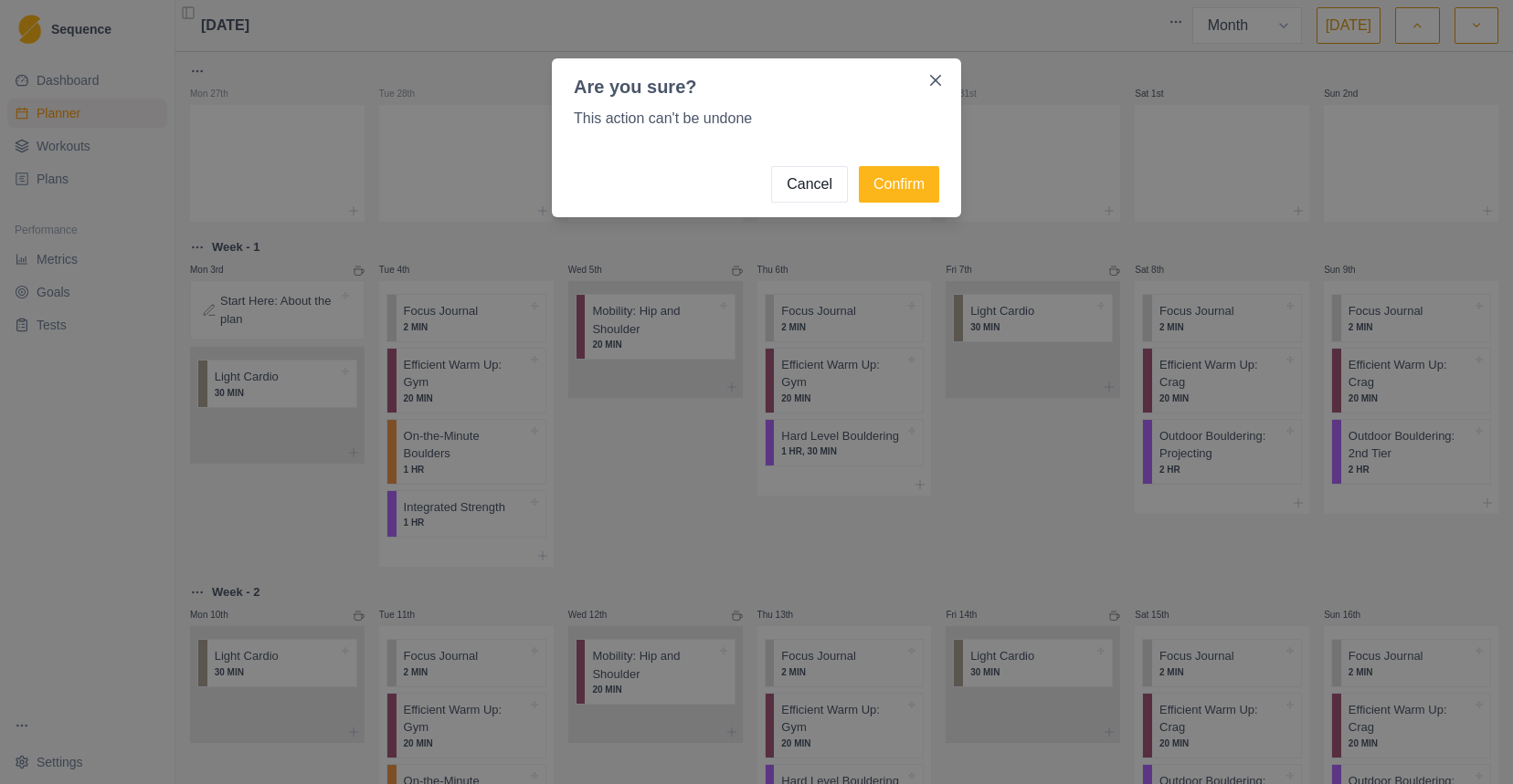
click at [803, 193] on button "Cancel" at bounding box center [808, 184] width 77 height 37
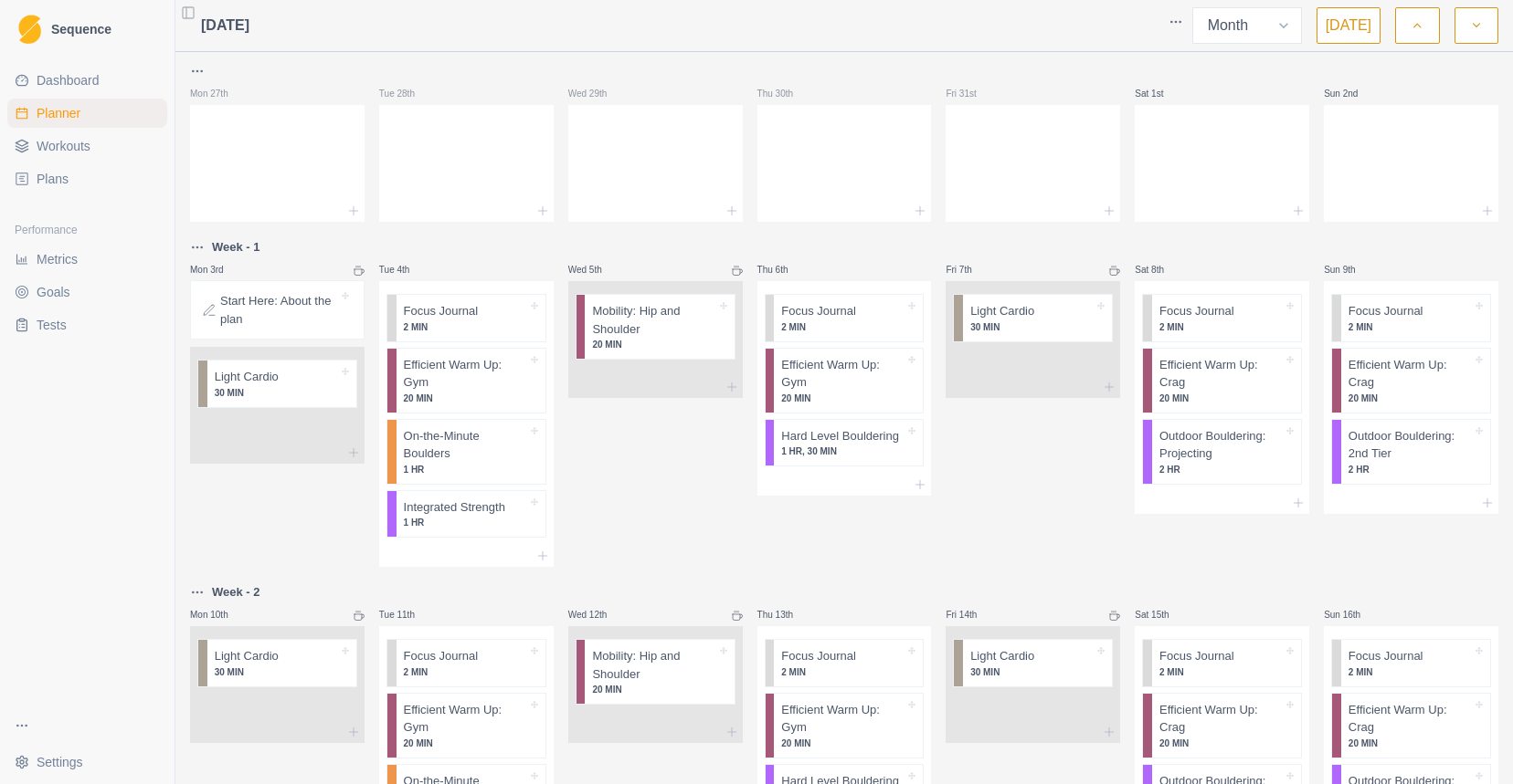
click at [198, 599] on html "Sequence Dashboard Planner Workouts Plans Performance Metrics Goals Tests Setti…" at bounding box center [756, 392] width 1513 height 784
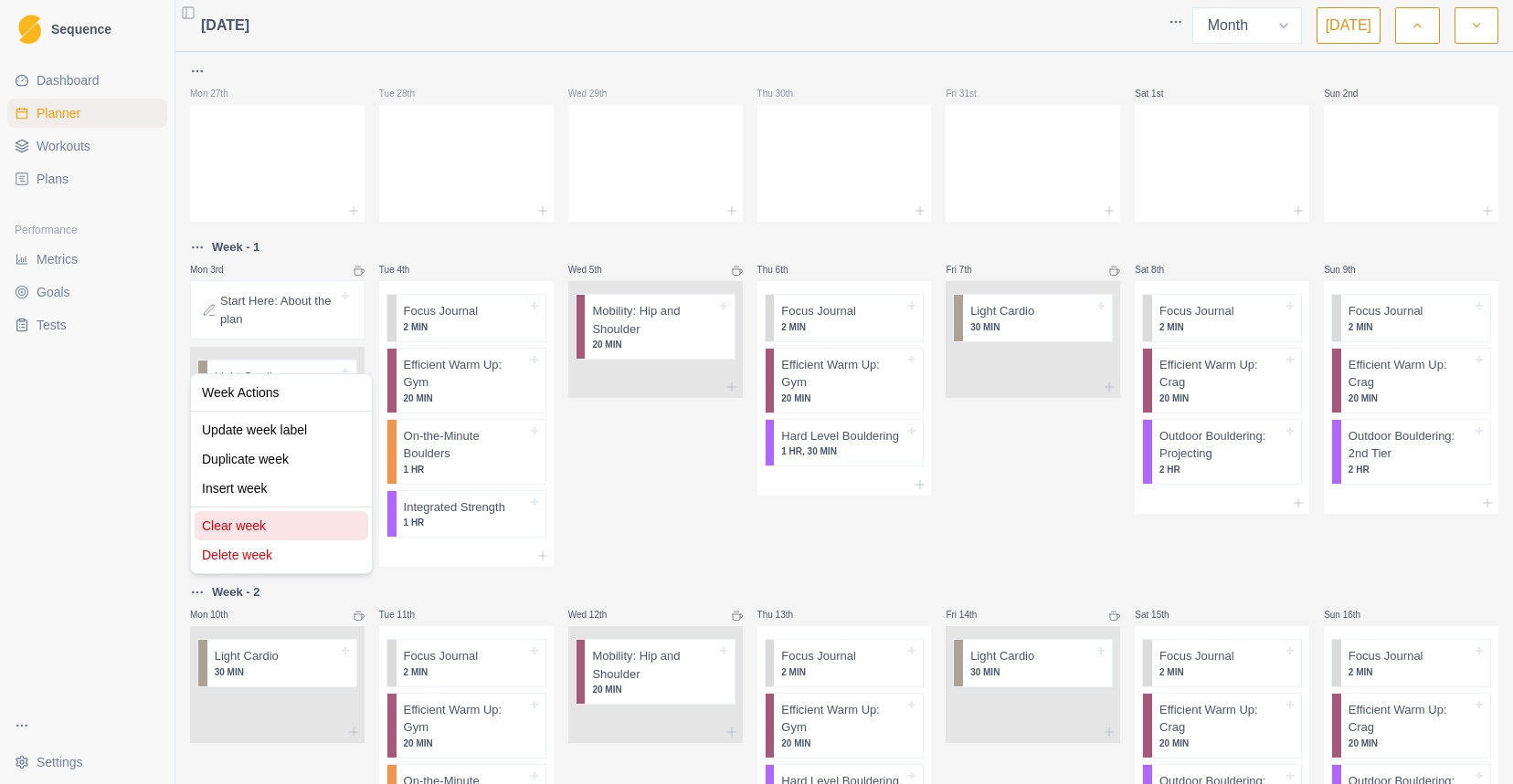
click at [246, 521] on div "Clear week" at bounding box center [281, 525] width 173 height 29
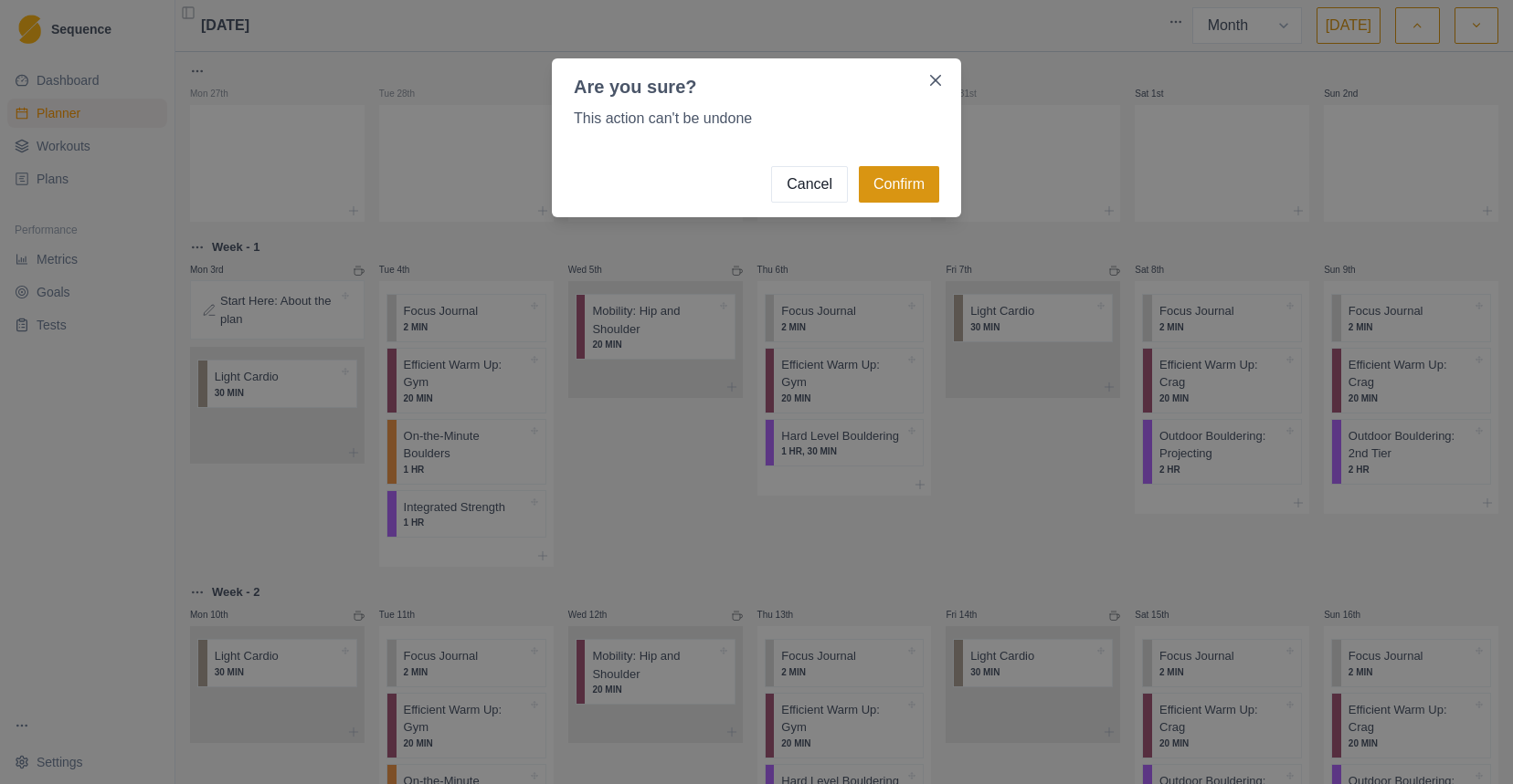
click at [891, 191] on button "Confirm" at bounding box center [898, 184] width 81 height 37
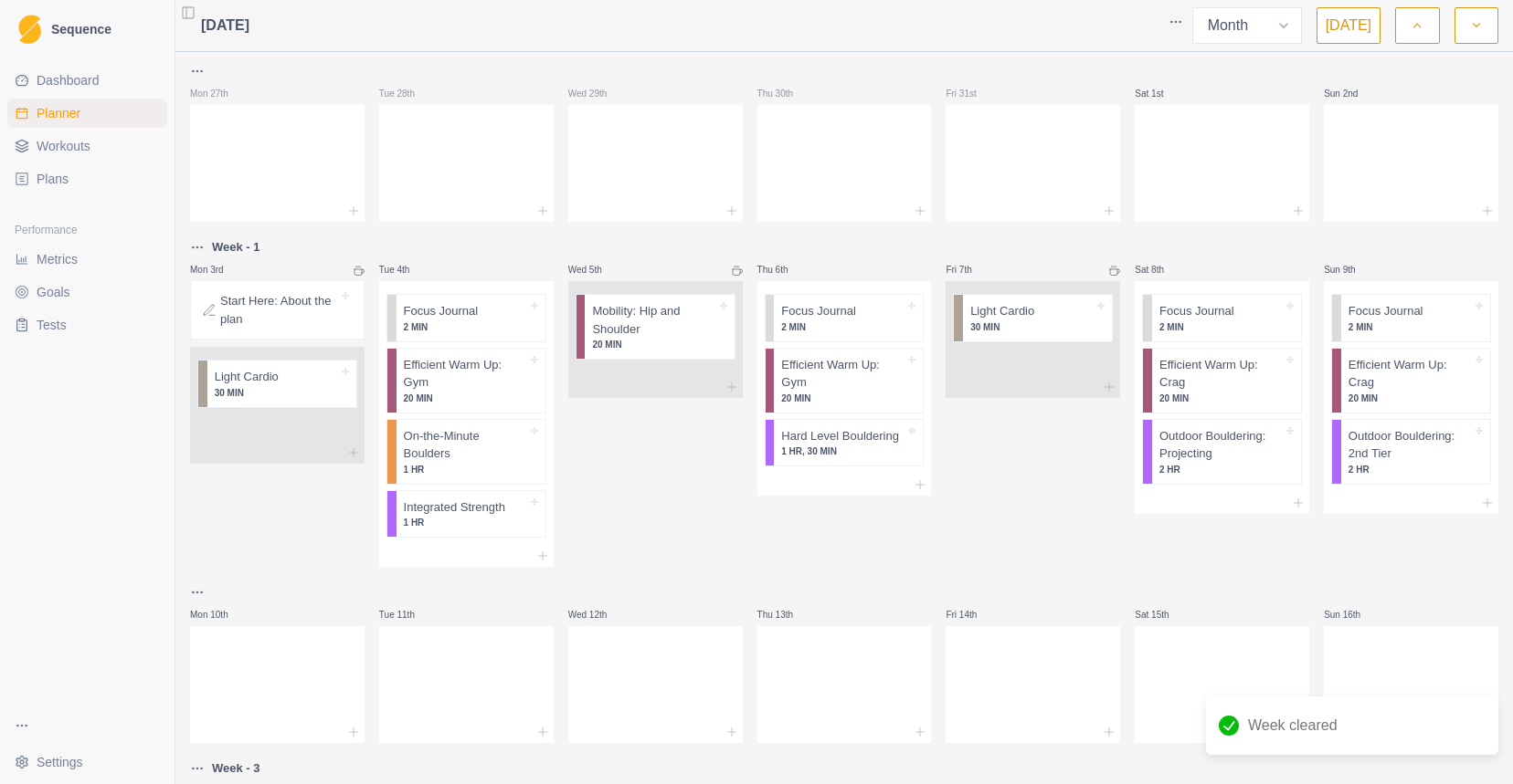
click at [192, 247] on html "Sequence Dashboard Planner Workouts Plans Performance Metrics Goals Tests Setti…" at bounding box center [756, 392] width 1513 height 784
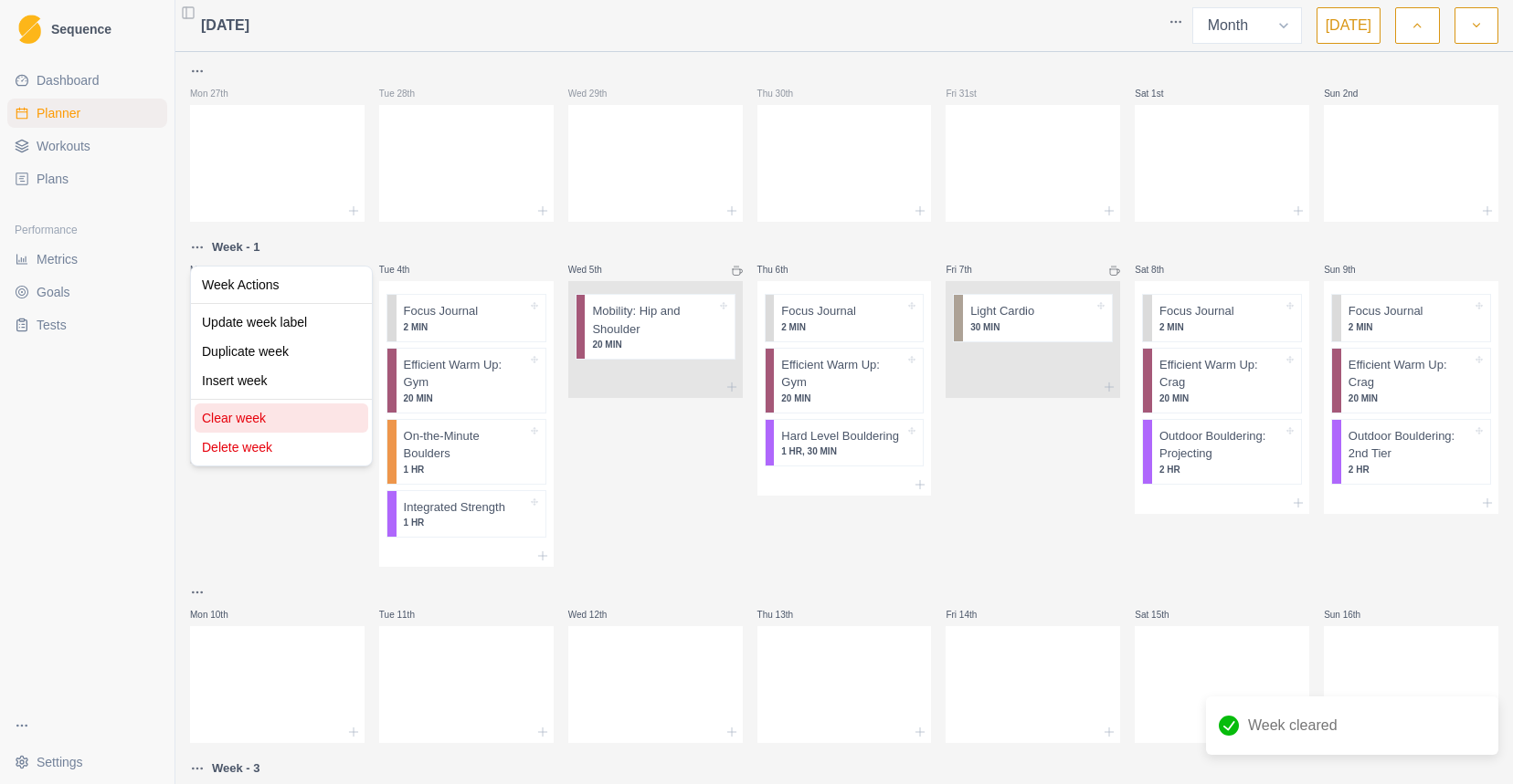
click at [278, 415] on div "Clear week" at bounding box center [281, 417] width 173 height 29
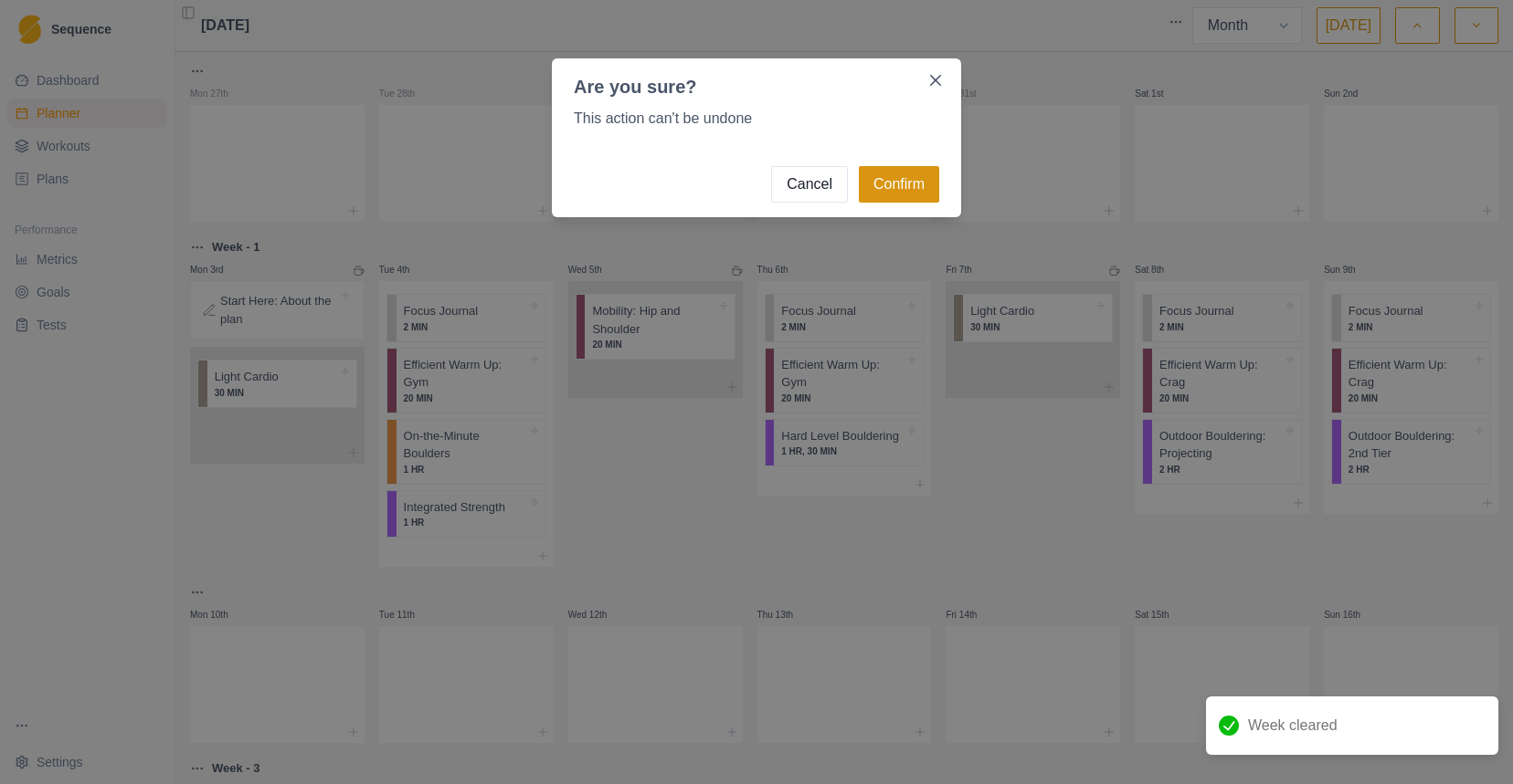
click at [893, 188] on button "Confirm" at bounding box center [898, 184] width 81 height 37
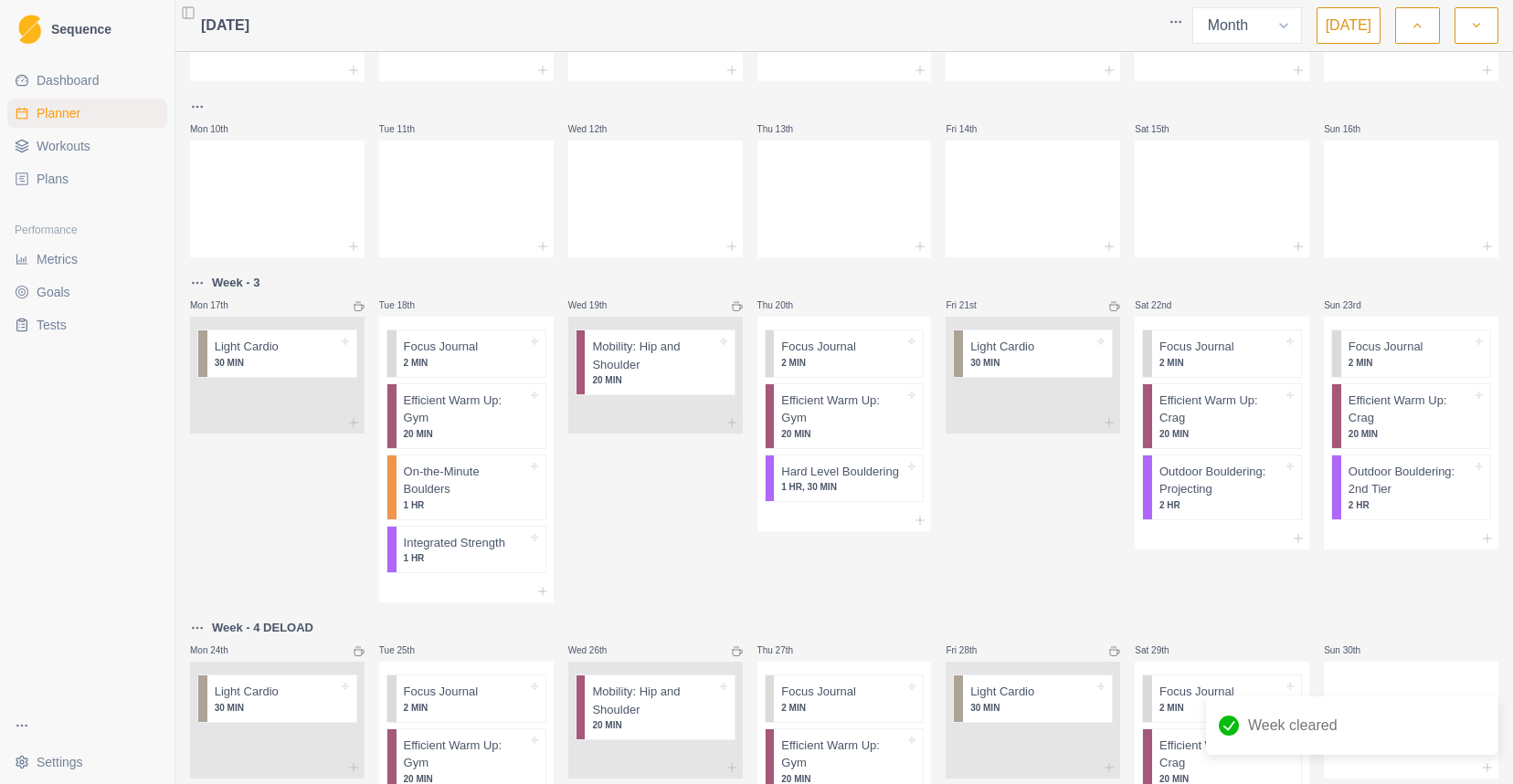
scroll to position [465, 0]
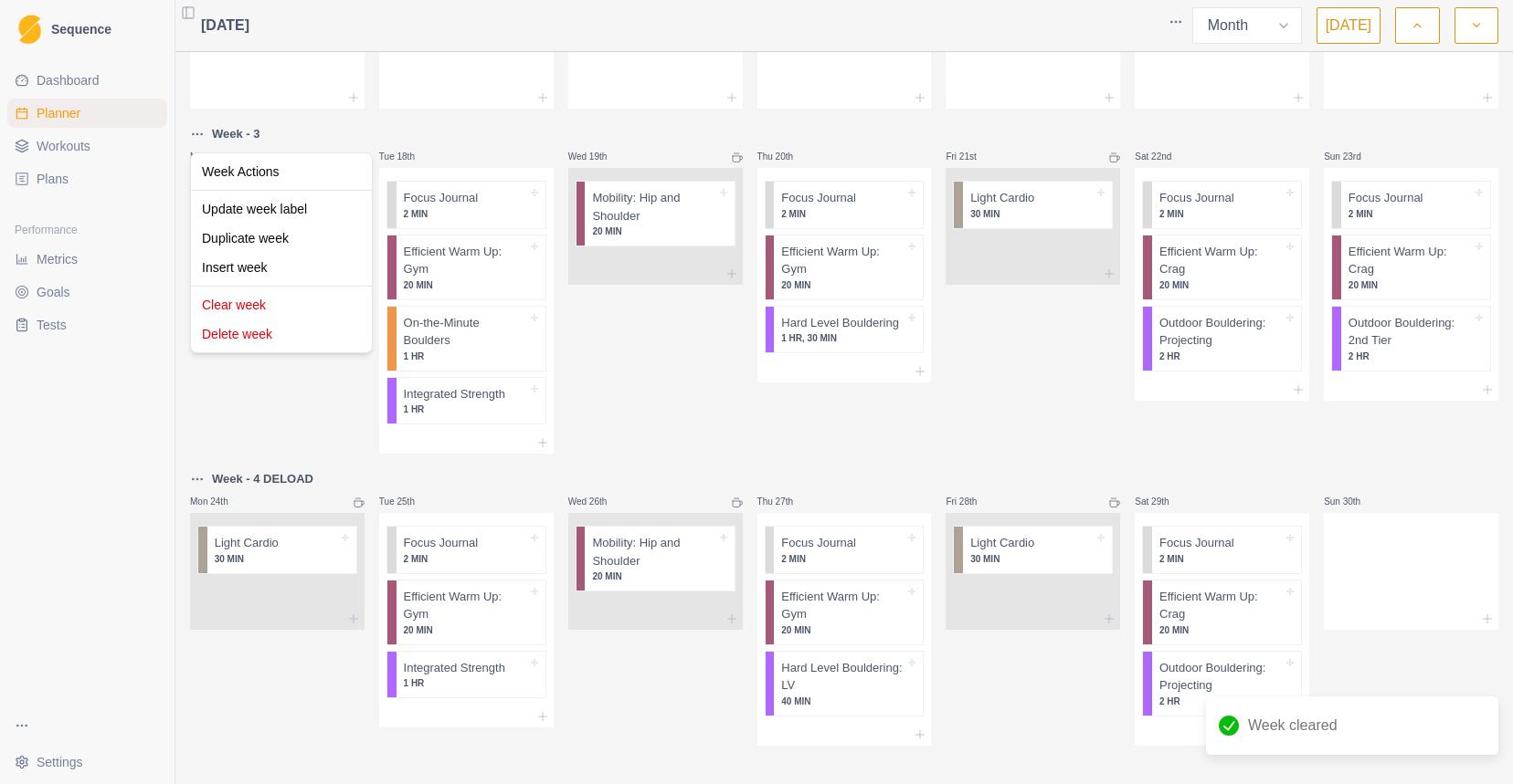
click at [196, 139] on html "Sequence Dashboard Planner Workouts Plans Performance Metrics Goals Tests Setti…" at bounding box center [756, 392] width 1513 height 784
click at [281, 294] on div "Clear week" at bounding box center [281, 304] width 173 height 29
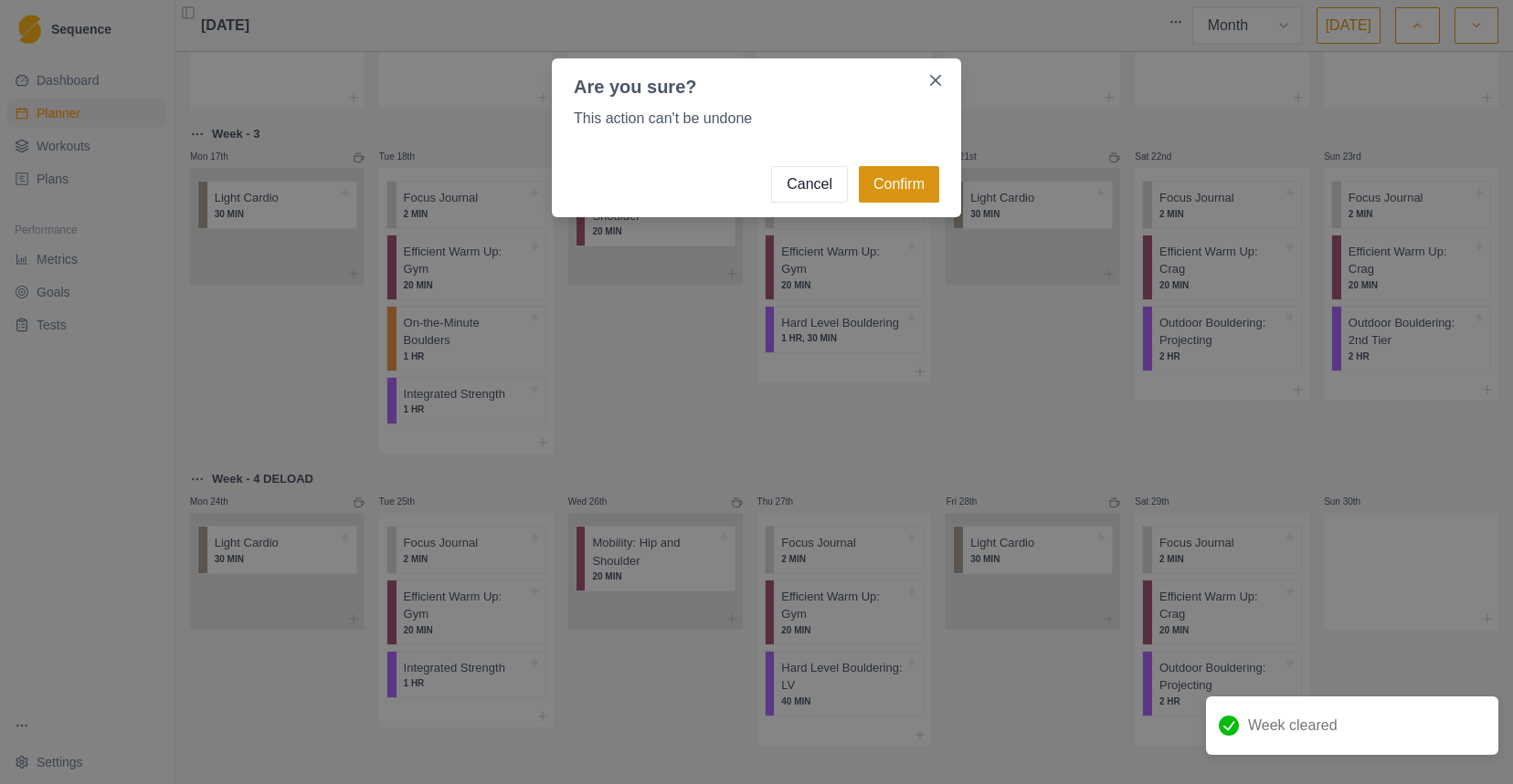
click at [903, 189] on button "Confirm" at bounding box center [898, 184] width 81 height 37
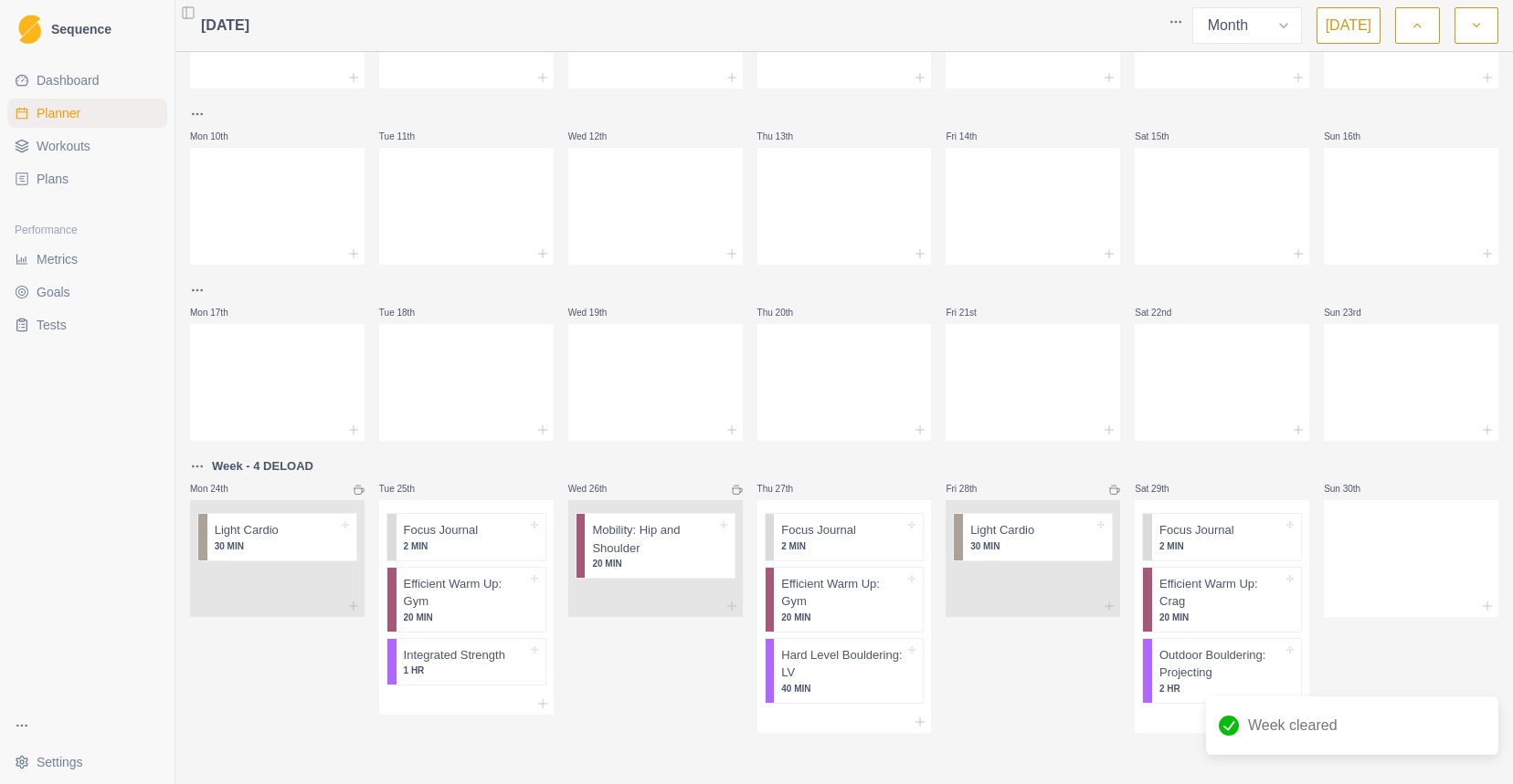
scroll to position [309, 0]
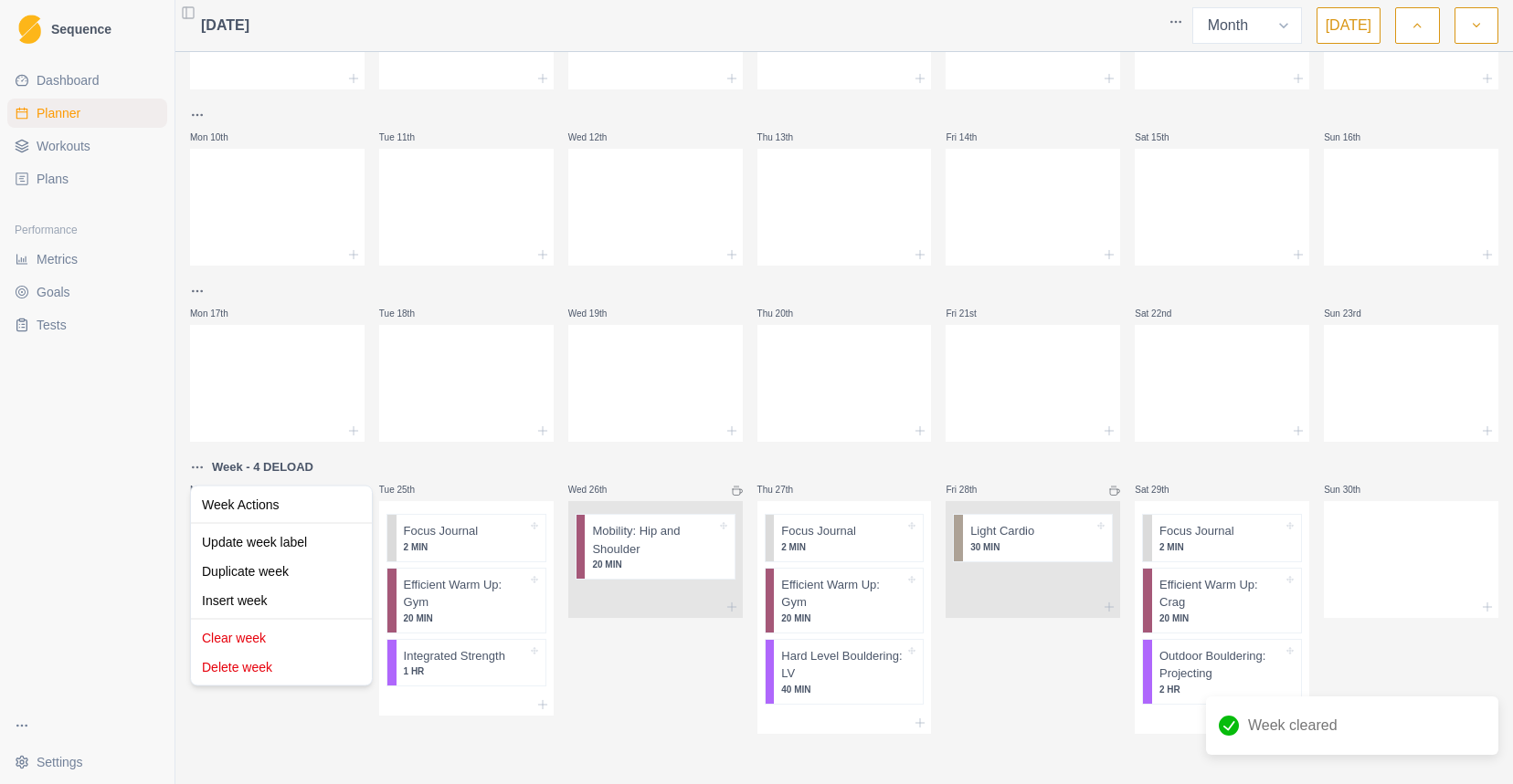
click at [193, 469] on html "Sequence Dashboard Planner Workouts Plans Performance Metrics Goals Tests Setti…" at bounding box center [756, 392] width 1513 height 784
click at [260, 624] on div "Clear week" at bounding box center [281, 638] width 173 height 29
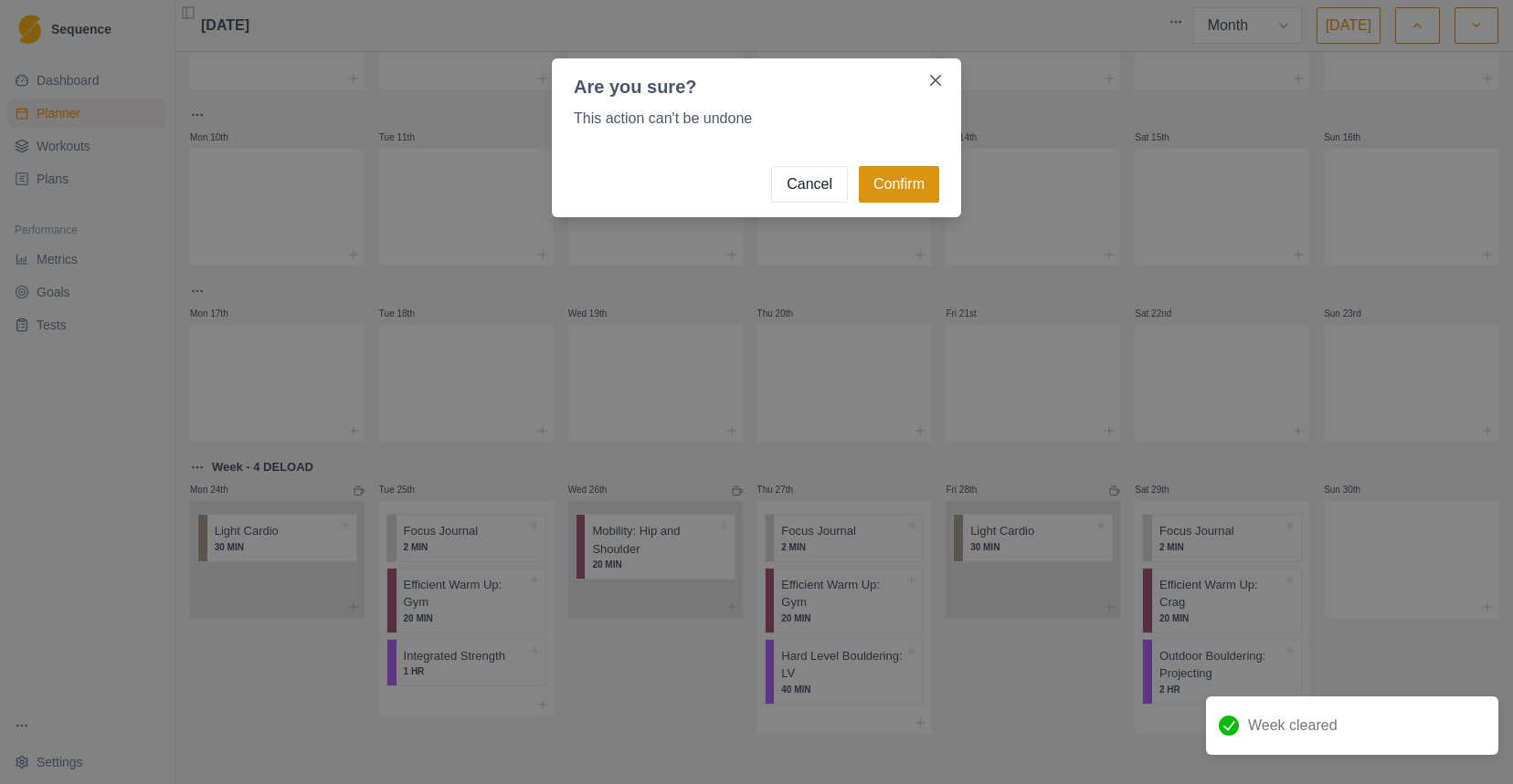
click at [904, 188] on button "Confirm" at bounding box center [898, 184] width 81 height 37
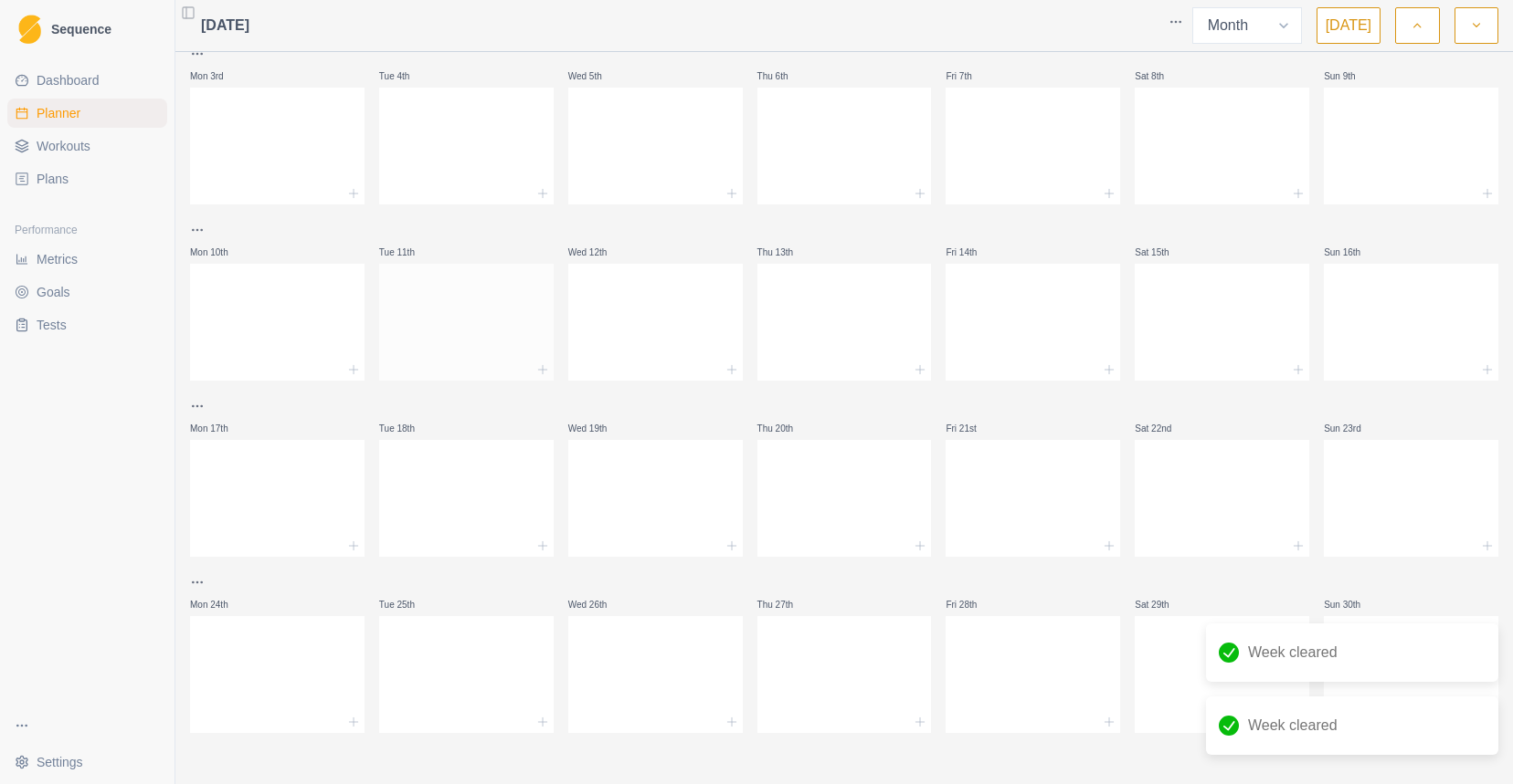
scroll to position [193, 0]
click at [75, 71] on span "Dashboard" at bounding box center [68, 80] width 63 height 18
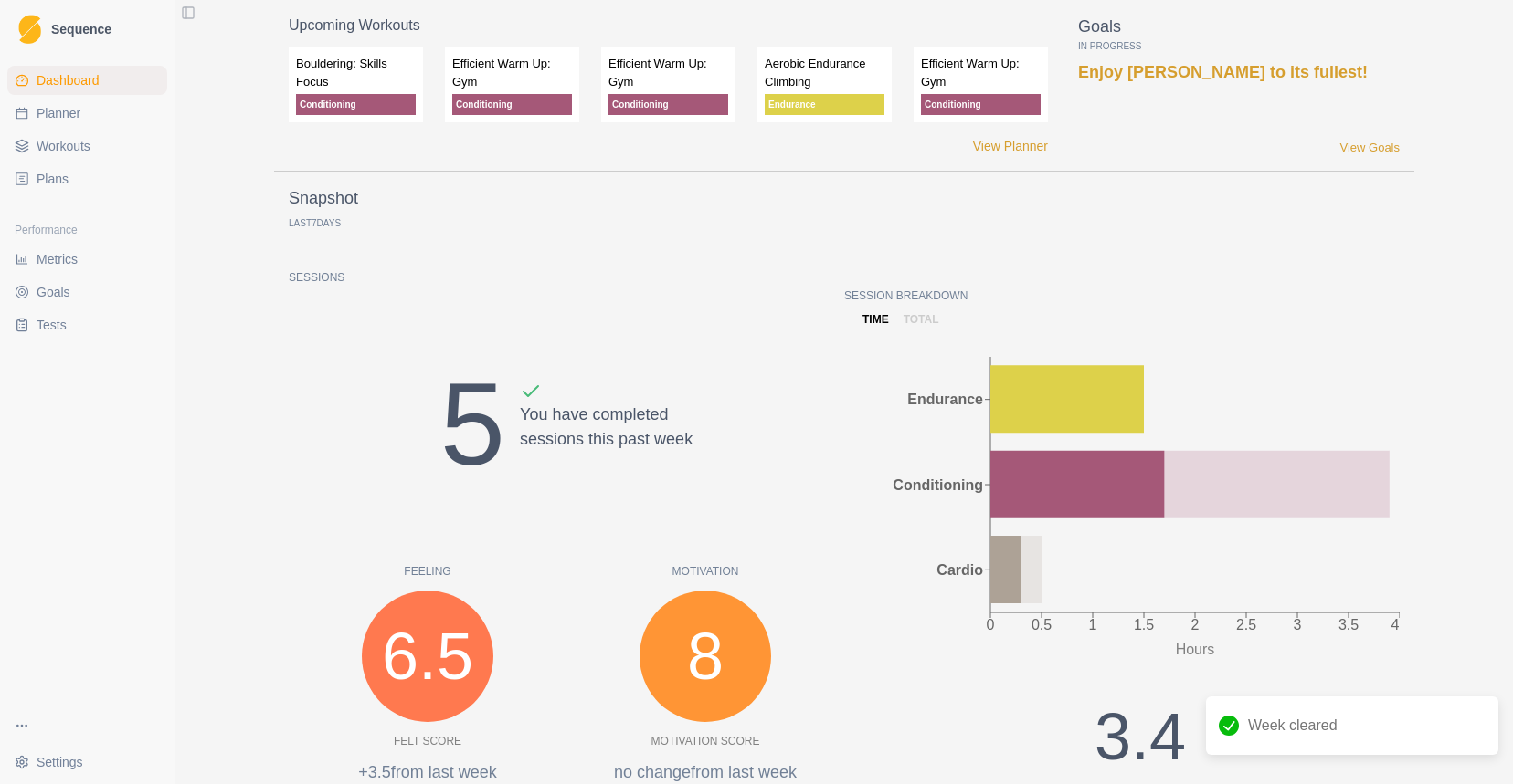
click at [125, 120] on link "Planner" at bounding box center [87, 113] width 159 height 29
select select "month"
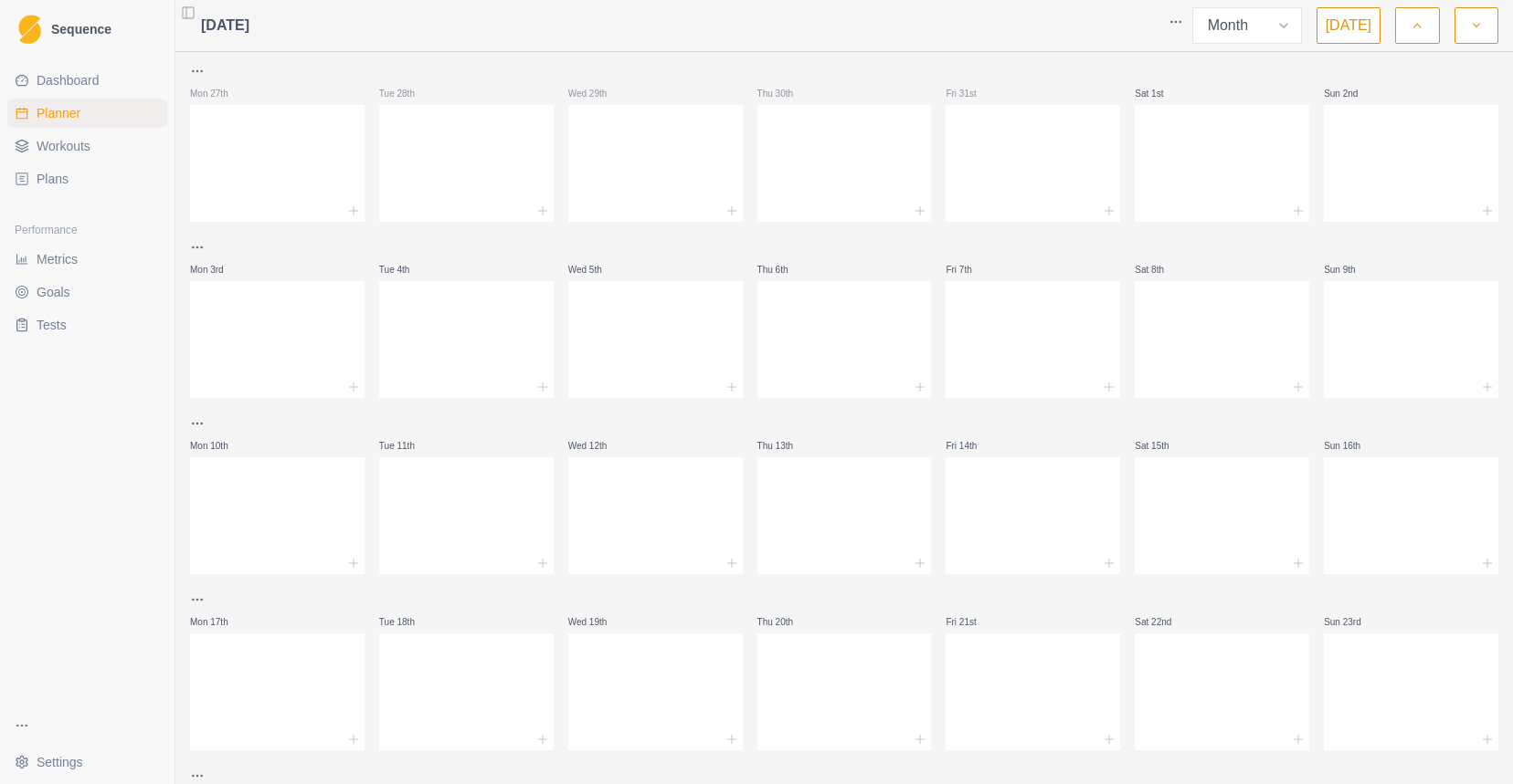
click at [115, 183] on link "Plans" at bounding box center [87, 178] width 159 height 29
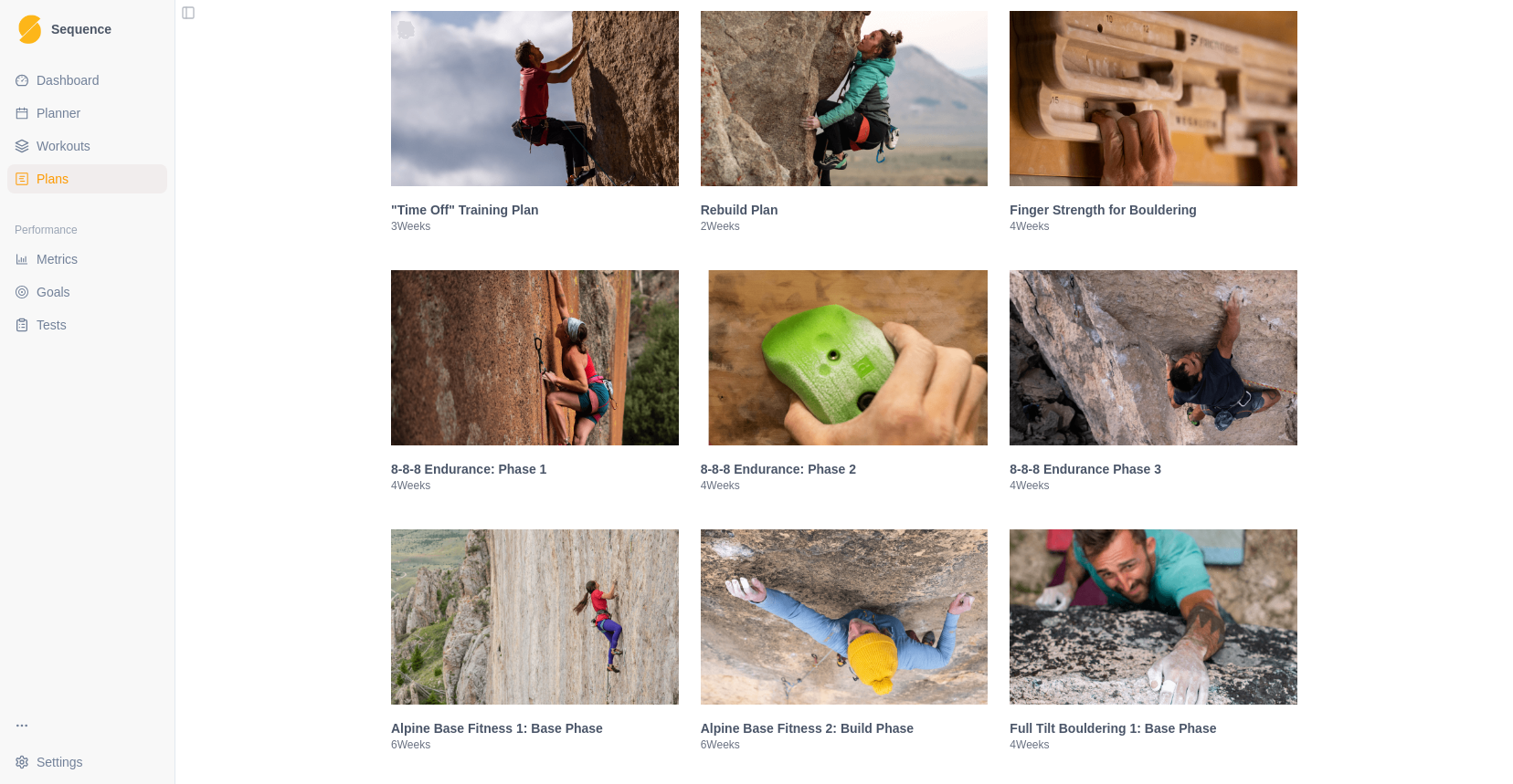
scroll to position [1042, 0]
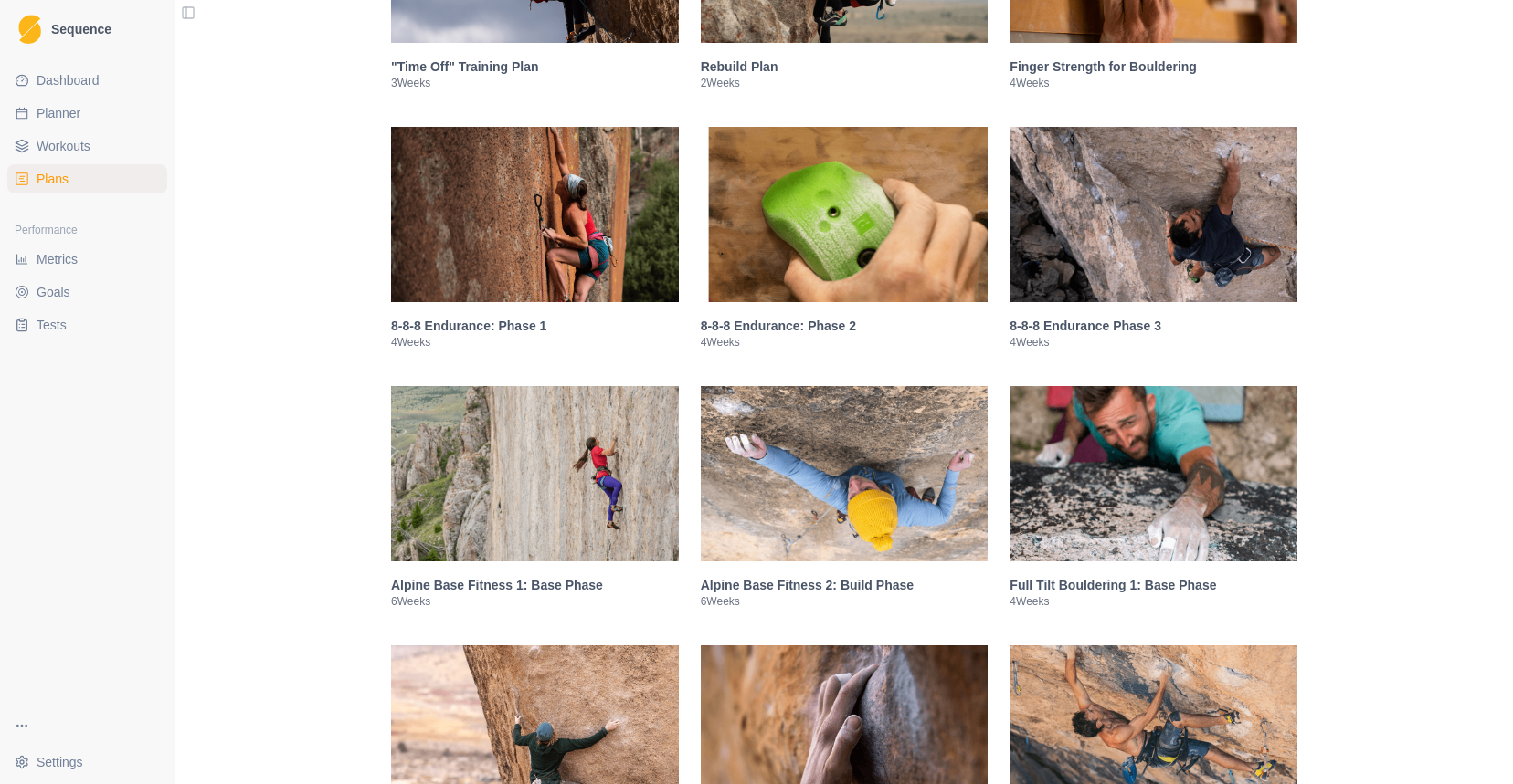
click at [119, 81] on link "Dashboard" at bounding box center [87, 80] width 159 height 29
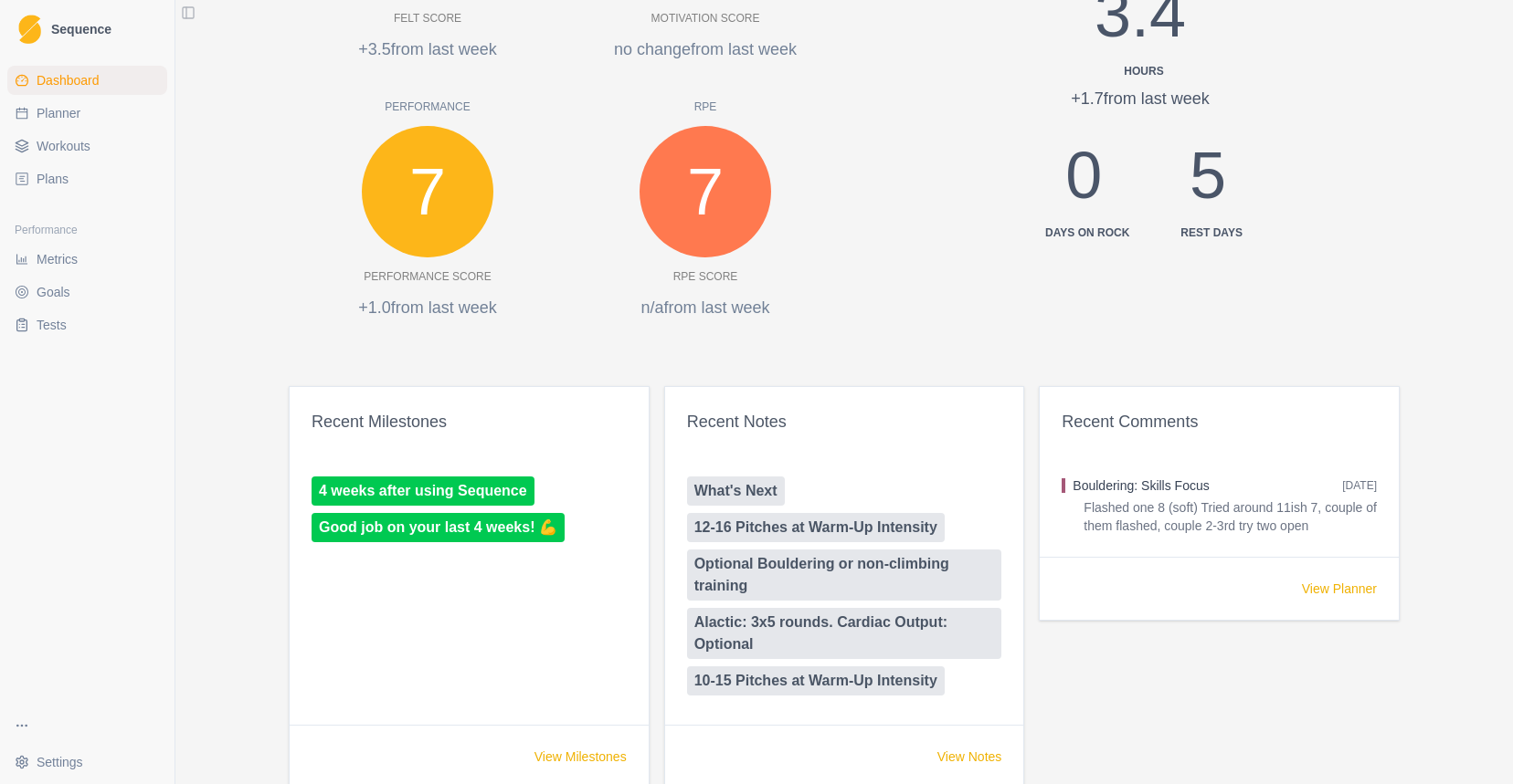
scroll to position [815, 0]
